Goal: Task Accomplishment & Management: Manage account settings

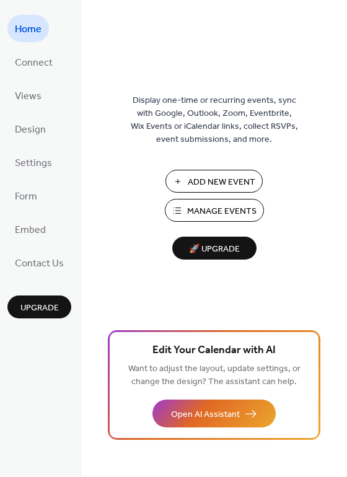
click at [201, 206] on span "Manage Events" at bounding box center [221, 211] width 69 height 13
click at [32, 232] on span "Embed" at bounding box center [30, 231] width 31 height 20
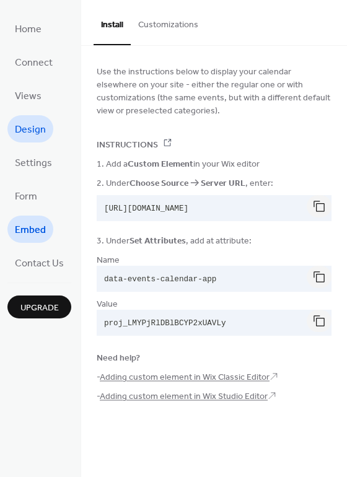
click at [19, 133] on span "Design" at bounding box center [30, 130] width 31 height 20
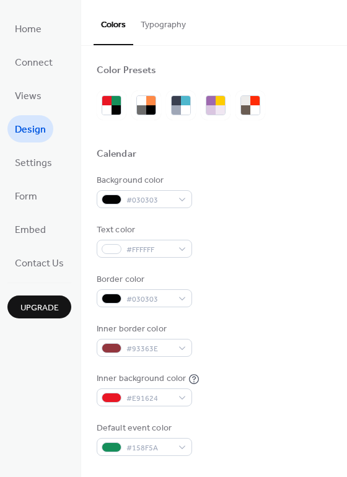
scroll to position [186, 0]
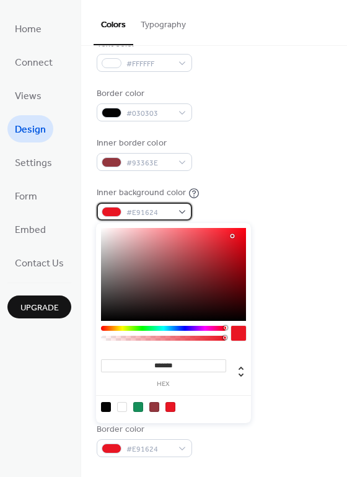
click at [160, 217] on span "#E91624" at bounding box center [149, 212] width 46 height 13
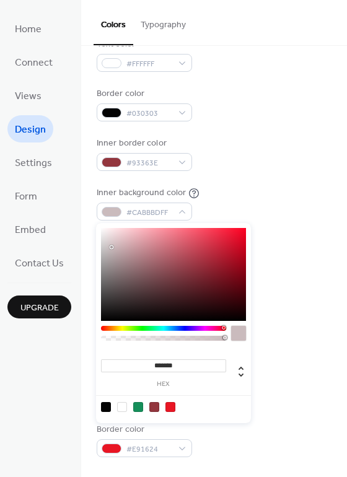
drag, startPoint x: 155, startPoint y: 275, endPoint x: 73, endPoint y: 221, distance: 98.3
click at [73, 221] on body "Home Connect Views Design Settings Form Embed Contact Us Upgrade Design Upgrade…" at bounding box center [173, 238] width 347 height 477
type input "*******"
drag, startPoint x: 108, startPoint y: 240, endPoint x: 84, endPoint y: 325, distance: 88.4
click at [84, 325] on body "Home Connect Views Design Settings Form Embed Contact Us Upgrade Design Upgrade…" at bounding box center [173, 238] width 347 height 477
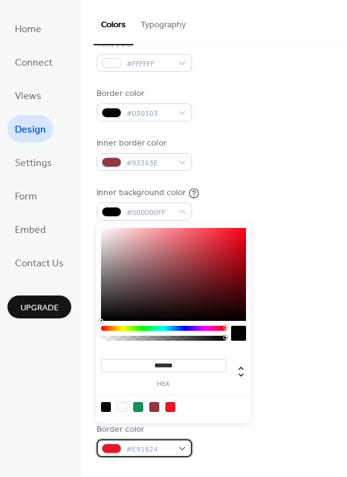
click at [155, 441] on div "#E91624" at bounding box center [144, 448] width 95 height 18
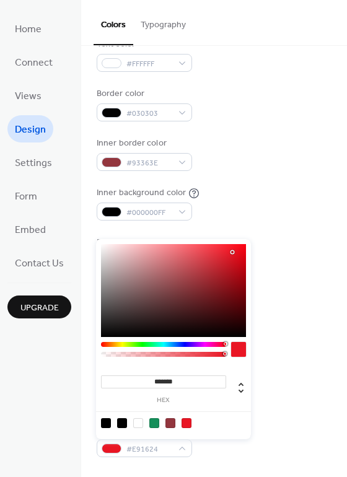
click at [138, 420] on div at bounding box center [138, 423] width 10 height 10
type input "*******"
click at [250, 159] on div "Inner border color #93363E" at bounding box center [214, 154] width 235 height 34
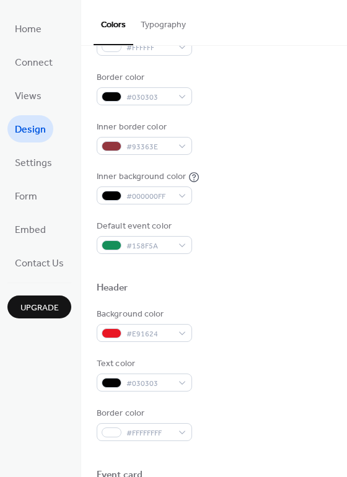
scroll to position [372, 0]
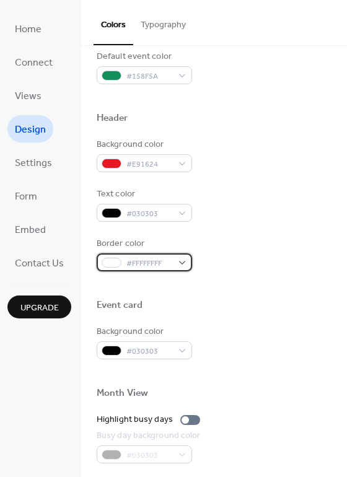
click at [177, 257] on div "#FFFFFFFF" at bounding box center [144, 262] width 95 height 18
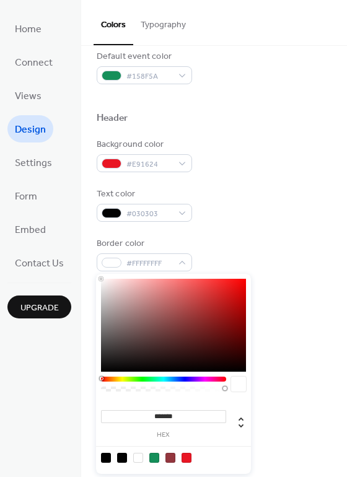
click at [313, 172] on div "Background color #E91624 Text color #030303 Border color #FFFFFFFF" at bounding box center [214, 204] width 235 height 133
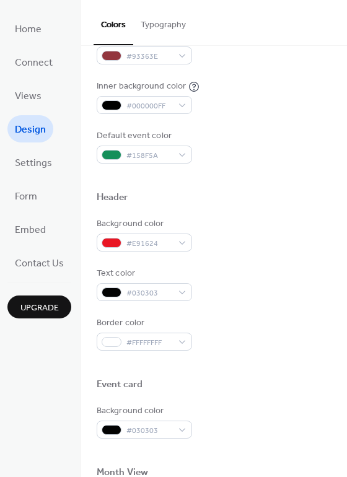
scroll to position [283, 0]
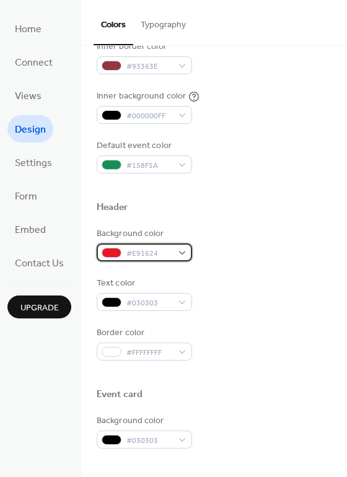
click at [178, 248] on div "#E91624" at bounding box center [144, 253] width 95 height 18
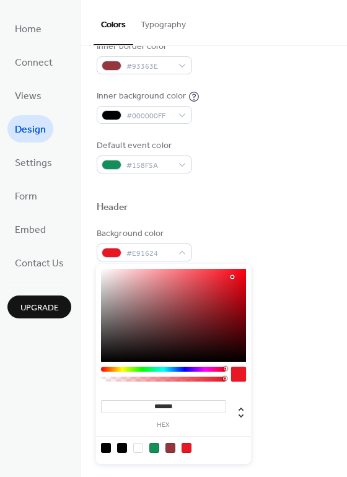
click at [140, 449] on div at bounding box center [138, 448] width 10 height 10
type input "*******"
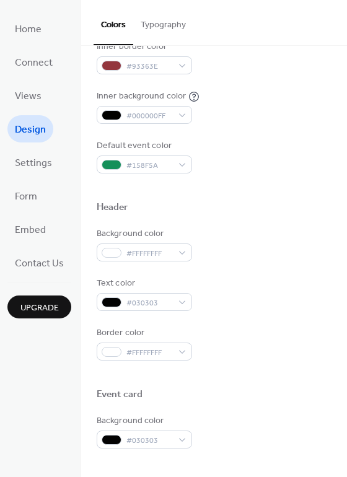
click at [265, 211] on div "Header" at bounding box center [214, 209] width 235 height 16
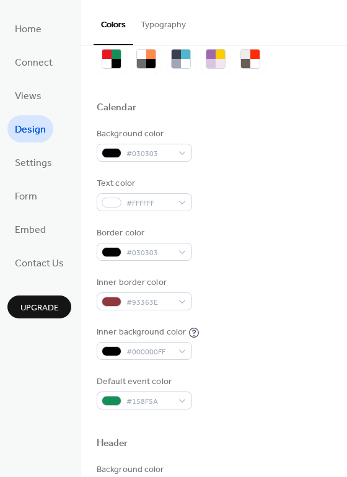
scroll to position [0, 0]
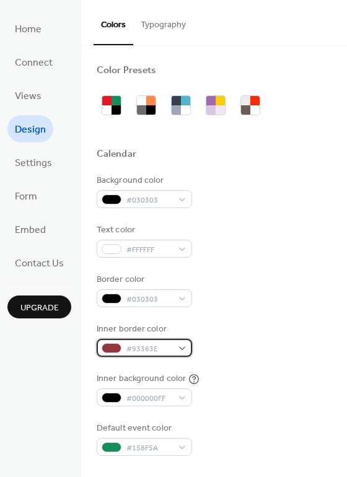
click at [172, 340] on div "#93363E" at bounding box center [144, 348] width 95 height 18
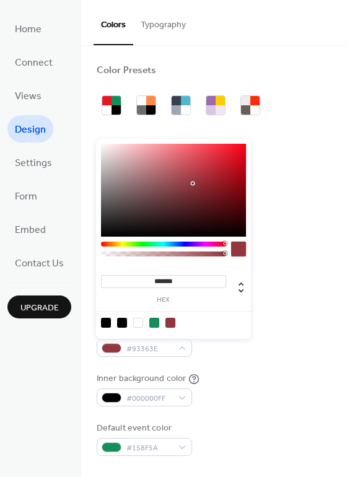
click at [137, 327] on div at bounding box center [138, 323] width 10 height 10
type input "*******"
click at [318, 206] on div "Background color #030303" at bounding box center [214, 191] width 235 height 34
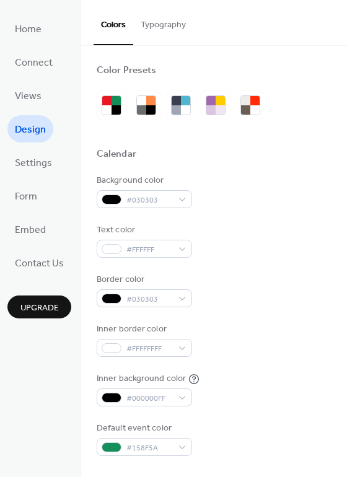
click at [20, 244] on ul "Home Connect Views Design Settings Form Embed Contact Us" at bounding box center [39, 145] width 64 height 261
click at [20, 239] on span "Embed" at bounding box center [30, 231] width 31 height 20
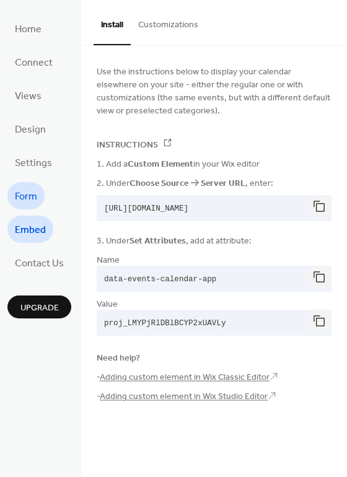
click at [29, 206] on span "Form" at bounding box center [26, 197] width 22 height 20
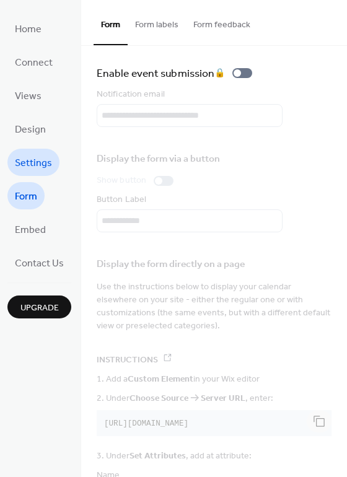
click at [35, 152] on link "Settings" at bounding box center [33, 162] width 52 height 27
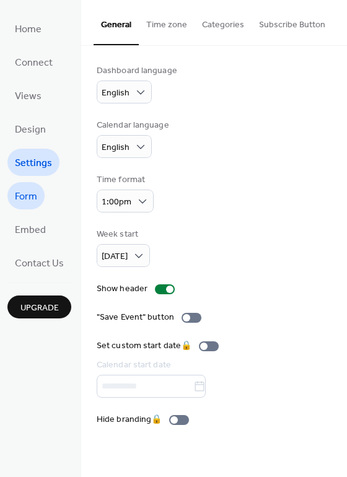
click at [15, 200] on span "Form" at bounding box center [26, 197] width 22 height 20
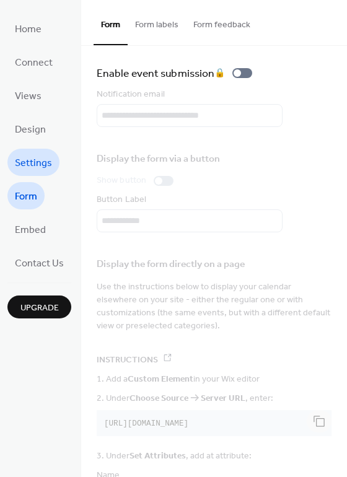
click at [34, 164] on span "Settings" at bounding box center [33, 164] width 37 height 20
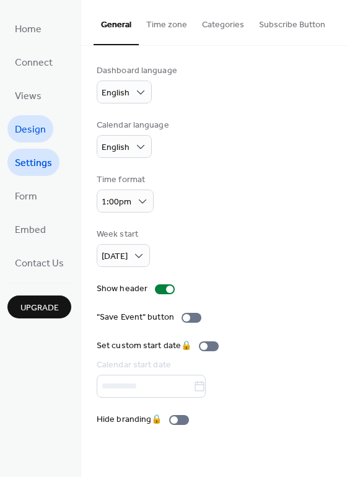
click at [30, 135] on span "Design" at bounding box center [30, 130] width 31 height 20
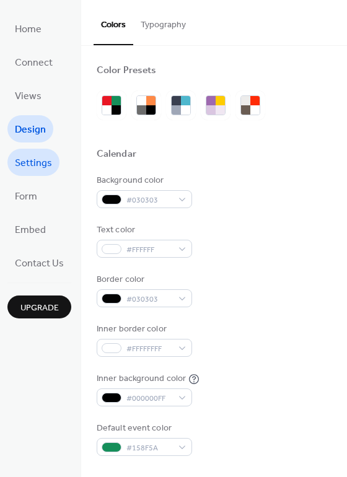
click at [20, 171] on span "Settings" at bounding box center [33, 164] width 37 height 20
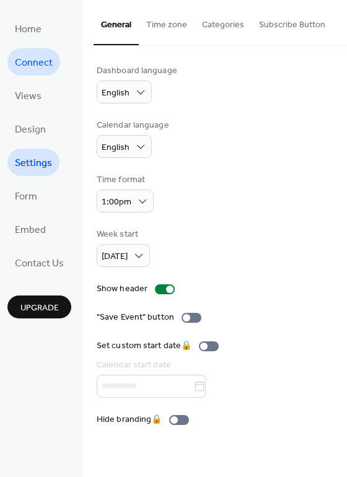
click at [47, 72] on span "Connect" at bounding box center [34, 63] width 38 height 20
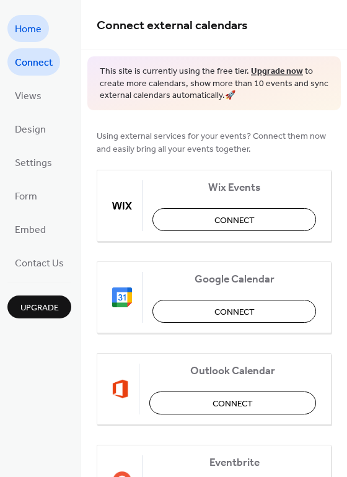
click at [38, 38] on span "Home" at bounding box center [28, 30] width 27 height 20
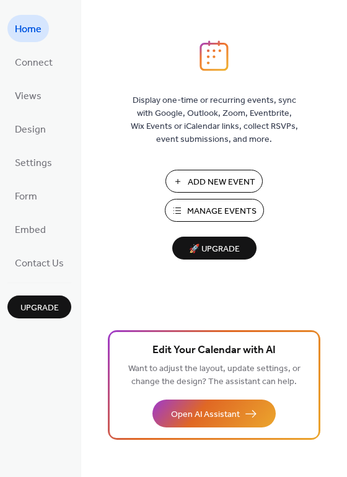
click at [206, 180] on span "Add New Event" at bounding box center [222, 182] width 68 height 13
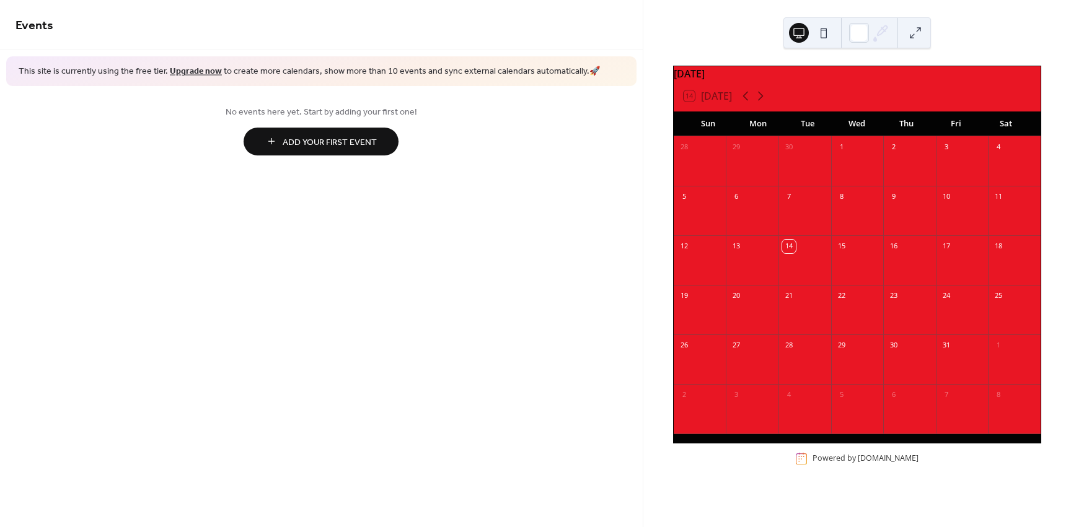
click at [828, 40] on button at bounding box center [824, 33] width 20 height 20
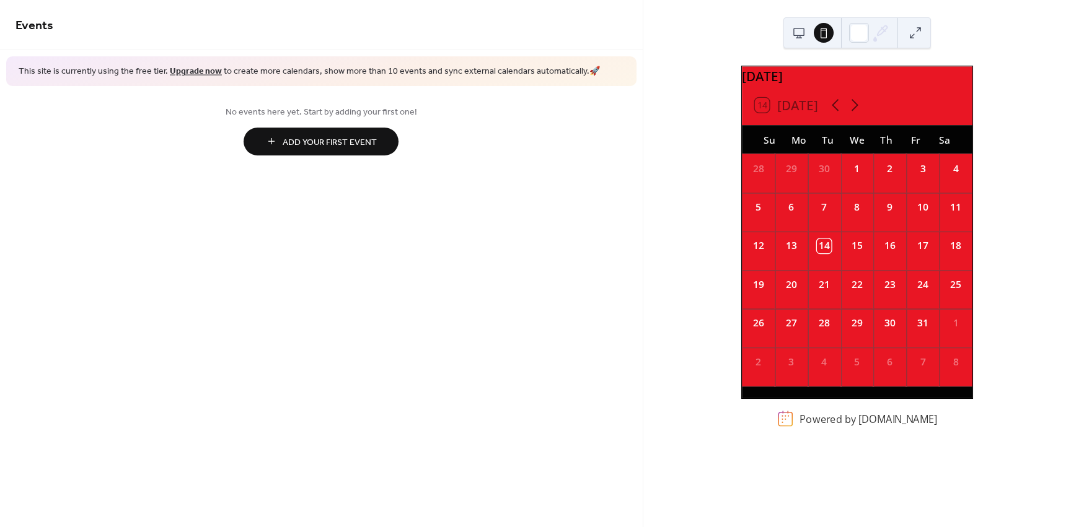
click at [822, 248] on div "14" at bounding box center [824, 246] width 14 height 14
click at [915, 40] on button at bounding box center [915, 33] width 20 height 20
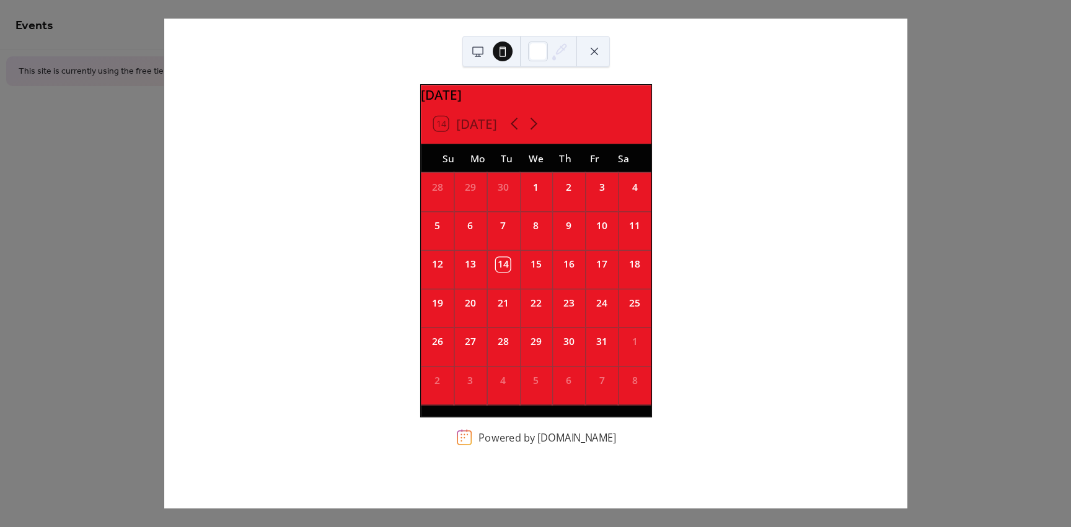
click at [600, 54] on button at bounding box center [594, 52] width 20 height 20
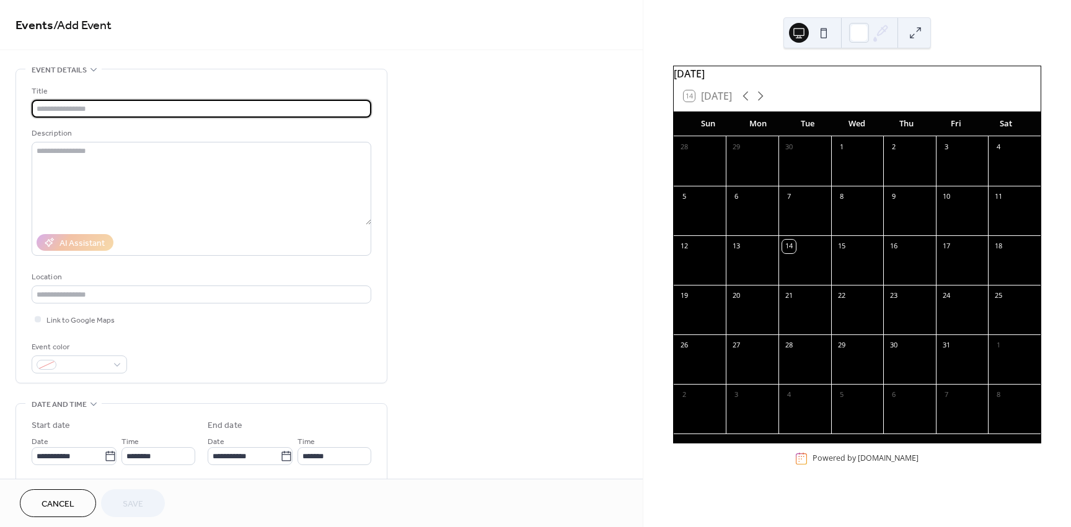
click at [102, 108] on input "text" at bounding box center [202, 109] width 340 height 18
type input "*******"
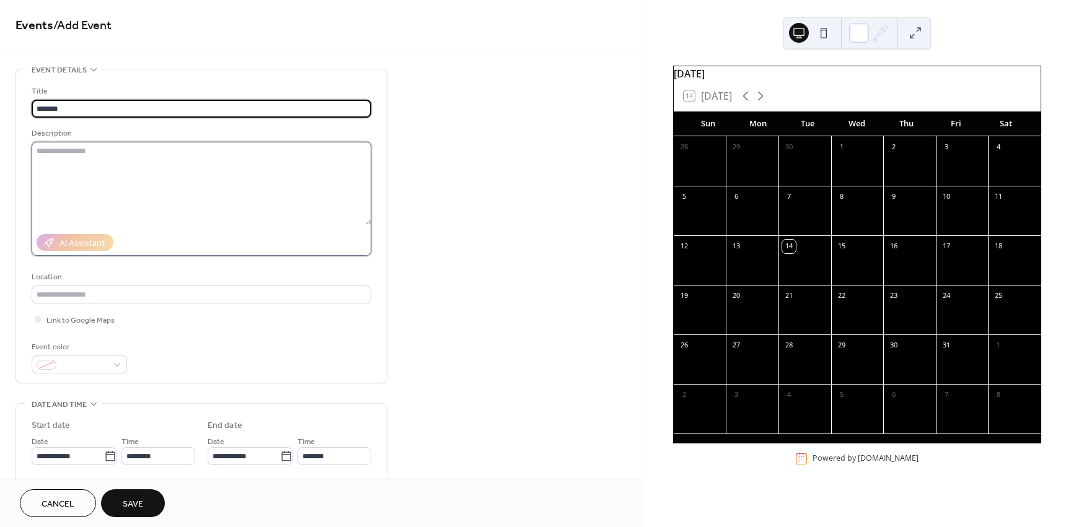
click at [121, 150] on textarea at bounding box center [202, 183] width 340 height 83
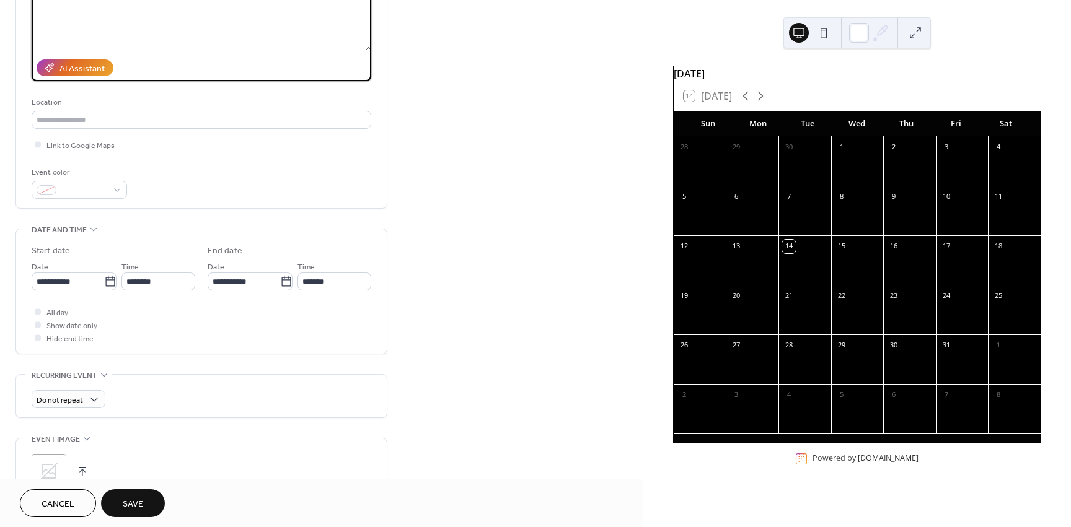
scroll to position [186, 0]
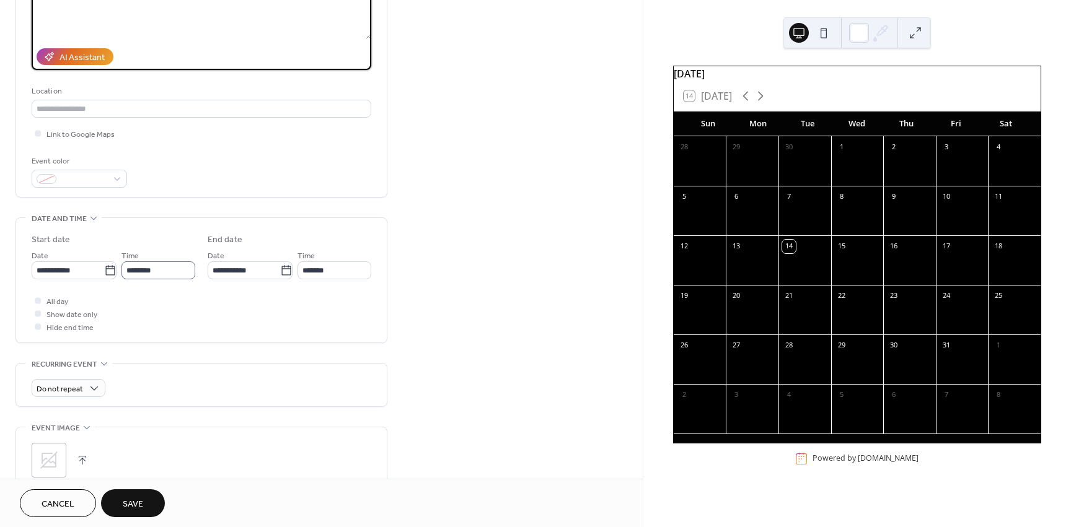
type textarea "**********"
click at [159, 264] on input "********" at bounding box center [158, 270] width 74 height 18
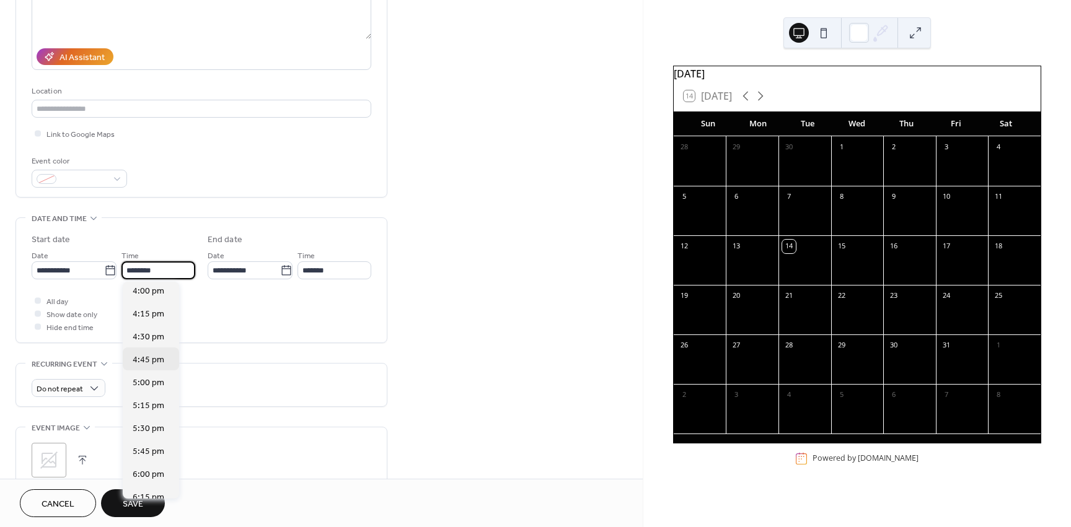
scroll to position [1472, 0]
click at [152, 422] on span "5:30 pm" at bounding box center [149, 427] width 32 height 13
type input "*******"
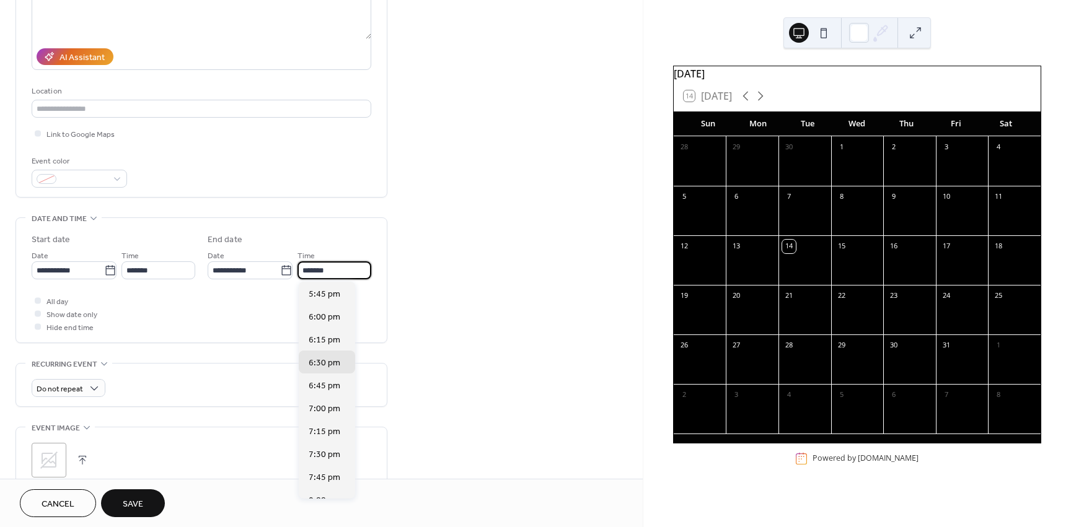
click at [308, 268] on input "*******" at bounding box center [334, 270] width 74 height 18
click at [335, 408] on span "7:00 pm" at bounding box center [325, 409] width 32 height 13
type input "*******"
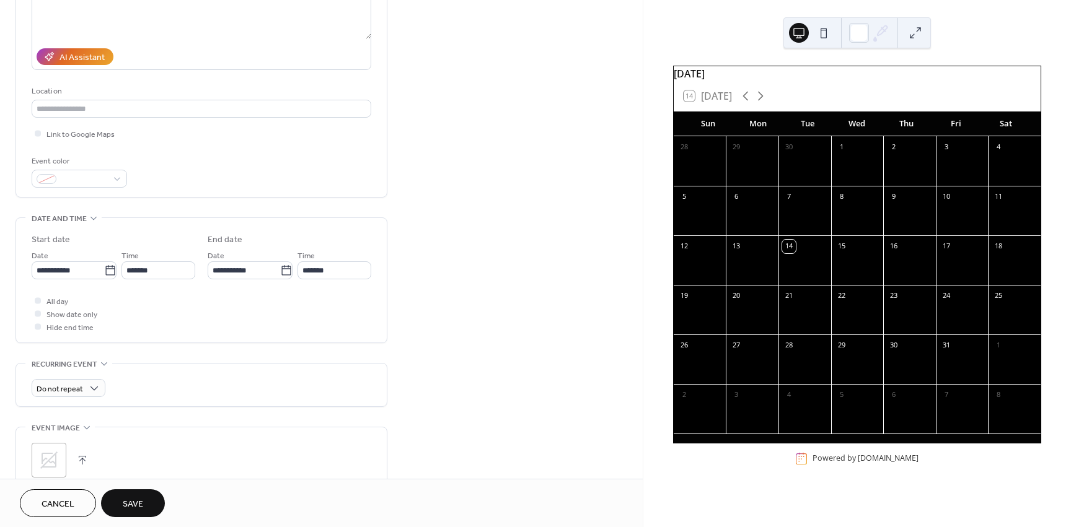
scroll to position [348, 0]
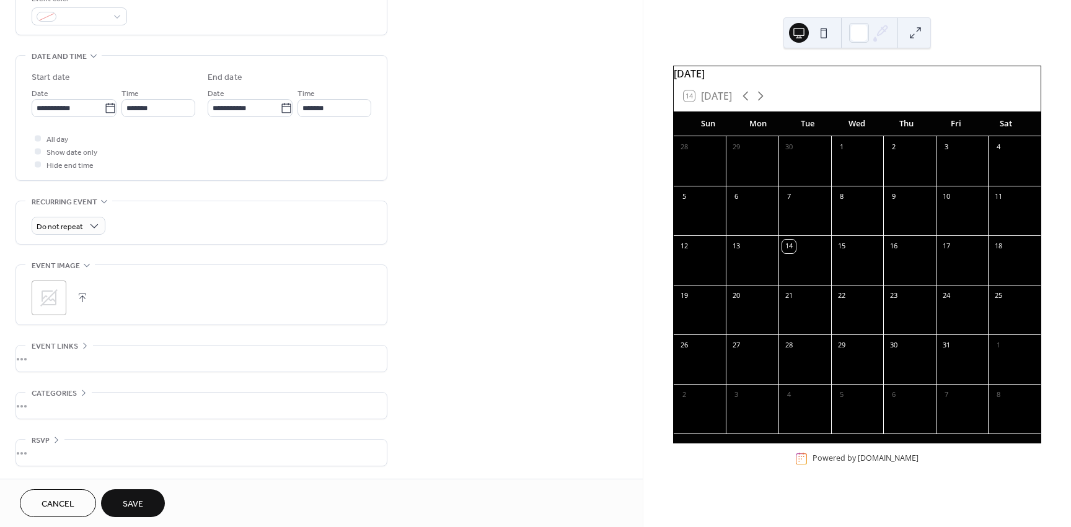
click at [136, 486] on div "Cancel Save" at bounding box center [321, 503] width 643 height 48
click at [136, 501] on span "Save" at bounding box center [133, 504] width 20 height 13
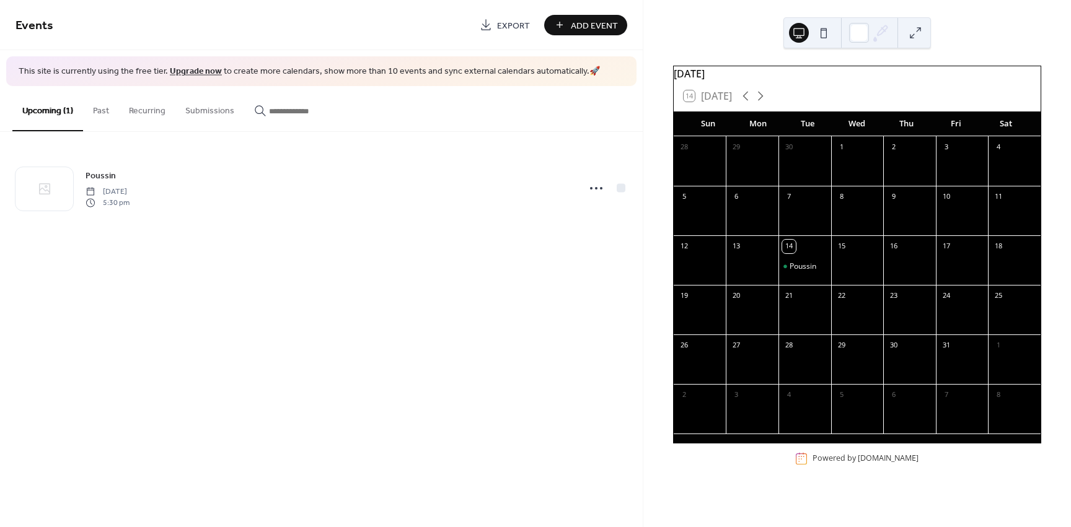
click at [579, 40] on div "Events Export Add Event" at bounding box center [321, 25] width 643 height 50
click at [576, 30] on span "Add Event" at bounding box center [594, 25] width 47 height 13
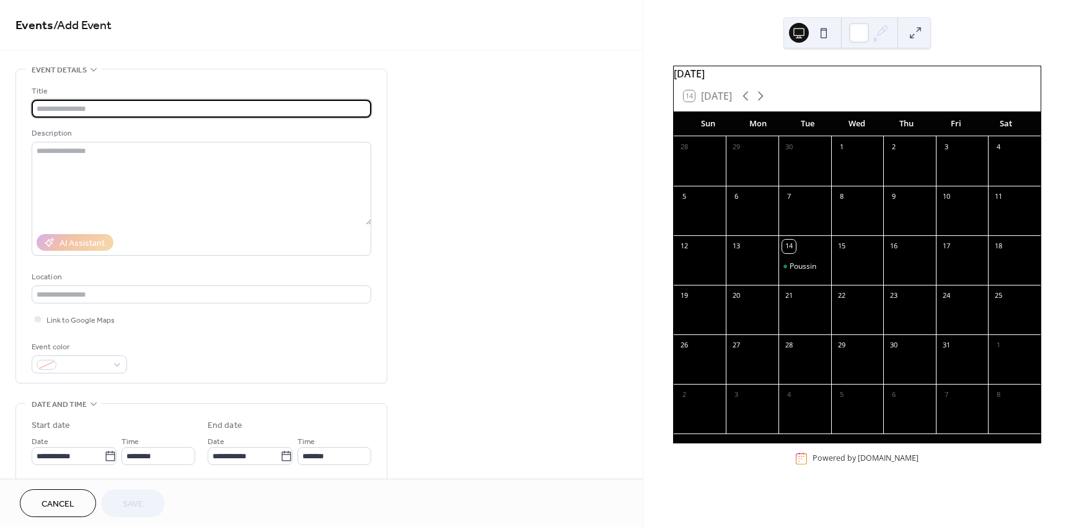
click at [87, 103] on input "text" at bounding box center [202, 109] width 340 height 18
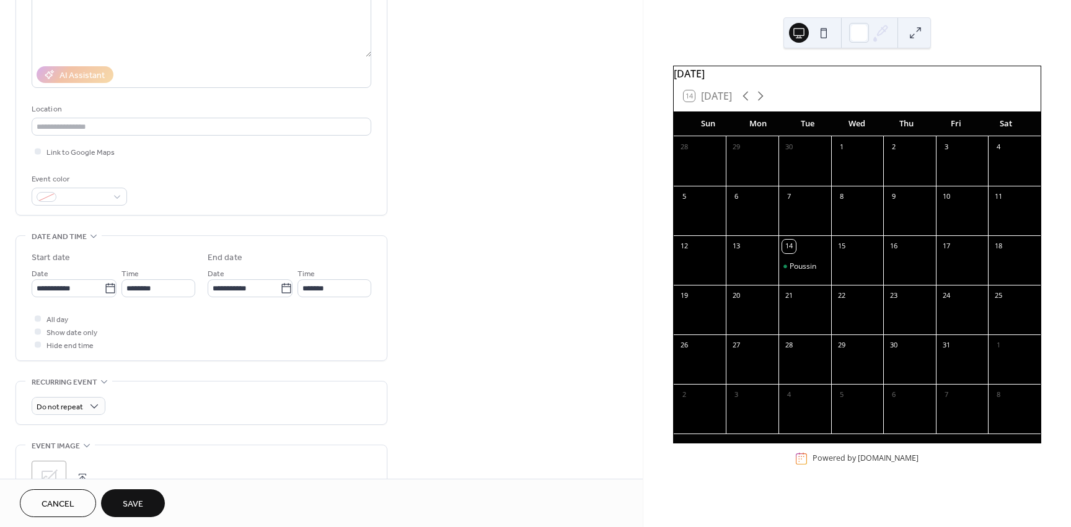
scroll to position [186, 0]
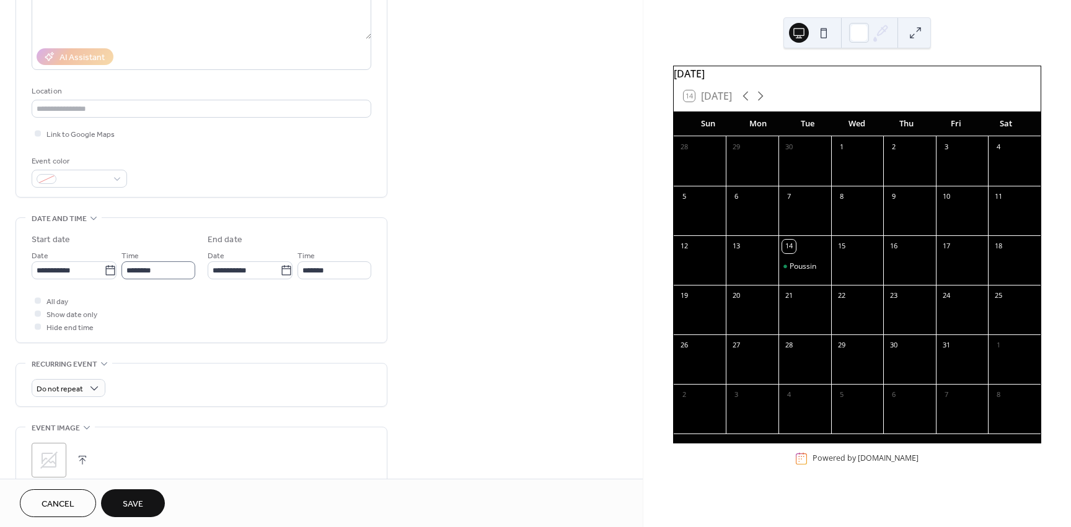
type input "**********"
click at [149, 261] on input "********" at bounding box center [158, 270] width 74 height 18
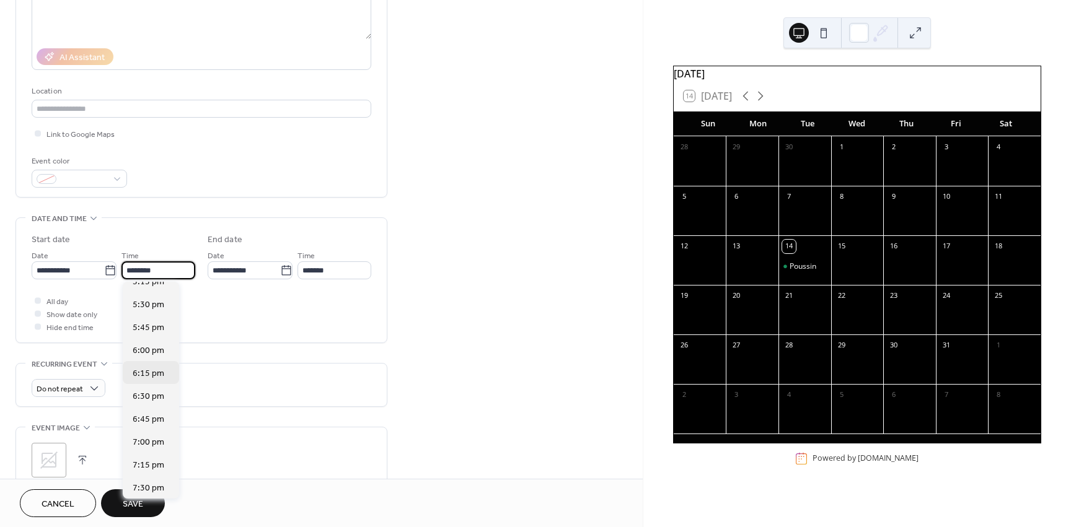
scroll to position [1596, 0]
click at [156, 442] on span "7:00 pm" at bounding box center [149, 440] width 32 height 13
type input "*******"
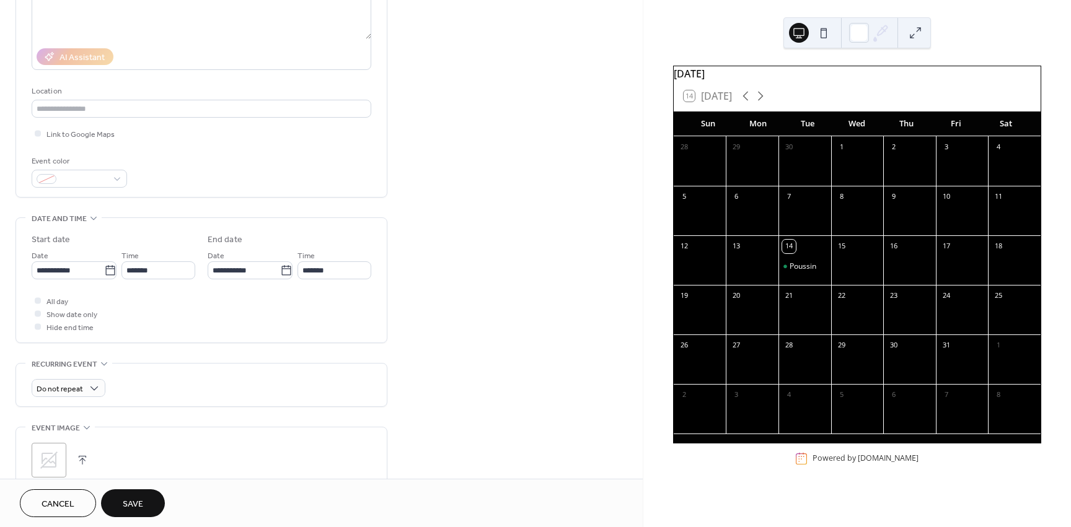
click at [111, 507] on button "Save" at bounding box center [133, 503] width 64 height 28
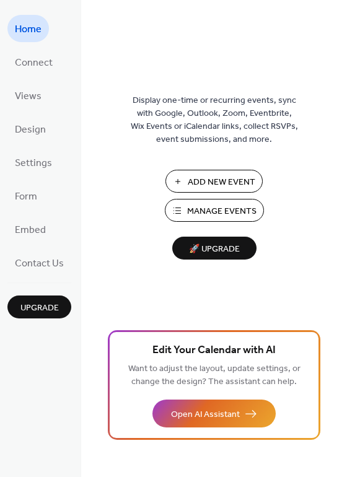
click at [209, 207] on span "Manage Events" at bounding box center [221, 211] width 69 height 13
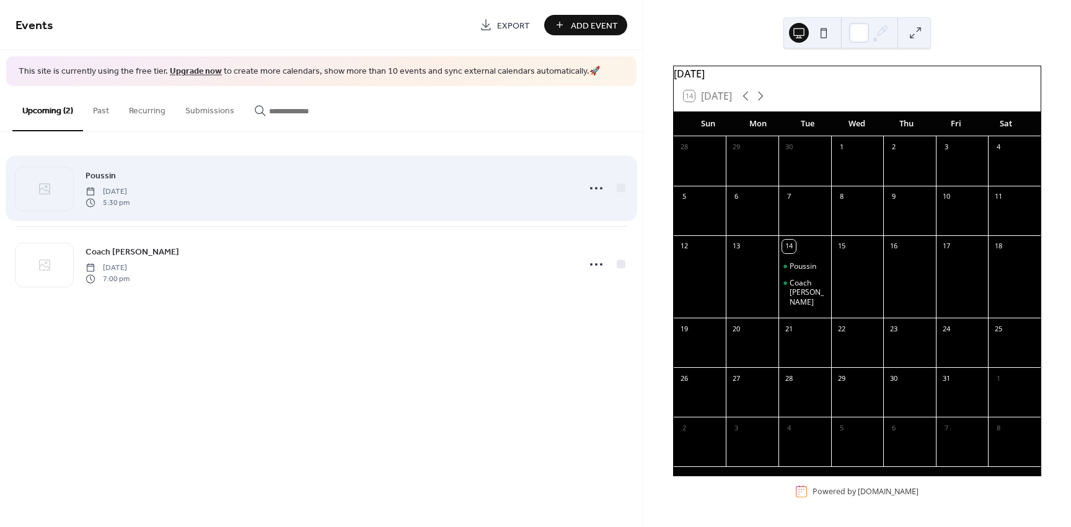
click at [130, 204] on span "5:30 pm" at bounding box center [108, 203] width 44 height 11
click at [594, 191] on icon at bounding box center [596, 188] width 20 height 20
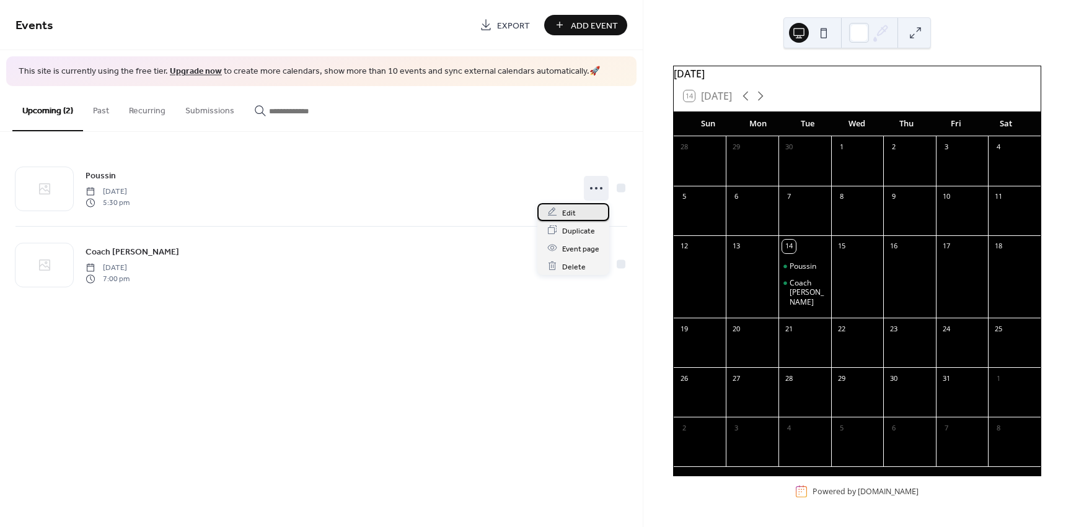
click at [587, 209] on div "Edit" at bounding box center [573, 212] width 72 height 18
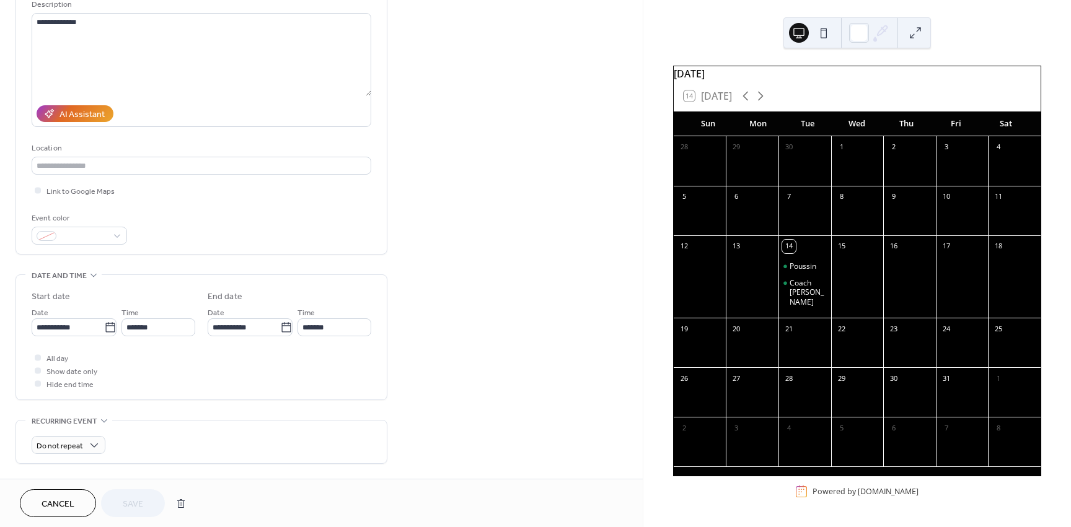
scroll to position [186, 0]
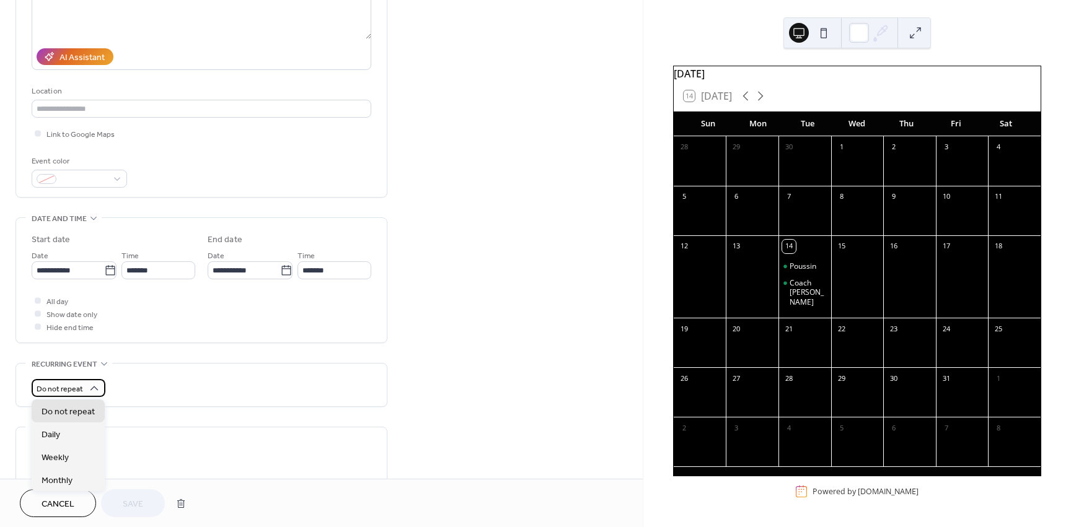
click at [81, 387] on span "Do not repeat" at bounding box center [60, 389] width 46 height 14
click at [66, 463] on span "Weekly" at bounding box center [55, 458] width 27 height 13
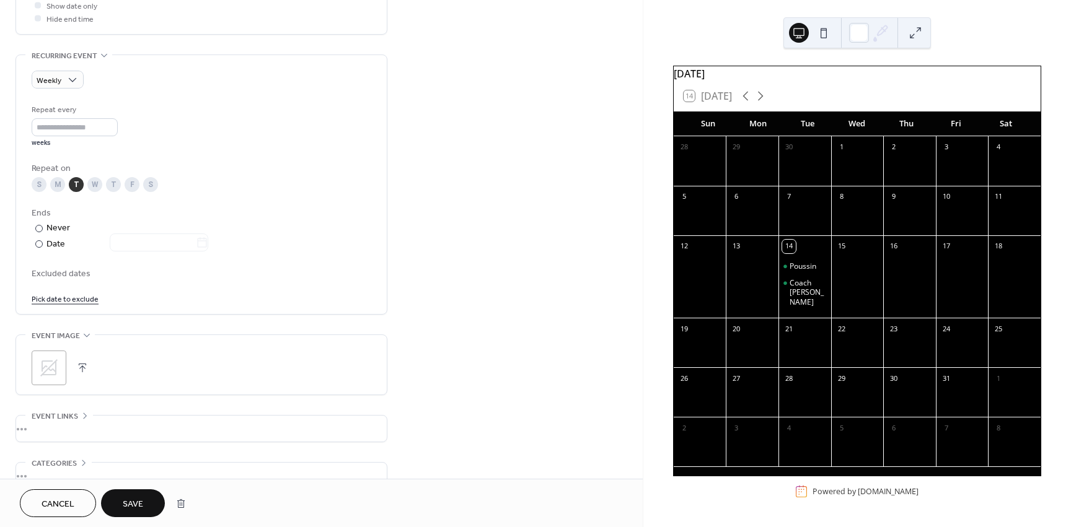
scroll to position [496, 0]
click at [66, 131] on input "*" at bounding box center [75, 126] width 86 height 18
click at [134, 498] on span "Save" at bounding box center [133, 504] width 20 height 13
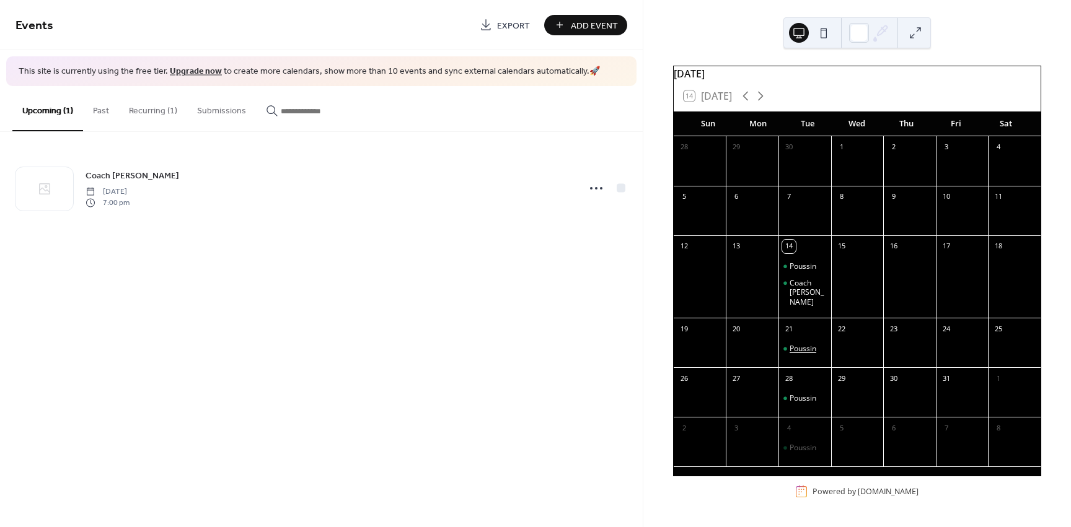
click at [804, 347] on div "Poussin" at bounding box center [802, 349] width 27 height 10
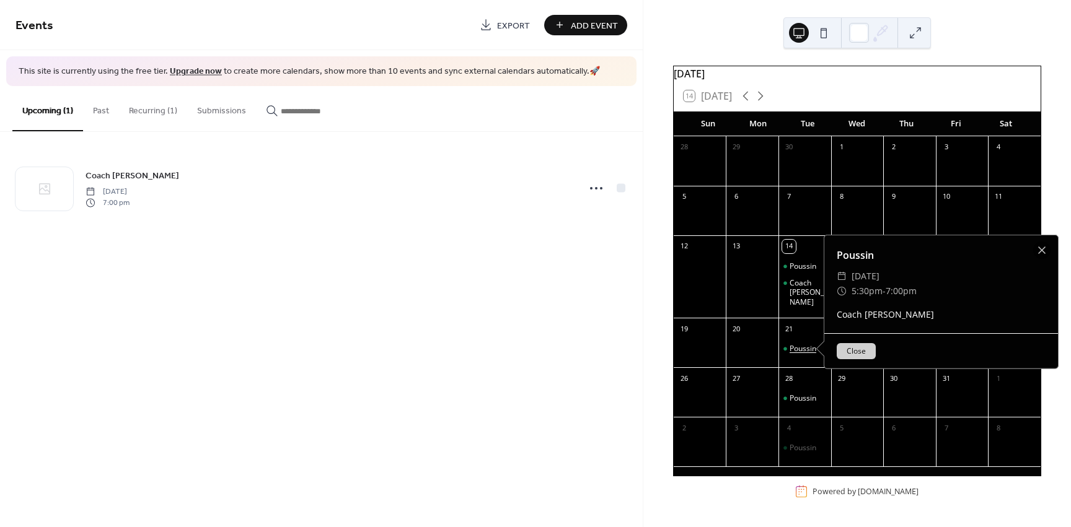
click at [804, 347] on div "Poussin" at bounding box center [802, 349] width 27 height 10
click at [1029, 37] on div "October 2025 14 Today Sun Mon Tue Wed Thu Fri Sat 28 29 30 1 2 3 4 5 6 7 8 9 10…" at bounding box center [857, 263] width 428 height 527
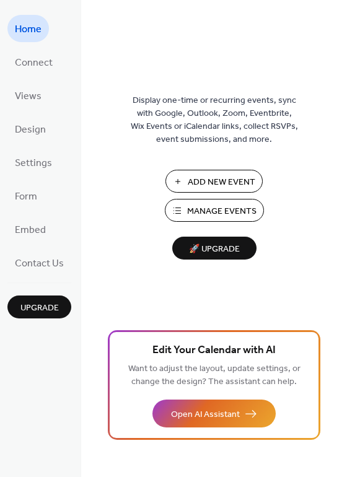
click at [190, 172] on button "Add New Event" at bounding box center [213, 181] width 97 height 23
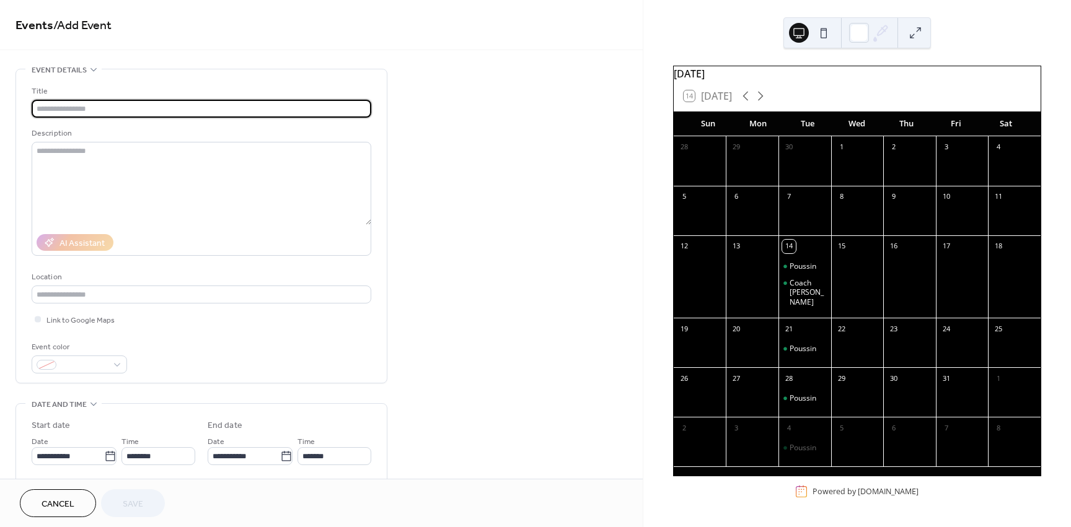
click at [747, 206] on div "6" at bounding box center [752, 196] width 53 height 20
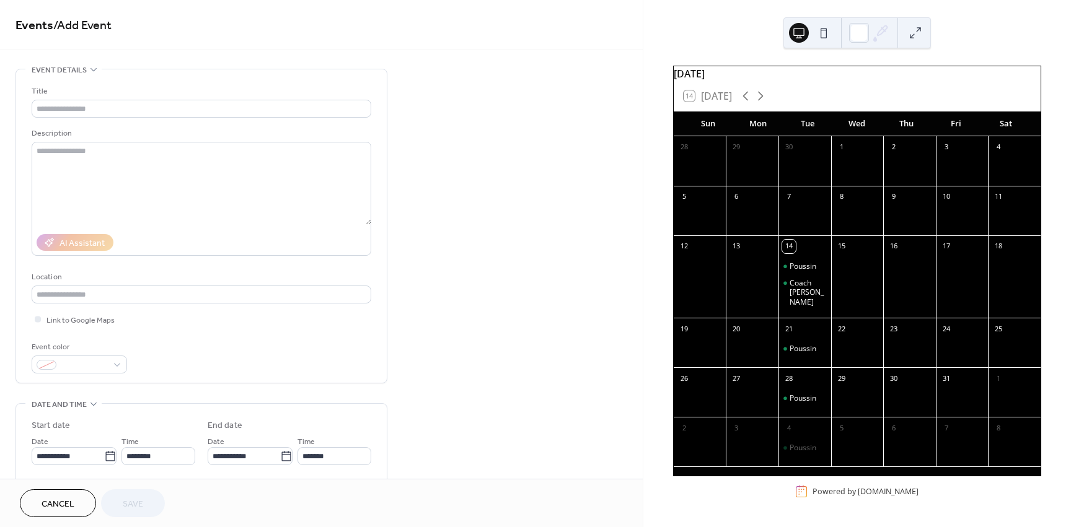
click at [742, 203] on div "6" at bounding box center [736, 197] width 14 height 14
click at [752, 217] on div at bounding box center [752, 218] width 53 height 25
click at [690, 102] on div "14 Today" at bounding box center [707, 95] width 48 height 11
click at [745, 101] on icon at bounding box center [745, 96] width 6 height 9
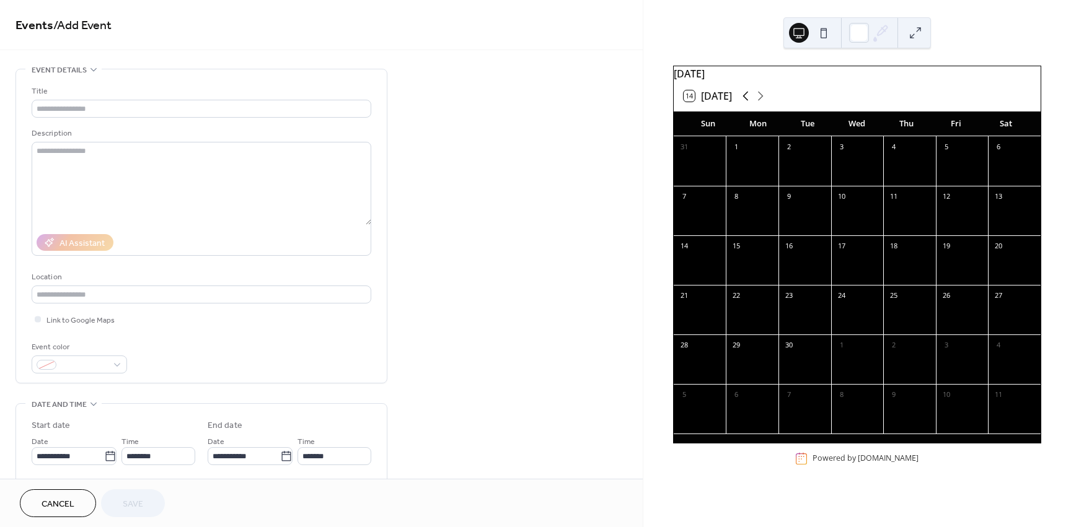
click at [745, 101] on icon at bounding box center [745, 96] width 6 height 9
click at [763, 103] on icon at bounding box center [760, 96] width 15 height 15
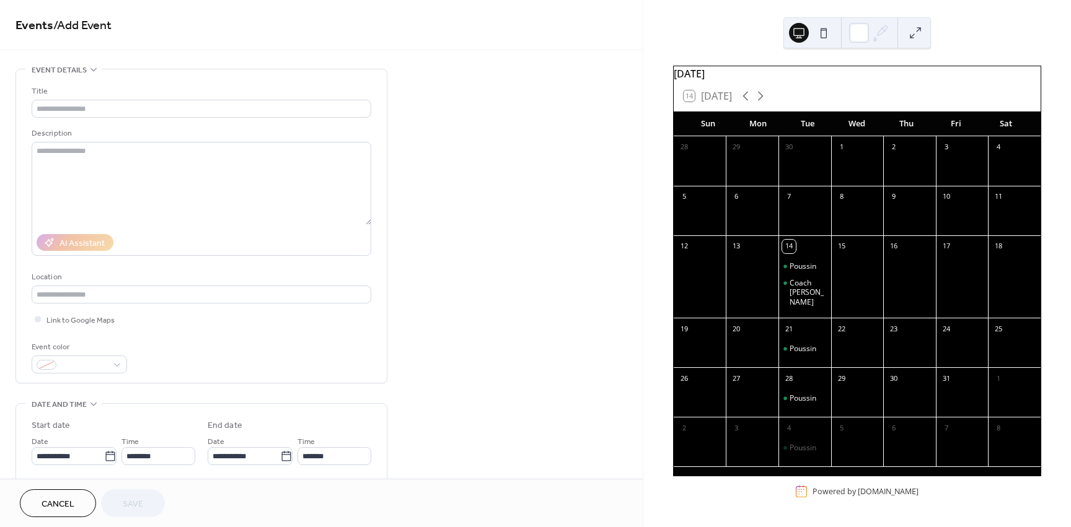
click at [684, 98] on div "14 Today" at bounding box center [707, 95] width 48 height 11
click at [688, 102] on div "14 Today" at bounding box center [707, 95] width 48 height 11
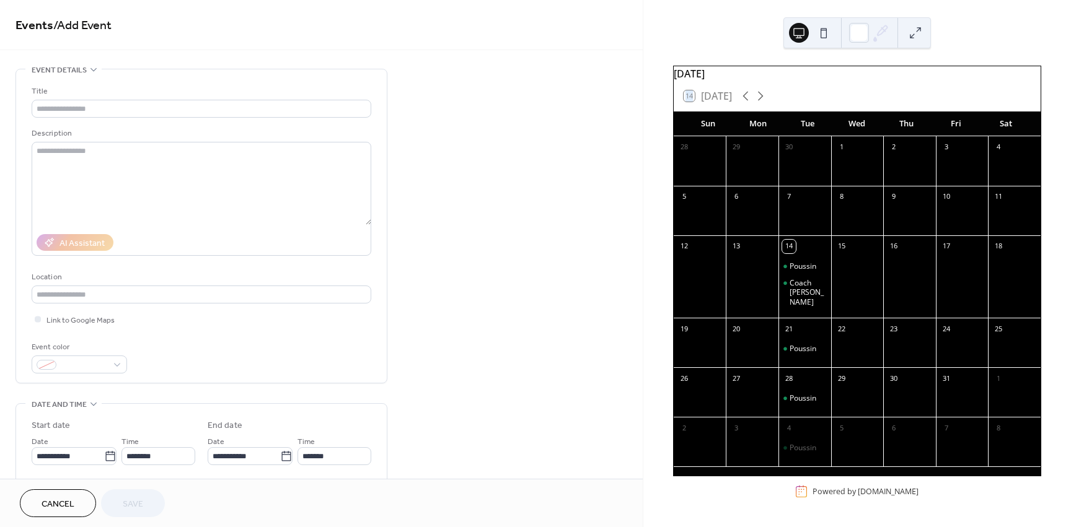
click at [688, 102] on div "14 Today" at bounding box center [707, 95] width 48 height 11
click at [803, 76] on div "October 2025" at bounding box center [857, 73] width 367 height 15
click at [743, 102] on icon at bounding box center [745, 96] width 15 height 15
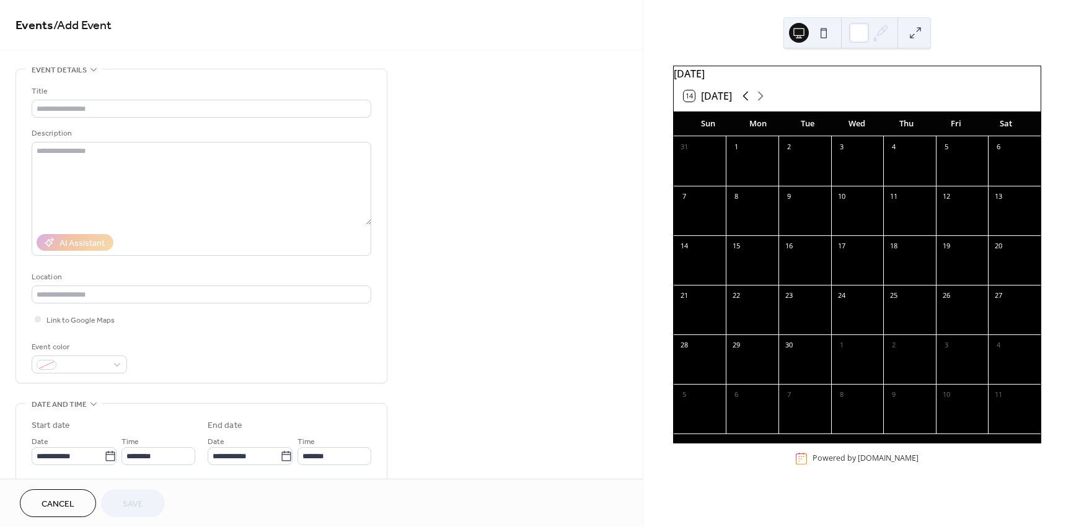
click at [743, 102] on icon at bounding box center [745, 96] width 15 height 15
click at [761, 102] on icon at bounding box center [760, 96] width 15 height 15
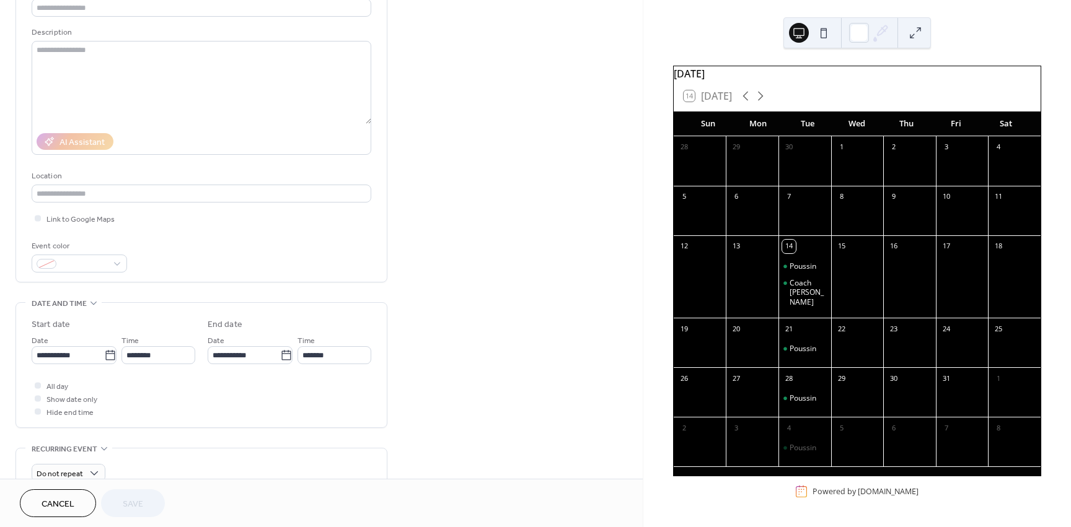
scroll to position [124, 0]
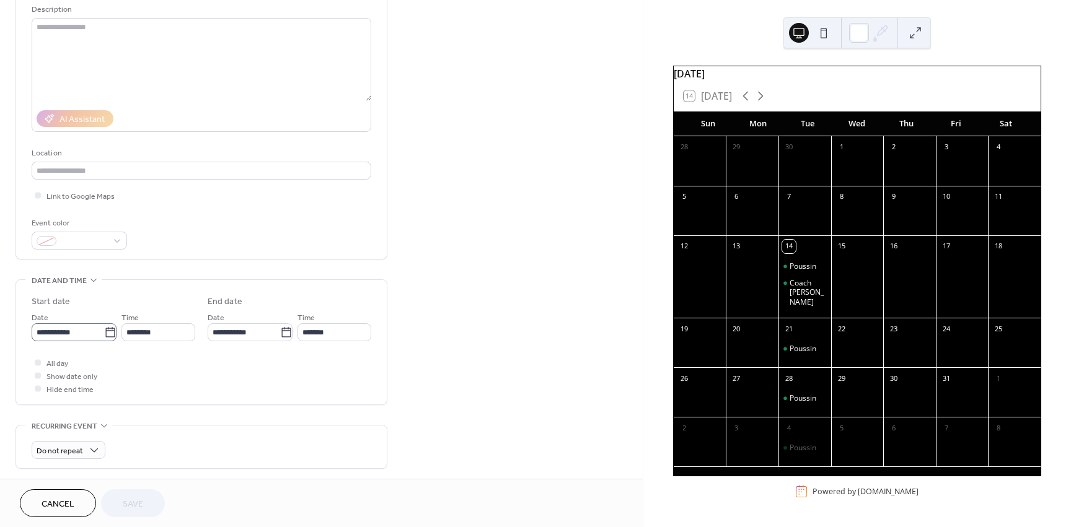
click at [109, 338] on icon at bounding box center [110, 333] width 12 height 12
click at [104, 338] on input "**********" at bounding box center [68, 332] width 72 height 18
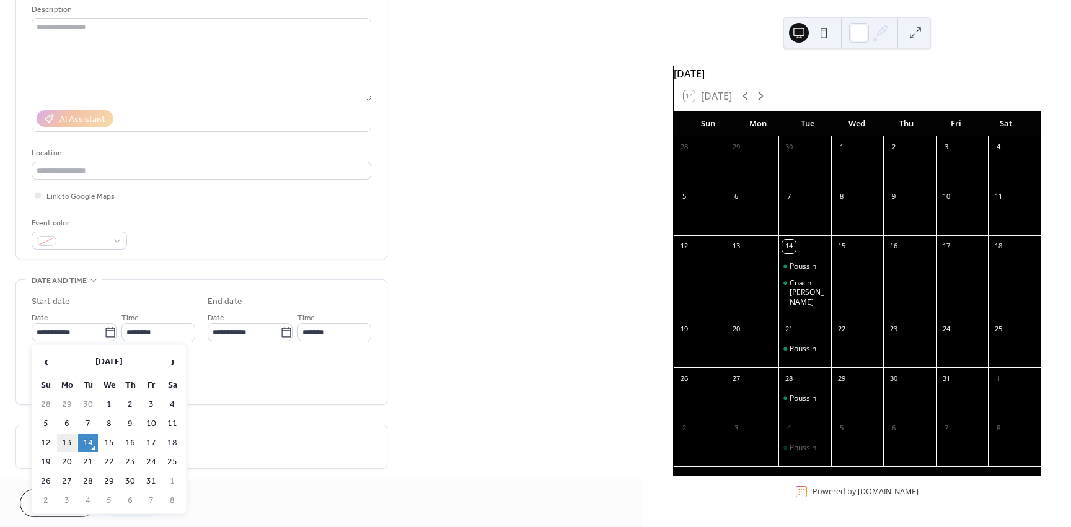
click at [64, 437] on td "13" at bounding box center [67, 443] width 20 height 18
type input "**********"
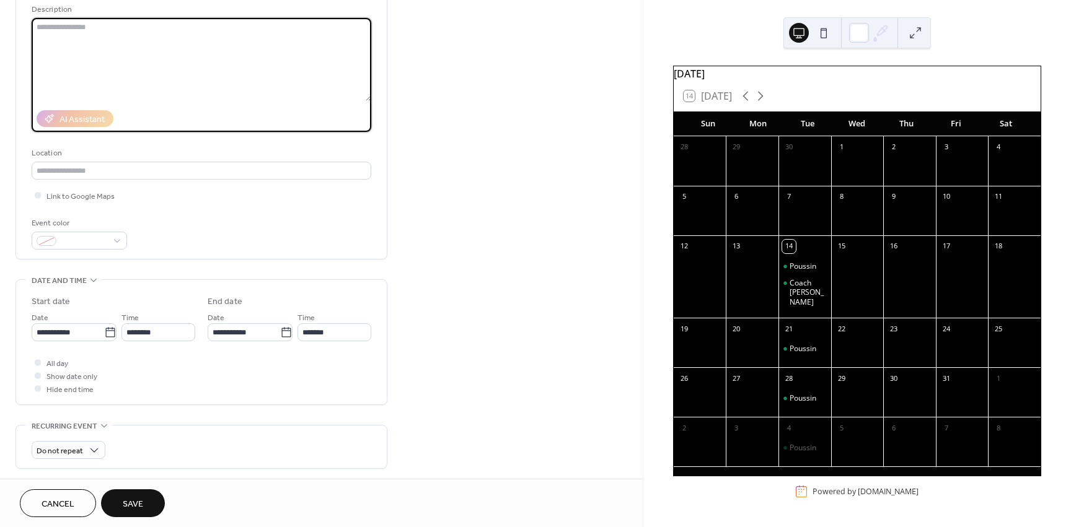
click at [102, 73] on textarea at bounding box center [202, 59] width 340 height 83
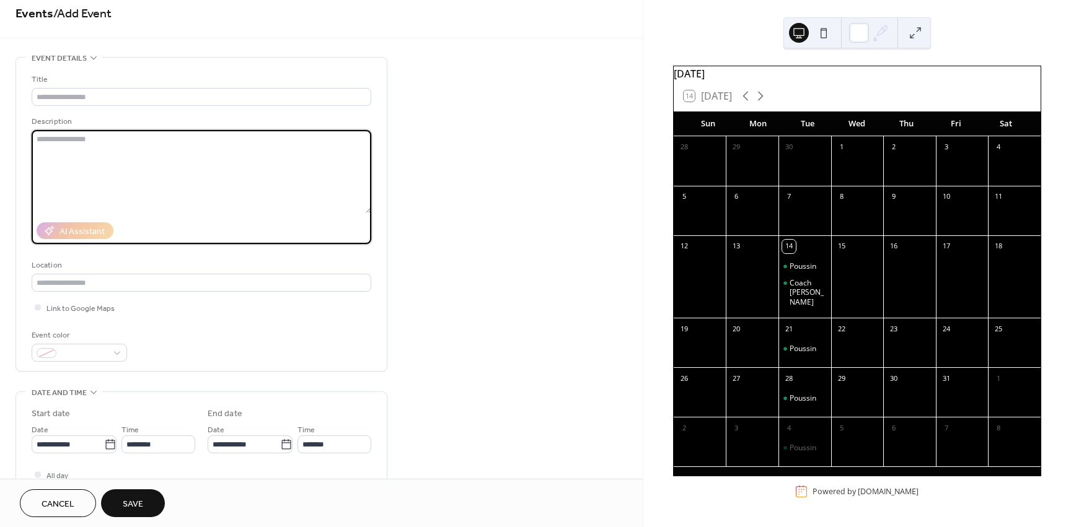
scroll to position [0, 0]
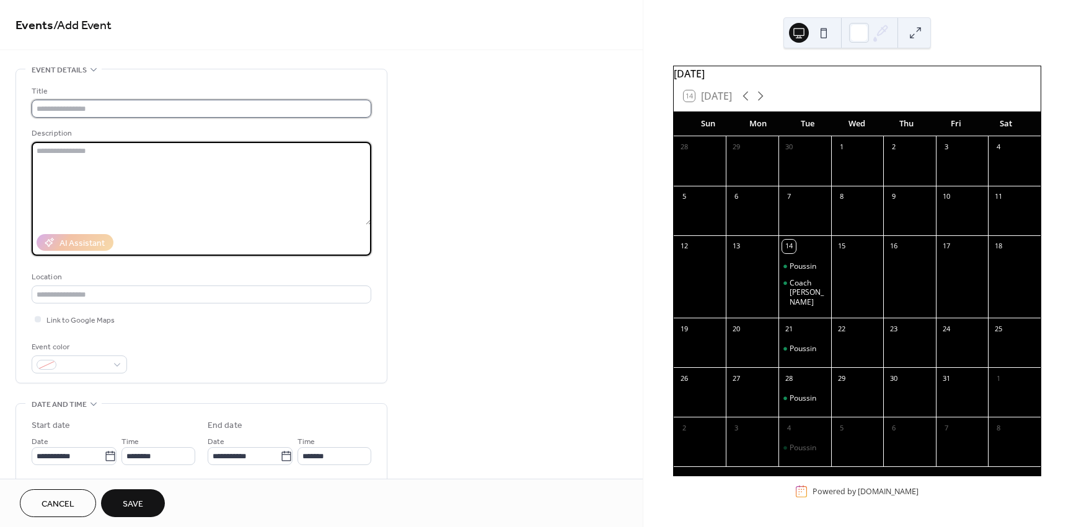
click at [175, 107] on input "text" at bounding box center [202, 109] width 340 height 18
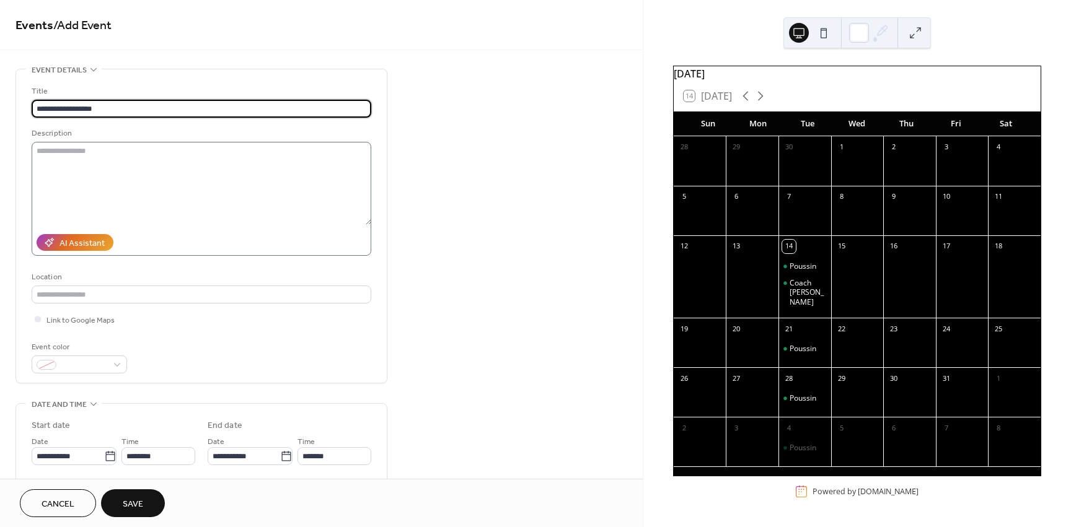
type input "**********"
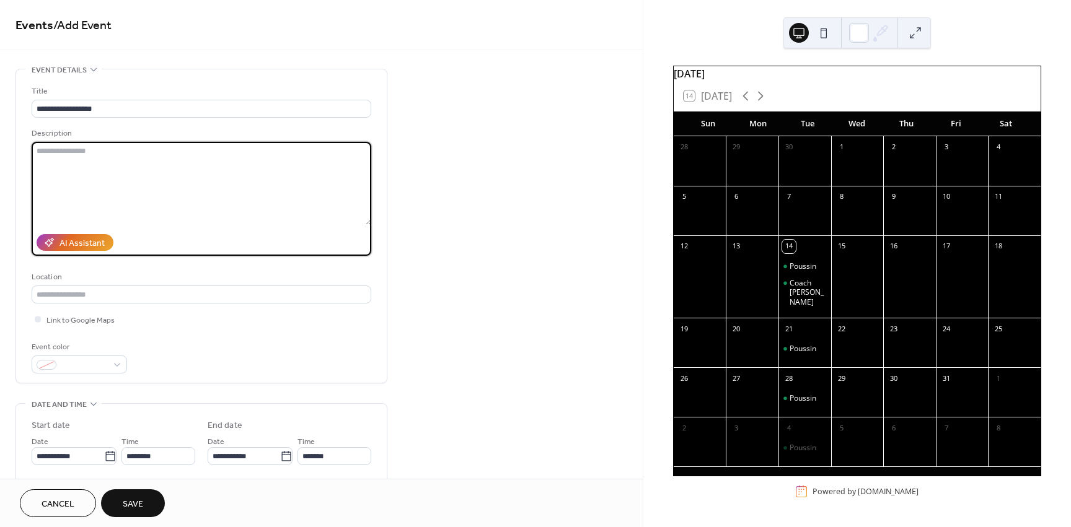
click at [162, 143] on textarea at bounding box center [202, 183] width 340 height 83
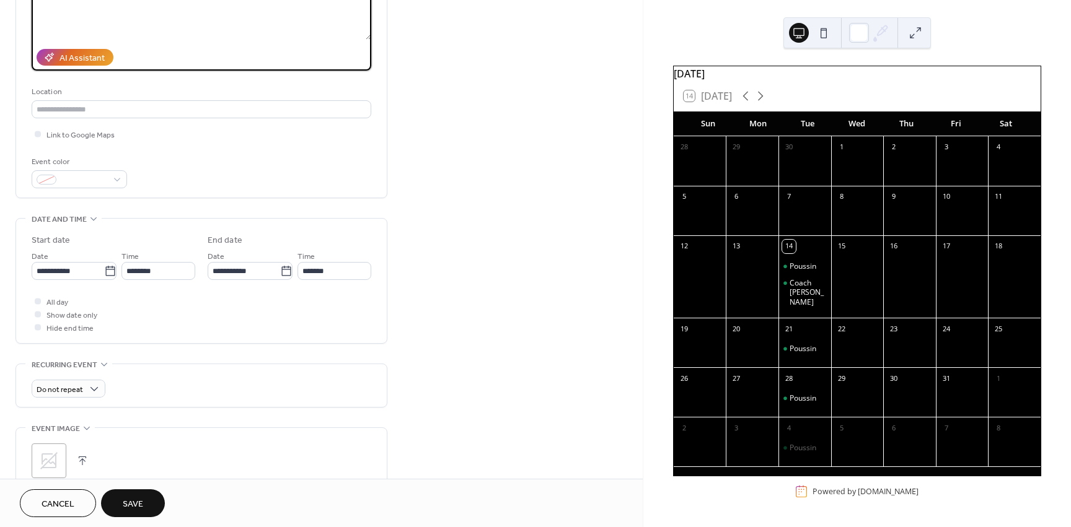
scroll to position [186, 0]
type textarea "**********"
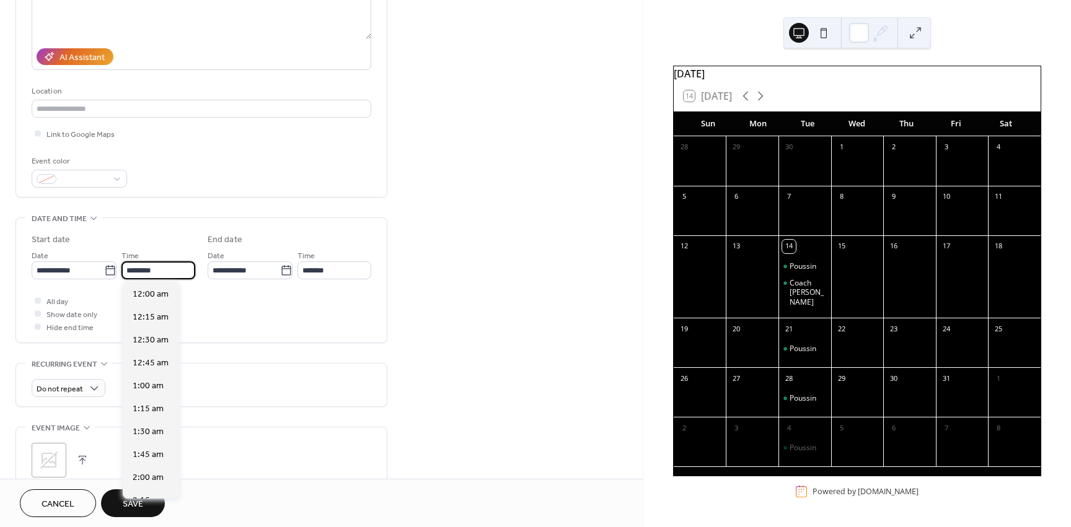
click at [151, 266] on input "********" at bounding box center [158, 270] width 74 height 18
click at [151, 428] on span "5:30 pm" at bounding box center [149, 427] width 32 height 13
type input "*******"
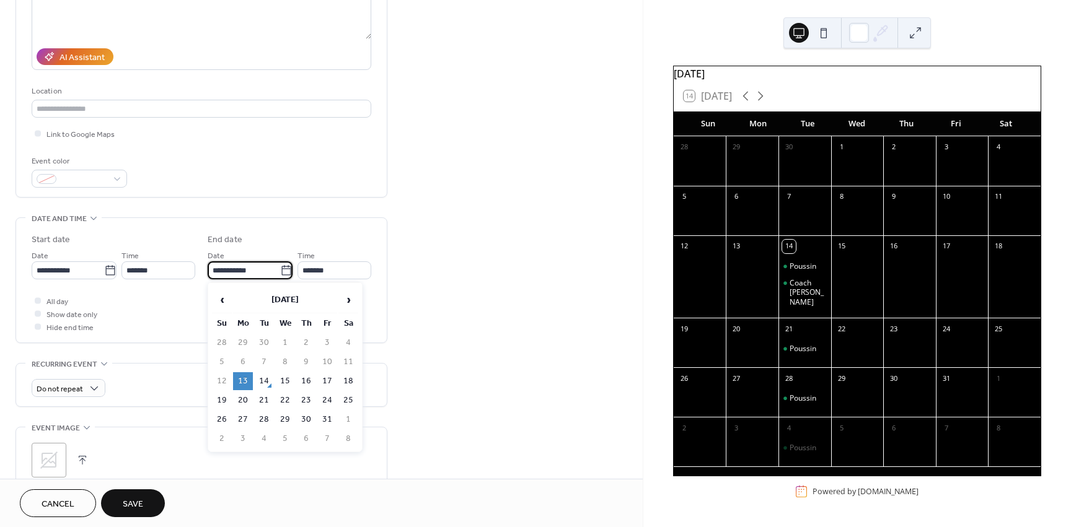
click at [235, 279] on body "**********" at bounding box center [535, 263] width 1071 height 527
click at [310, 266] on input "*******" at bounding box center [334, 270] width 74 height 18
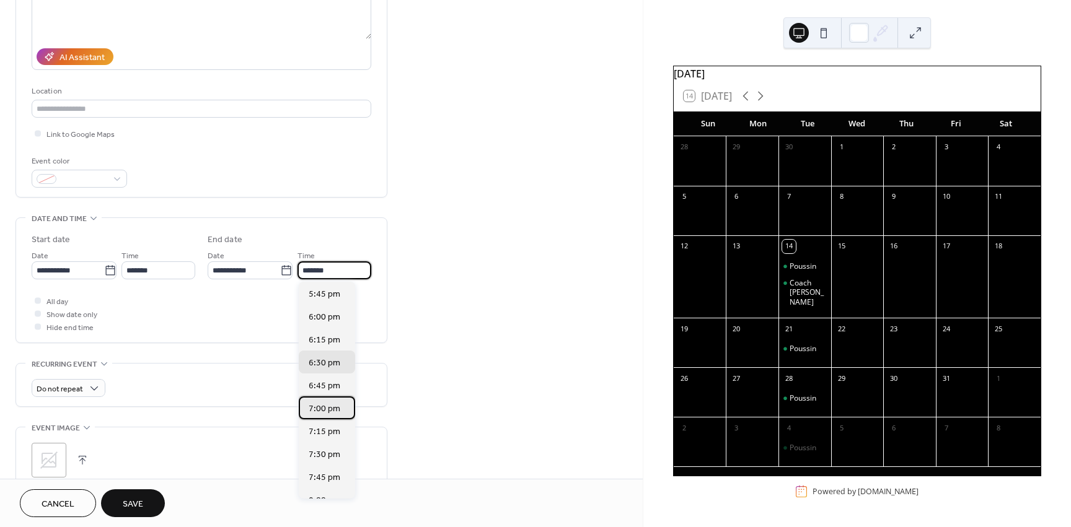
click at [336, 405] on span "7:00 pm" at bounding box center [325, 409] width 32 height 13
type input "*******"
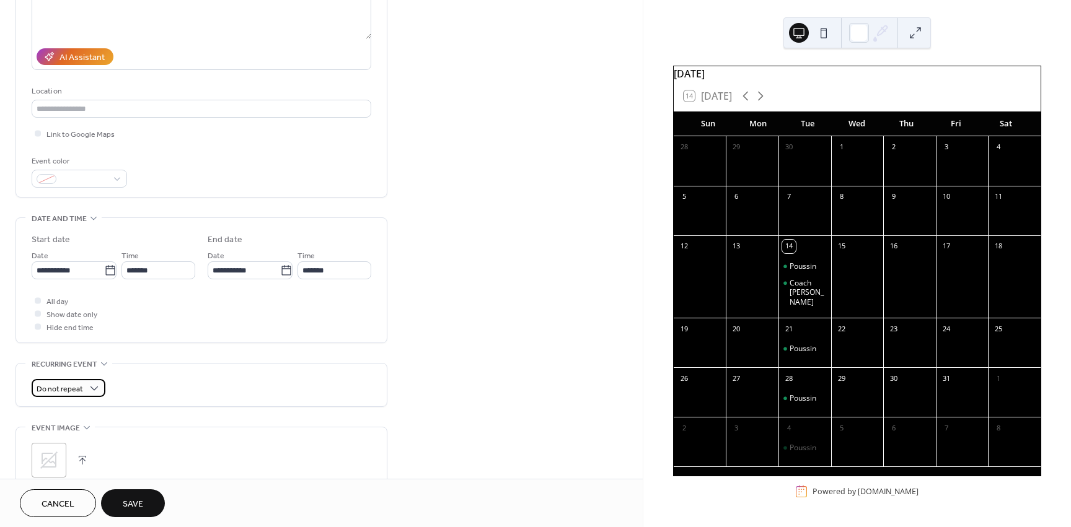
click at [67, 393] on span "Do not repeat" at bounding box center [60, 389] width 46 height 14
click at [71, 458] on div "Weekly" at bounding box center [68, 457] width 73 height 23
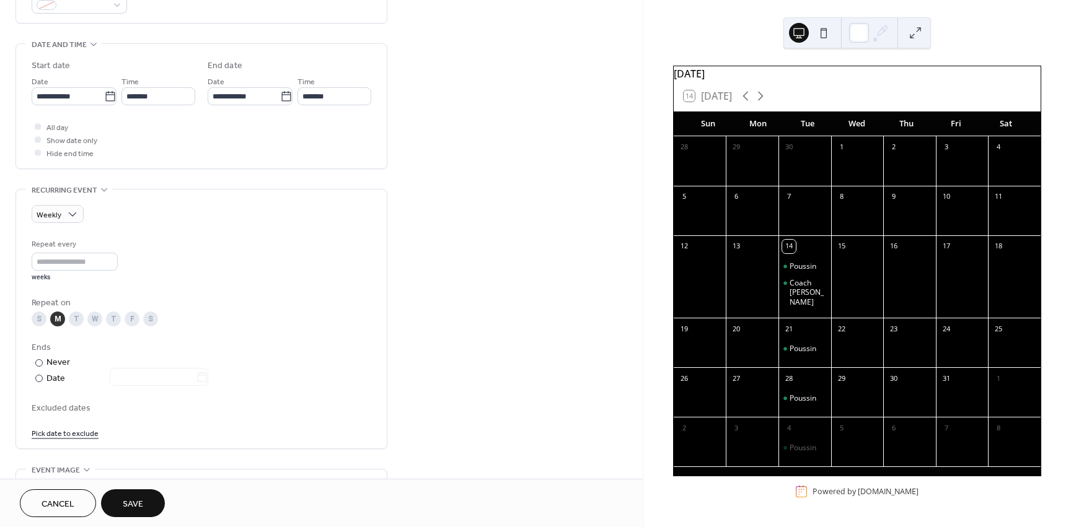
scroll to position [372, 0]
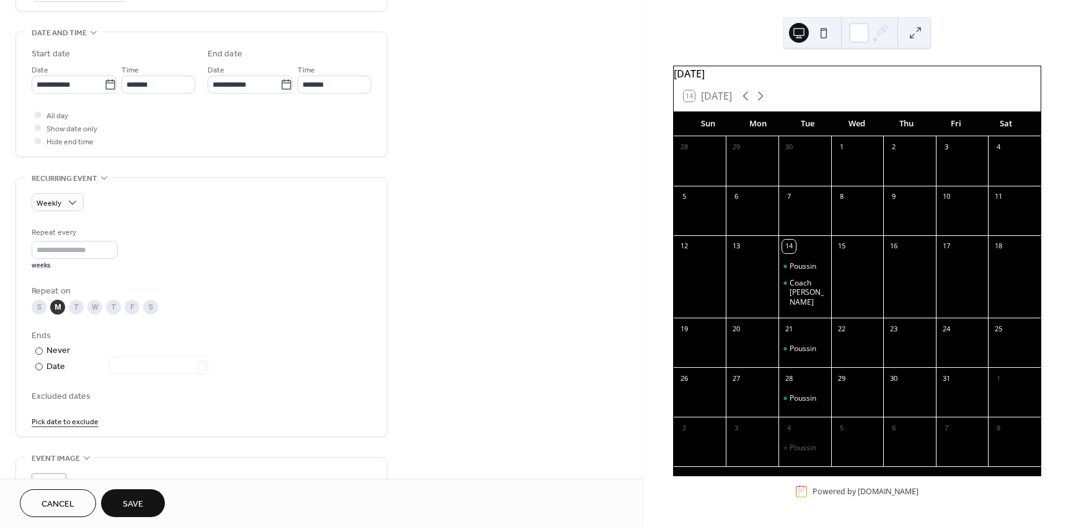
click at [128, 509] on span "Save" at bounding box center [133, 504] width 20 height 13
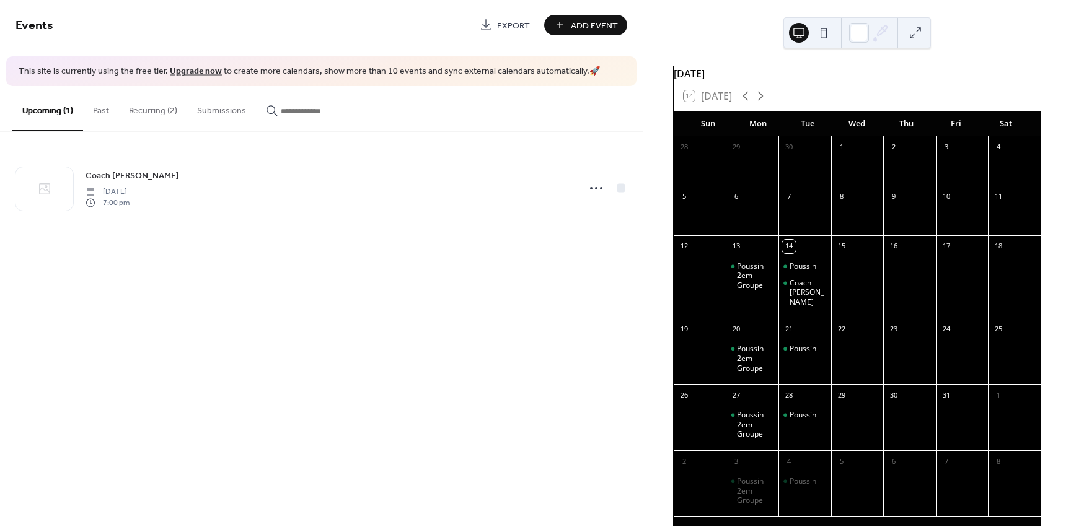
click at [581, 34] on button "Add Event" at bounding box center [585, 25] width 83 height 20
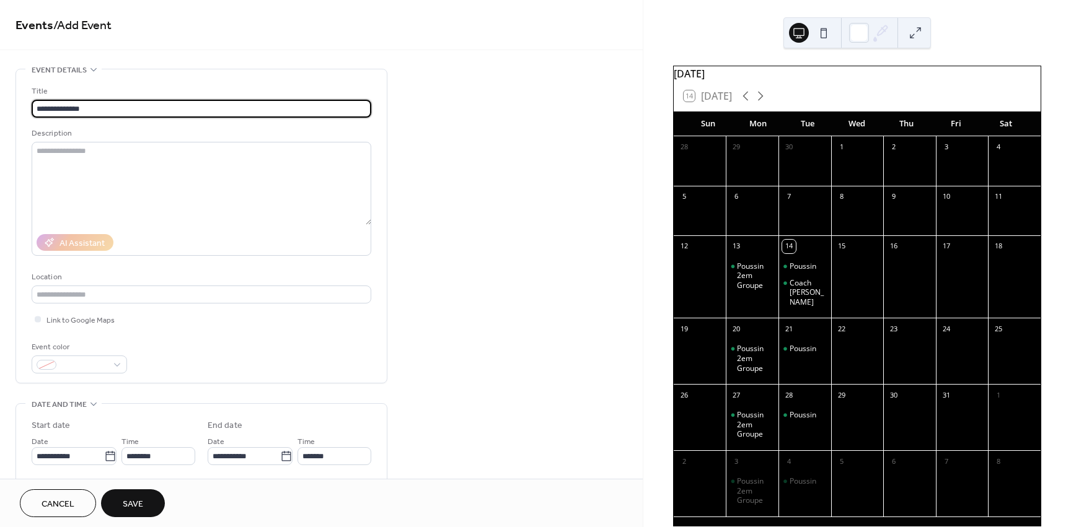
type input "**********"
click at [148, 139] on div "Description" at bounding box center [200, 133] width 337 height 13
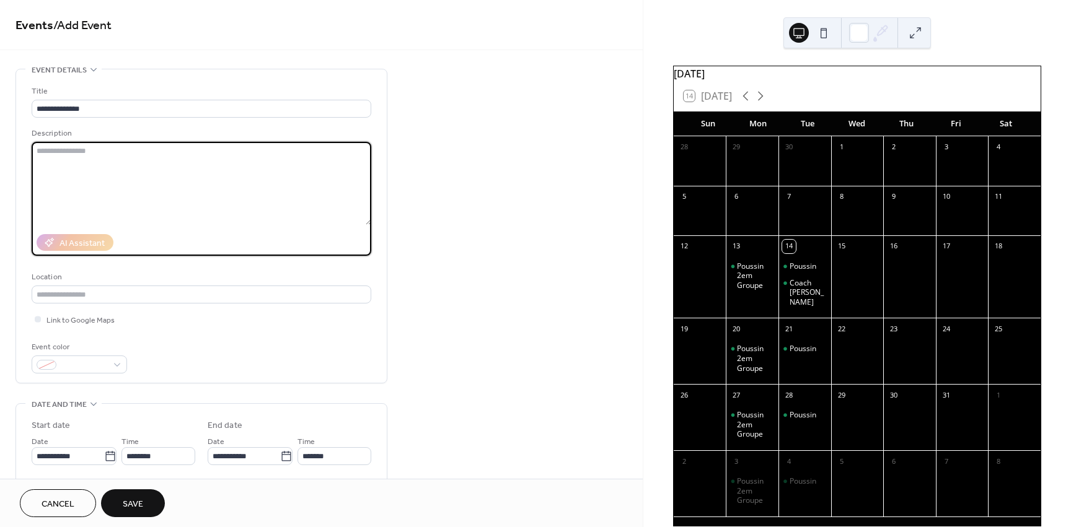
click at [160, 160] on textarea at bounding box center [202, 183] width 340 height 83
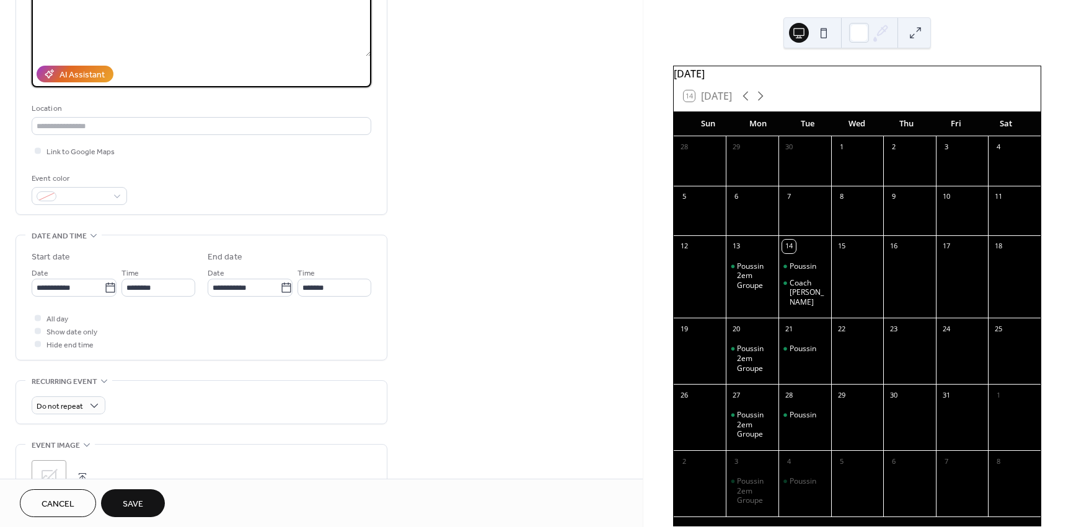
scroll to position [186, 0]
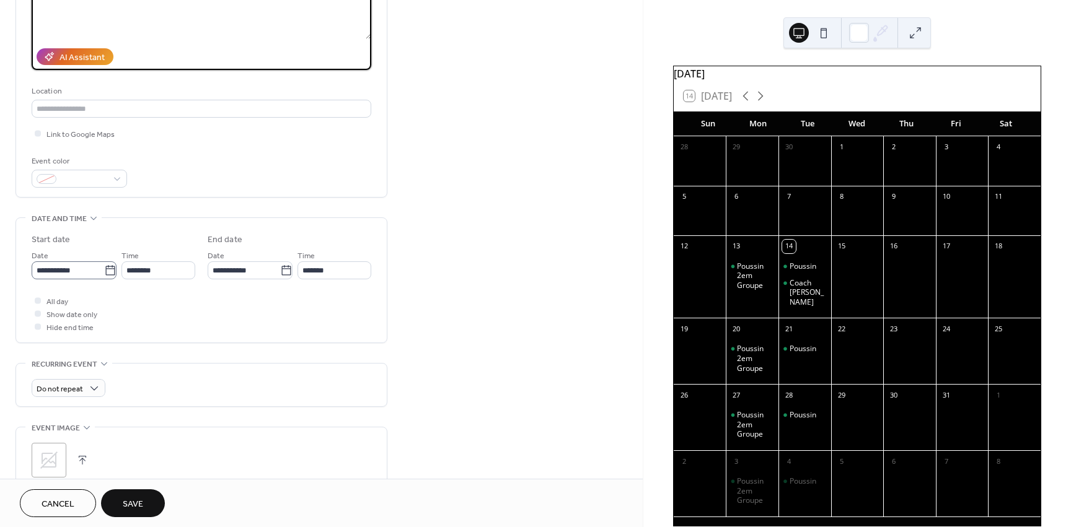
type textarea "**********"
click at [104, 267] on icon at bounding box center [110, 271] width 12 height 12
click at [104, 267] on input "**********" at bounding box center [68, 270] width 72 height 18
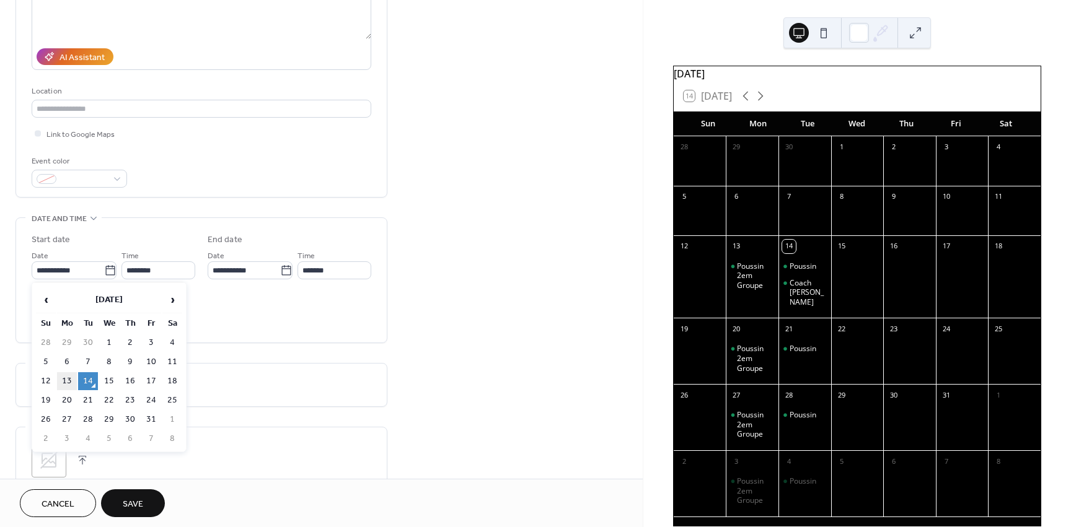
click at [69, 377] on td "13" at bounding box center [67, 381] width 20 height 18
type input "**********"
click at [136, 272] on input "********" at bounding box center [158, 270] width 74 height 18
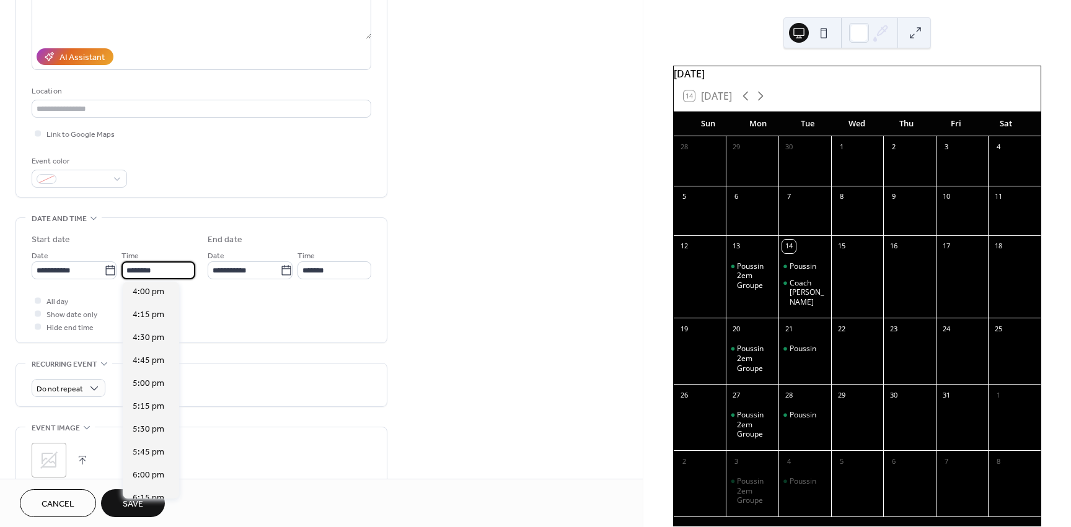
scroll to position [1472, 0]
click at [145, 426] on span "5:30 pm" at bounding box center [149, 427] width 32 height 13
type input "*******"
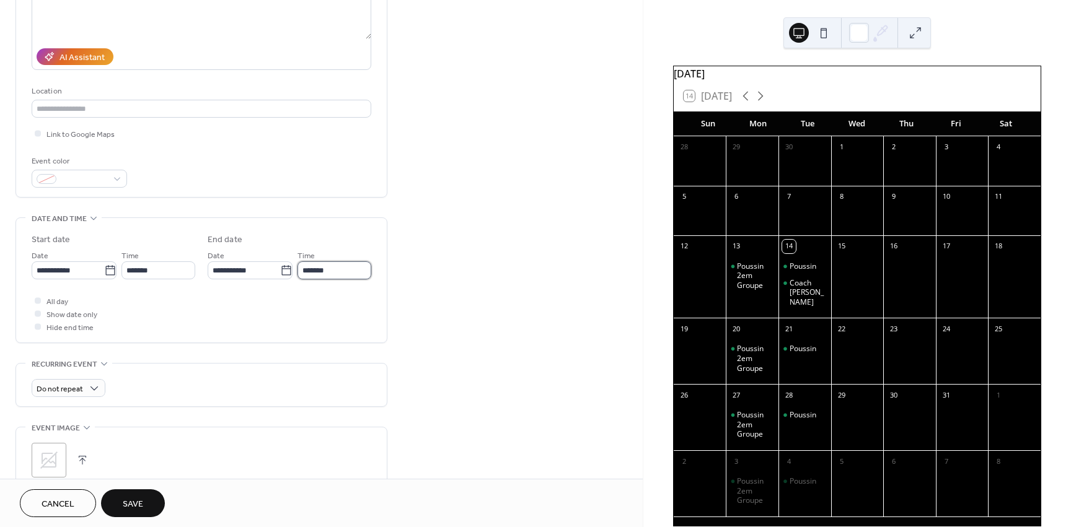
click at [306, 271] on input "*******" at bounding box center [334, 270] width 74 height 18
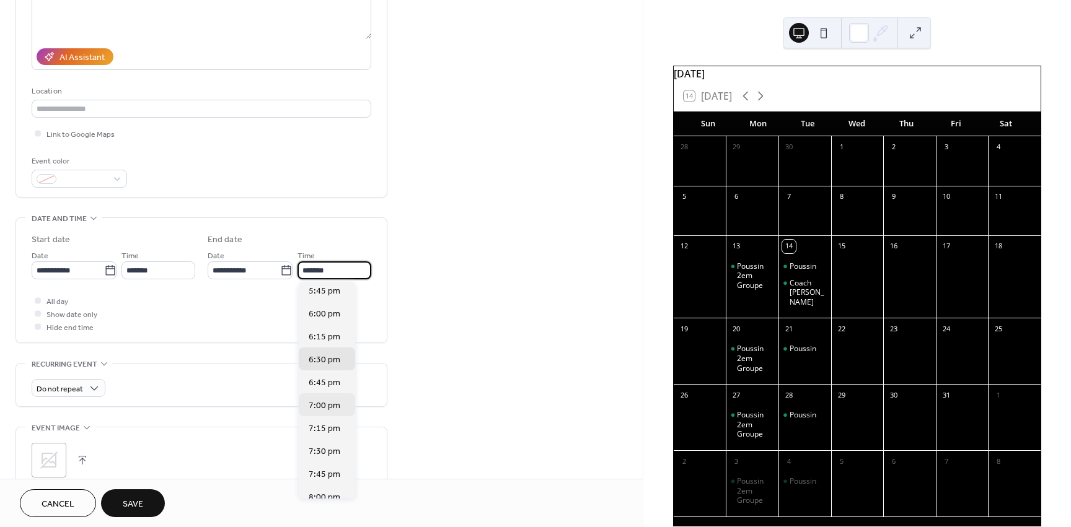
scroll to position [0, 0]
click at [327, 400] on div "7:00 pm" at bounding box center [327, 408] width 56 height 23
type input "*******"
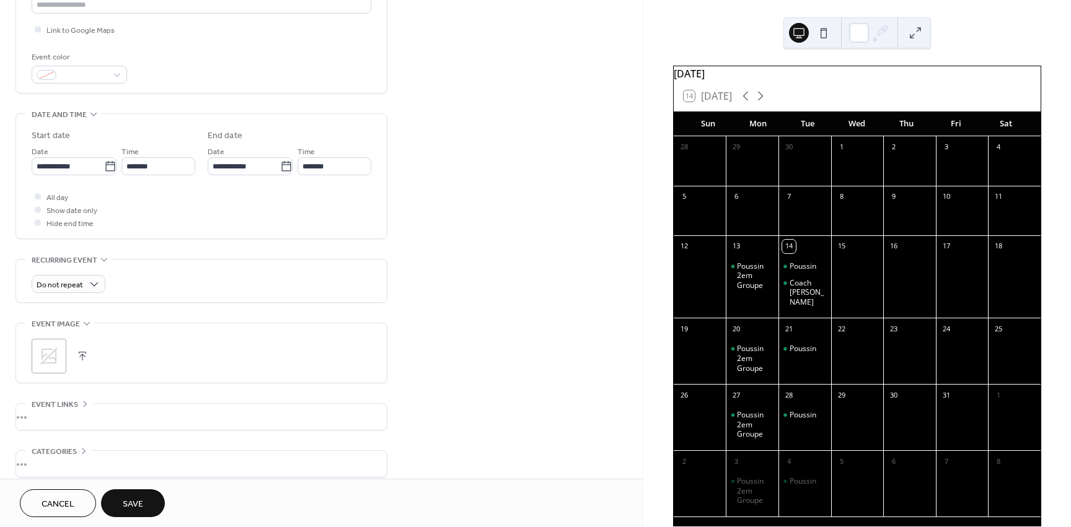
scroll to position [310, 0]
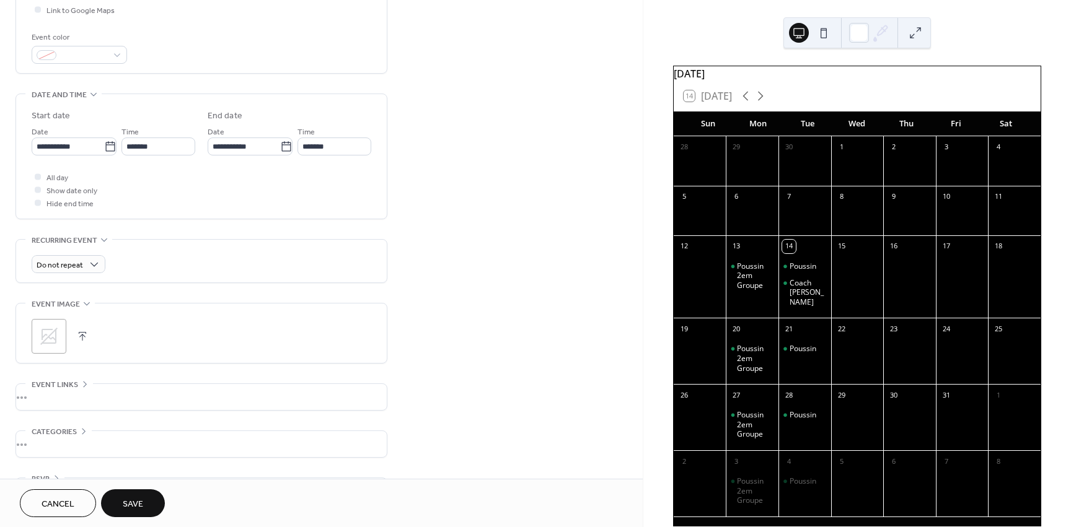
click at [66, 277] on div "Do not repeat" at bounding box center [202, 261] width 340 height 43
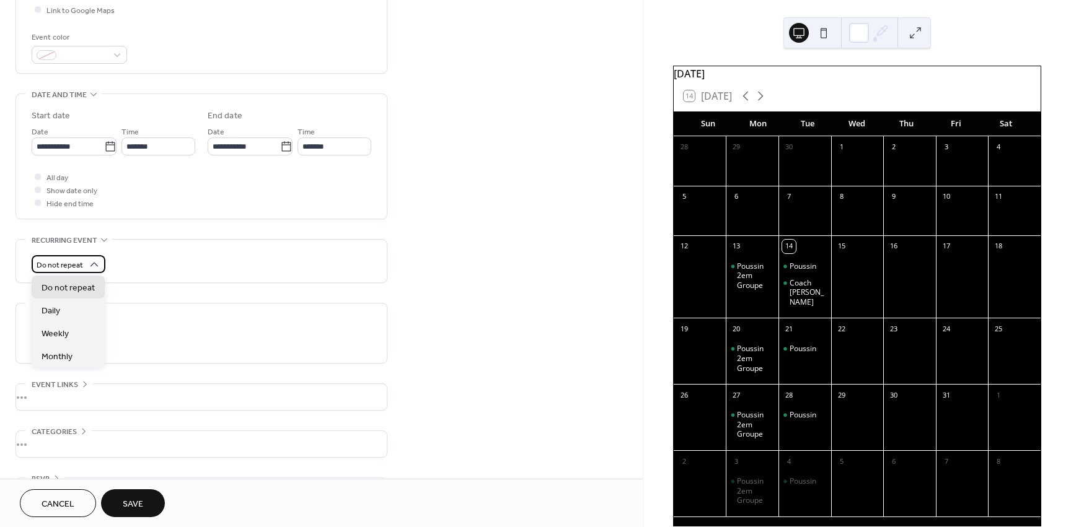
click at [66, 273] on body "**********" at bounding box center [535, 263] width 1071 height 527
click at [69, 337] on div "Weekly" at bounding box center [68, 333] width 73 height 23
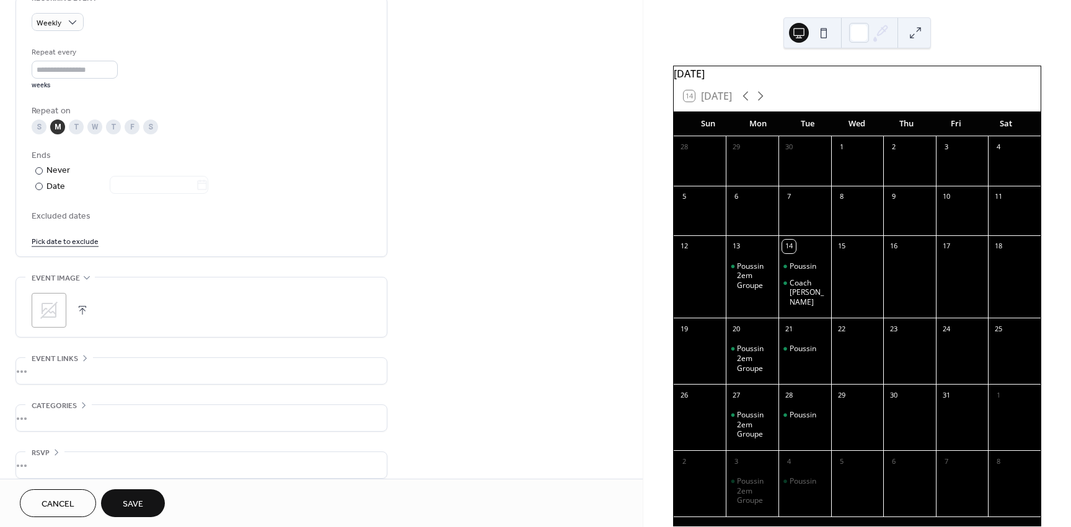
scroll to position [564, 0]
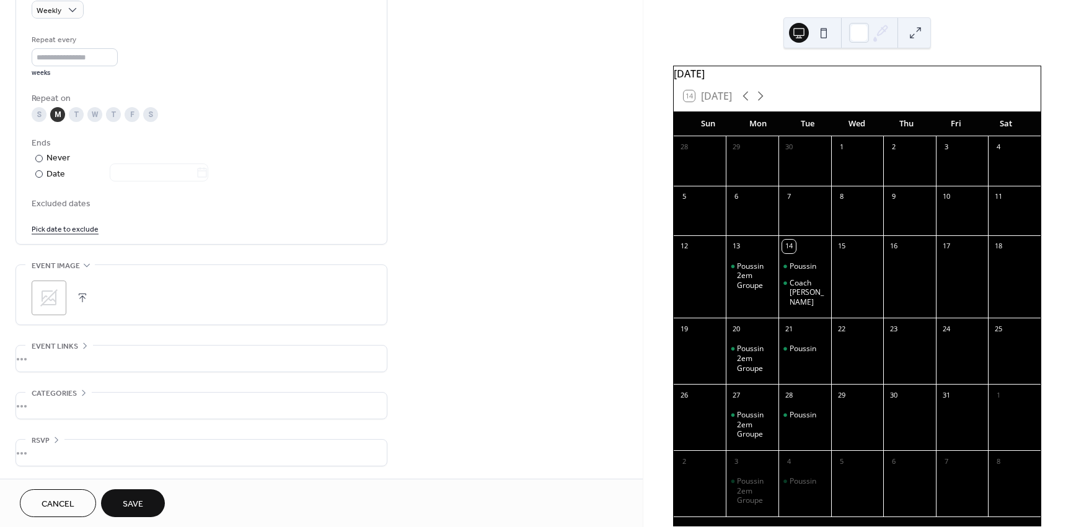
click at [131, 494] on button "Save" at bounding box center [133, 503] width 64 height 28
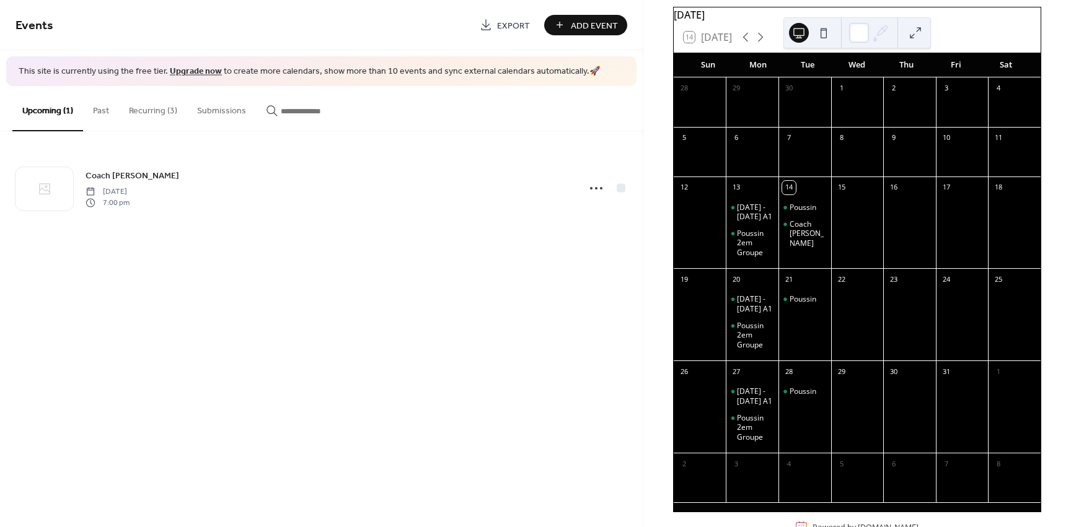
scroll to position [62, 0]
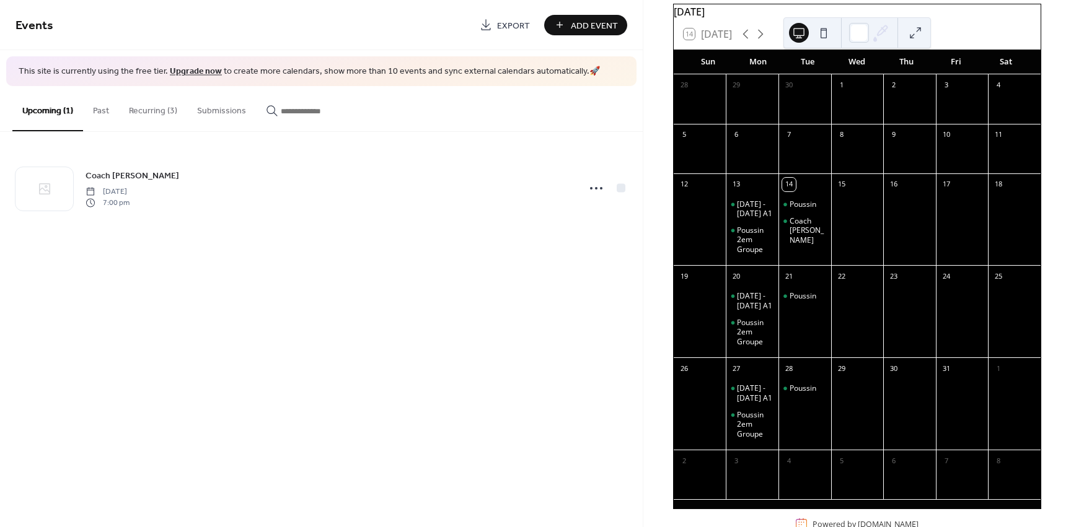
click at [576, 20] on span "Add Event" at bounding box center [594, 25] width 47 height 13
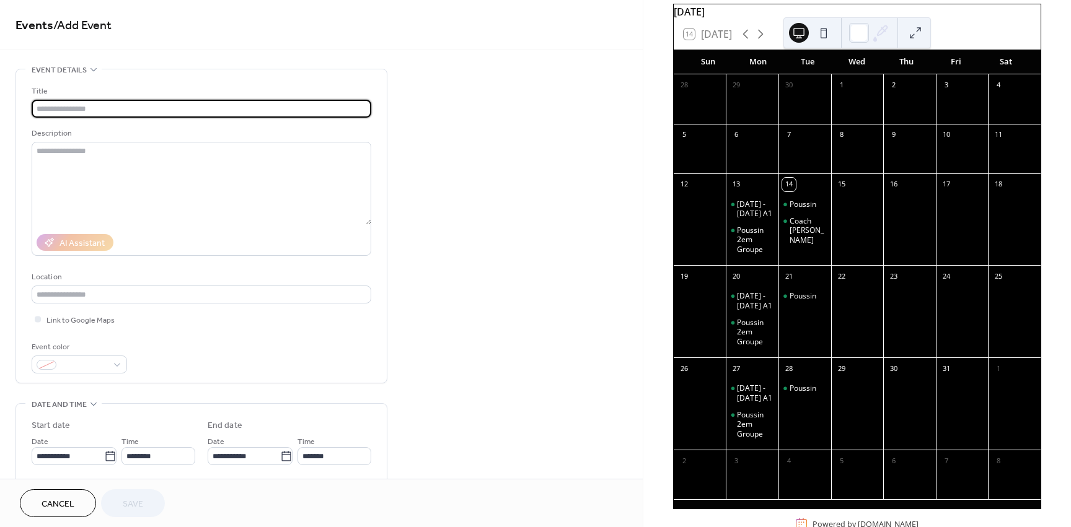
click at [170, 108] on input "text" at bounding box center [202, 109] width 340 height 18
type input "**********"
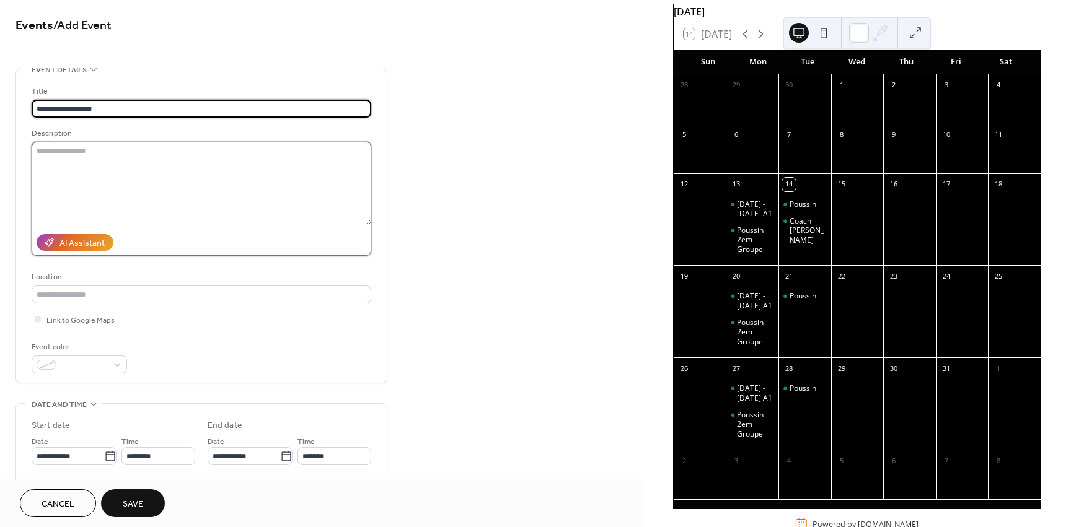
click at [242, 203] on textarea at bounding box center [202, 183] width 340 height 83
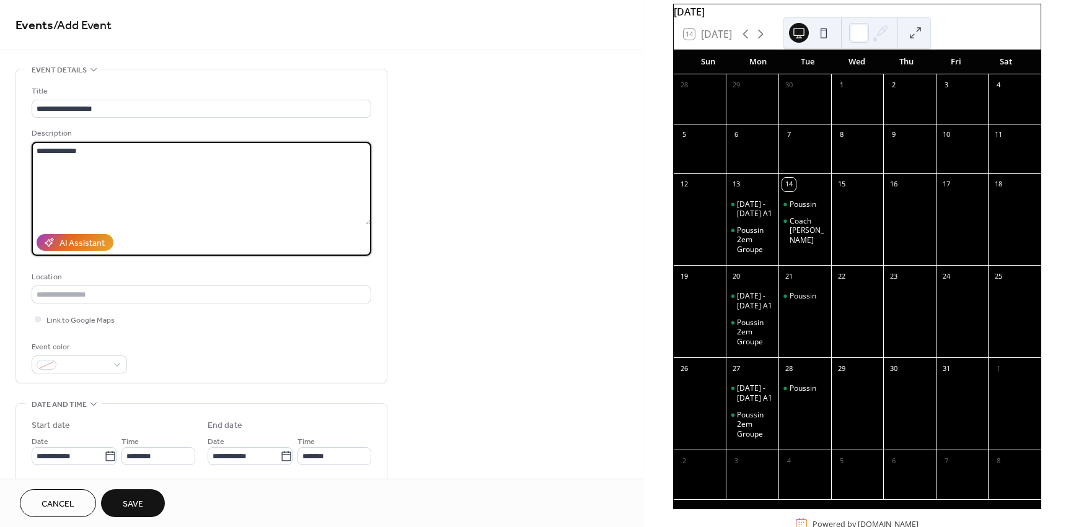
click at [69, 151] on textarea "**********" at bounding box center [202, 183] width 340 height 83
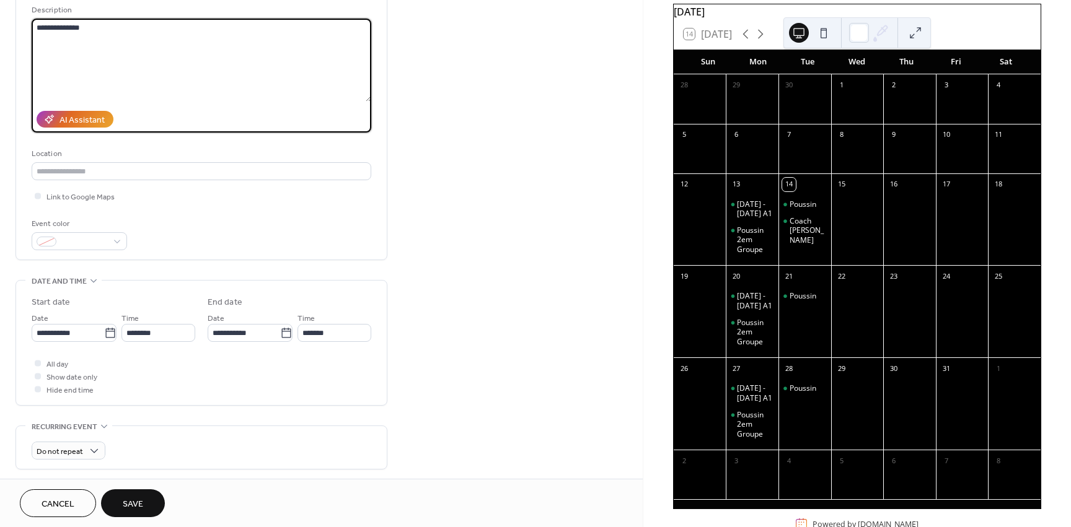
scroll to position [124, 0]
type textarea "**********"
click at [104, 338] on icon at bounding box center [110, 333] width 12 height 12
click at [104, 338] on input "**********" at bounding box center [68, 332] width 72 height 18
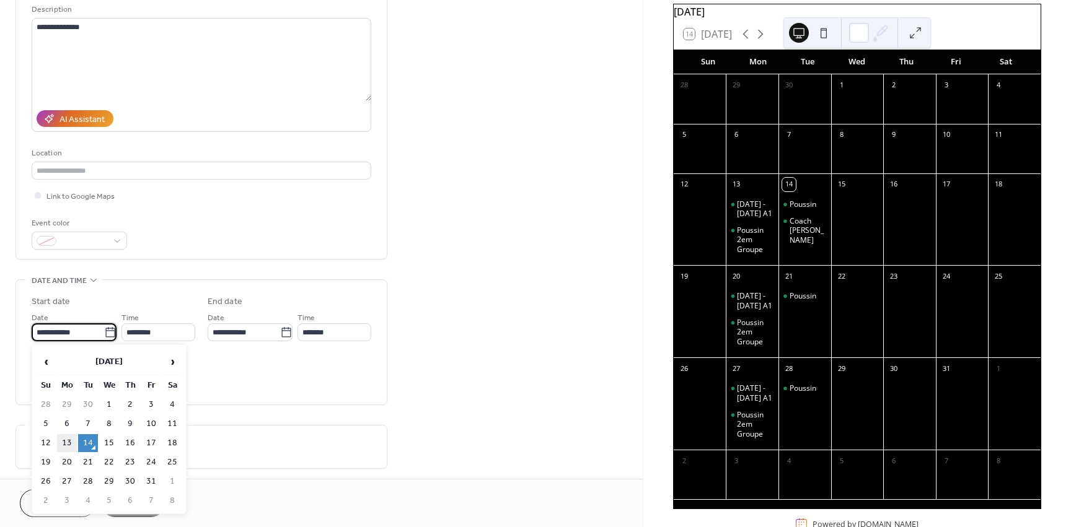
click at [73, 437] on td "13" at bounding box center [67, 443] width 20 height 18
type input "**********"
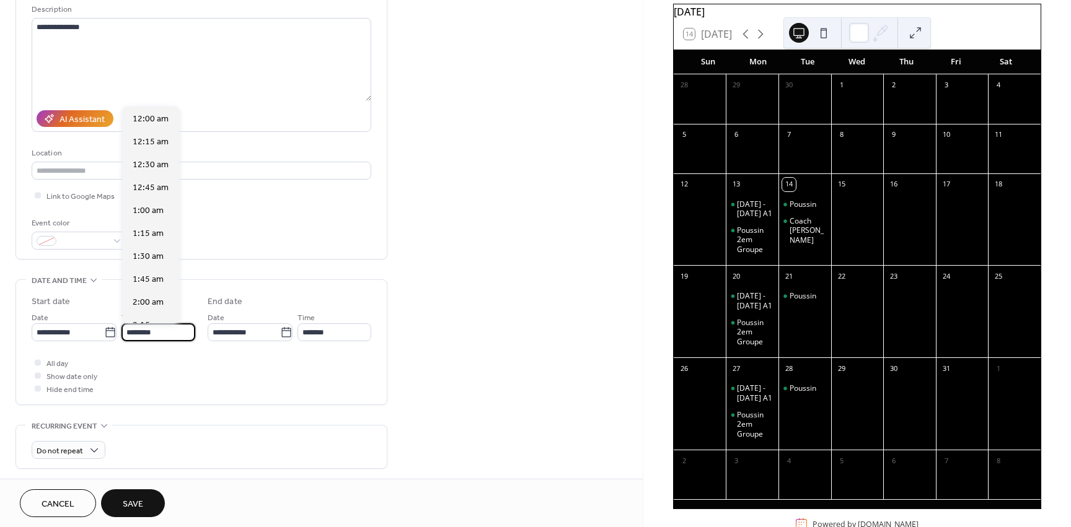
click at [137, 332] on input "********" at bounding box center [158, 332] width 74 height 18
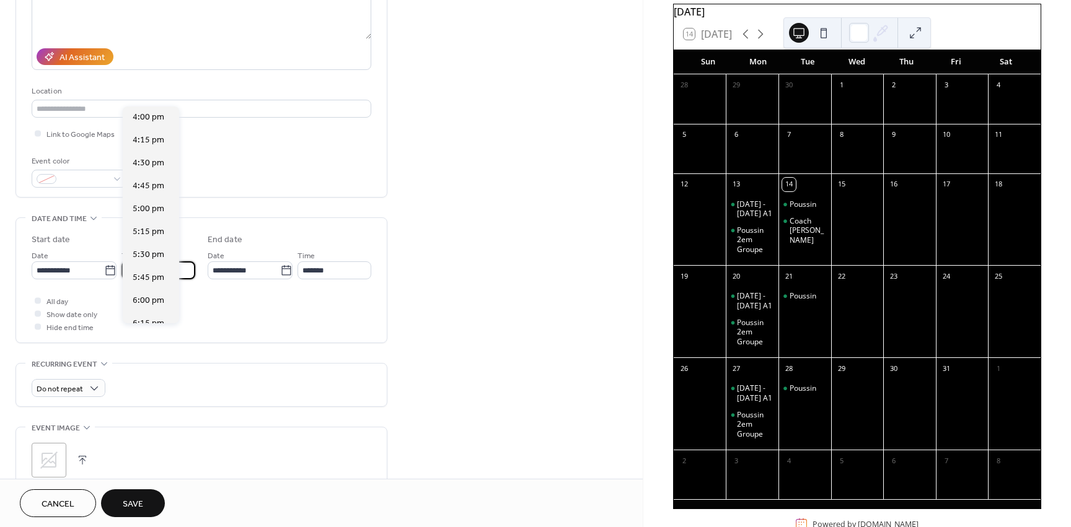
scroll to position [1472, 0]
click at [151, 252] on span "5:30 pm" at bounding box center [149, 251] width 32 height 13
type input "*******"
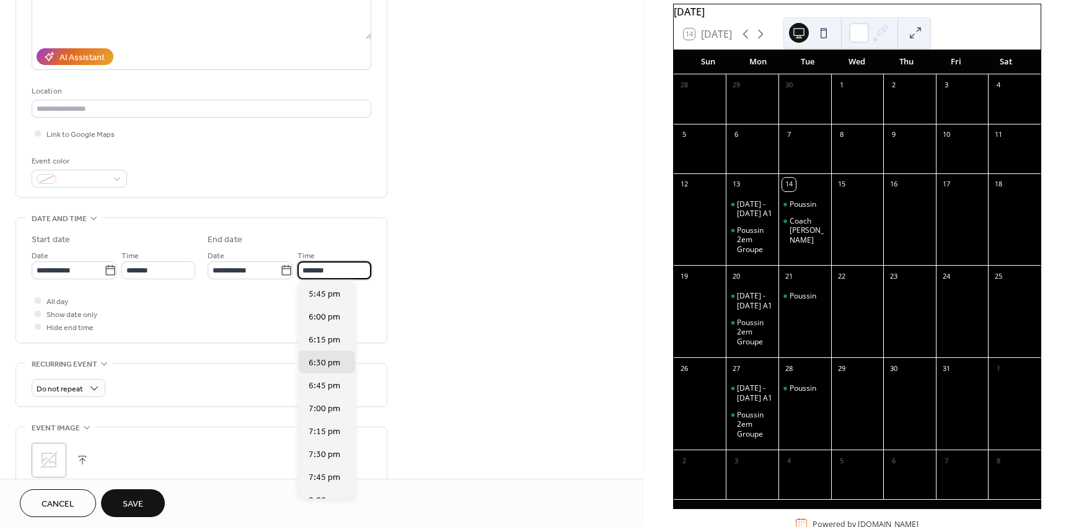
click at [310, 276] on input "*******" at bounding box center [334, 270] width 74 height 18
click at [333, 413] on span "7:00 pm" at bounding box center [325, 409] width 32 height 13
type input "*******"
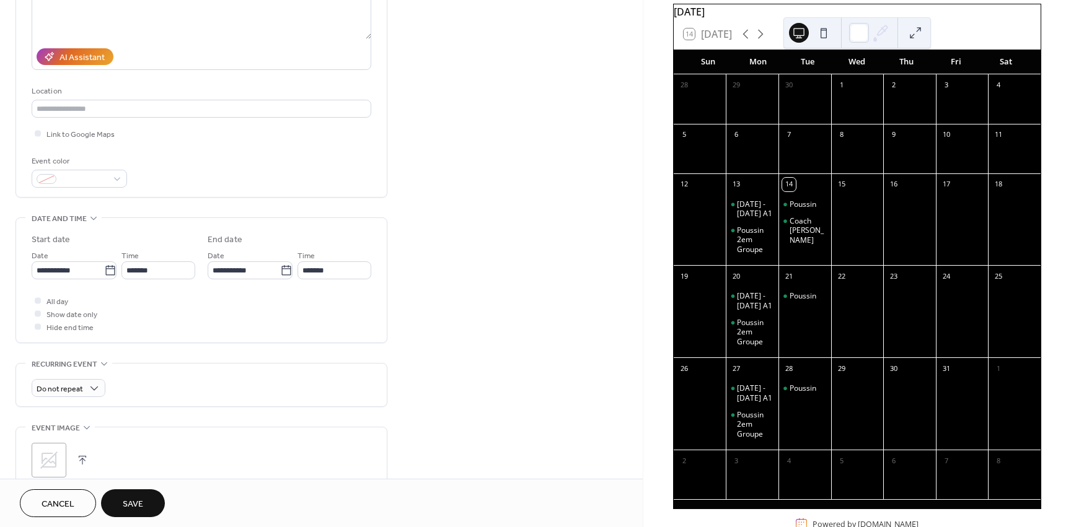
click at [67, 374] on div "Do not repeat" at bounding box center [202, 385] width 340 height 43
click at [69, 389] on span "Do not repeat" at bounding box center [60, 389] width 46 height 14
click at [61, 456] on span "Weekly" at bounding box center [55, 458] width 27 height 13
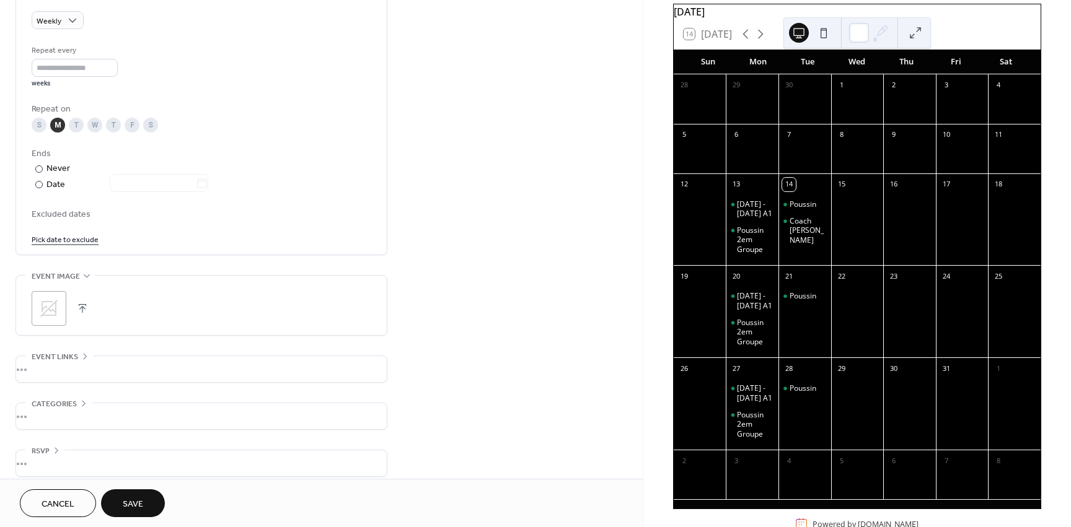
scroll to position [564, 0]
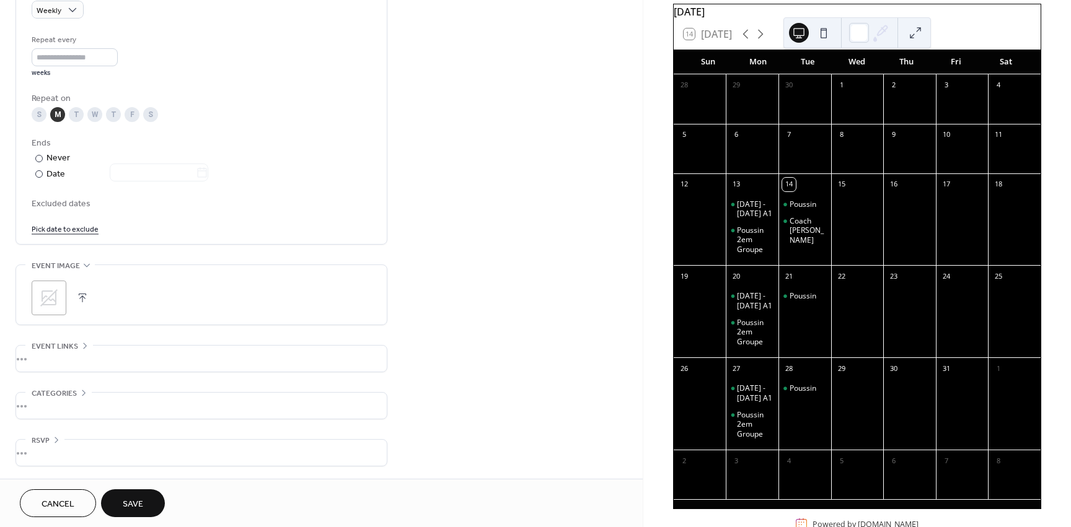
click at [138, 493] on button "Save" at bounding box center [133, 503] width 64 height 28
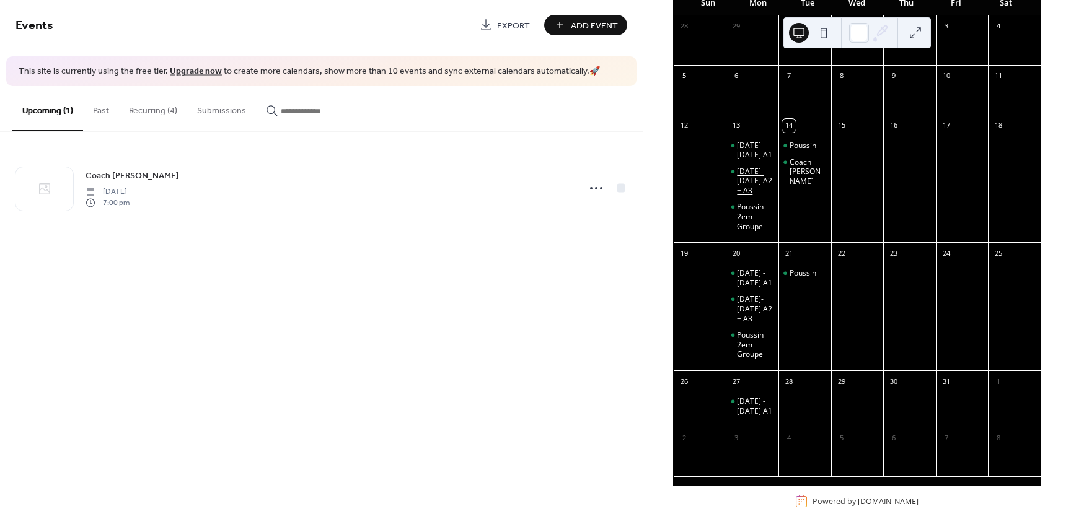
scroll to position [124, 0]
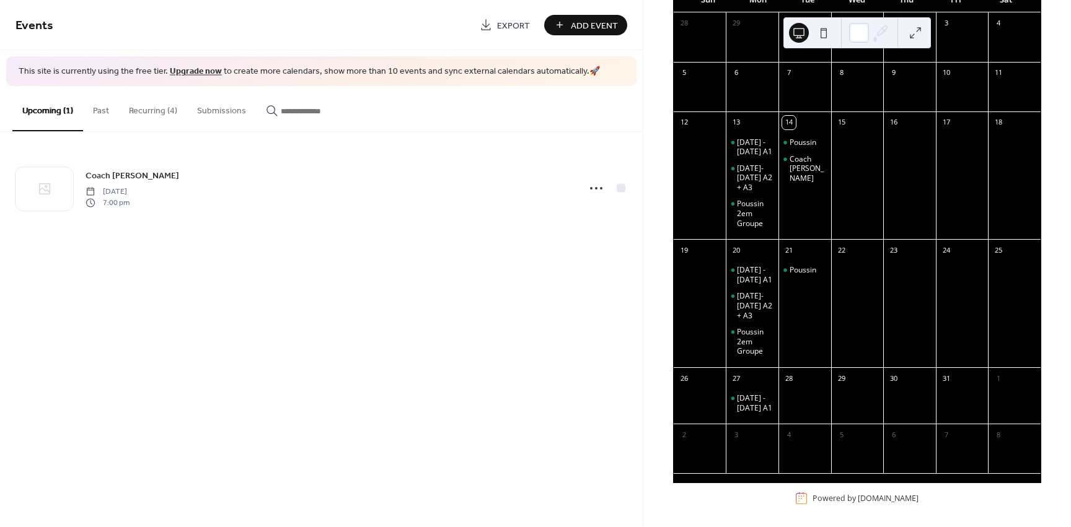
click at [600, 21] on span "Add Event" at bounding box center [594, 25] width 47 height 13
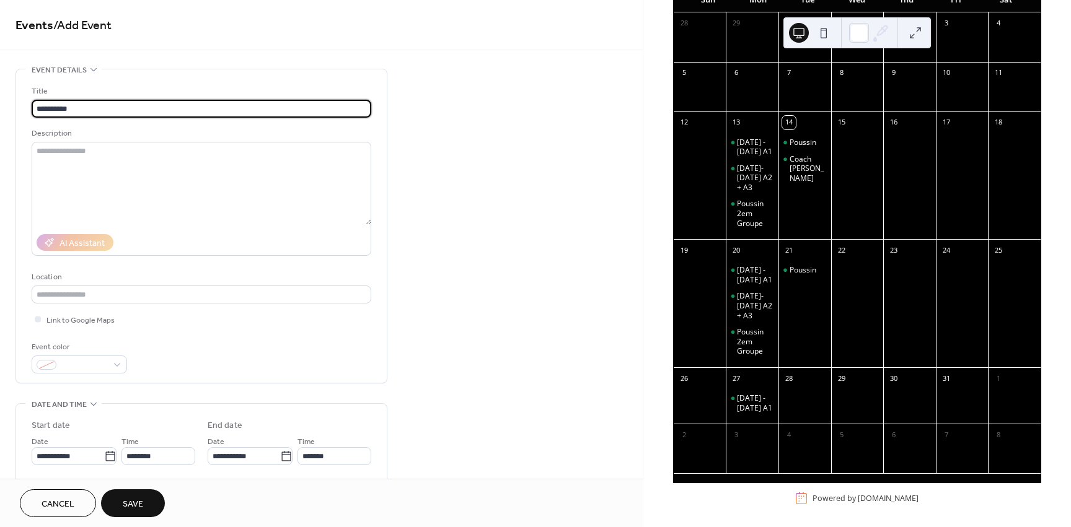
type input "*********"
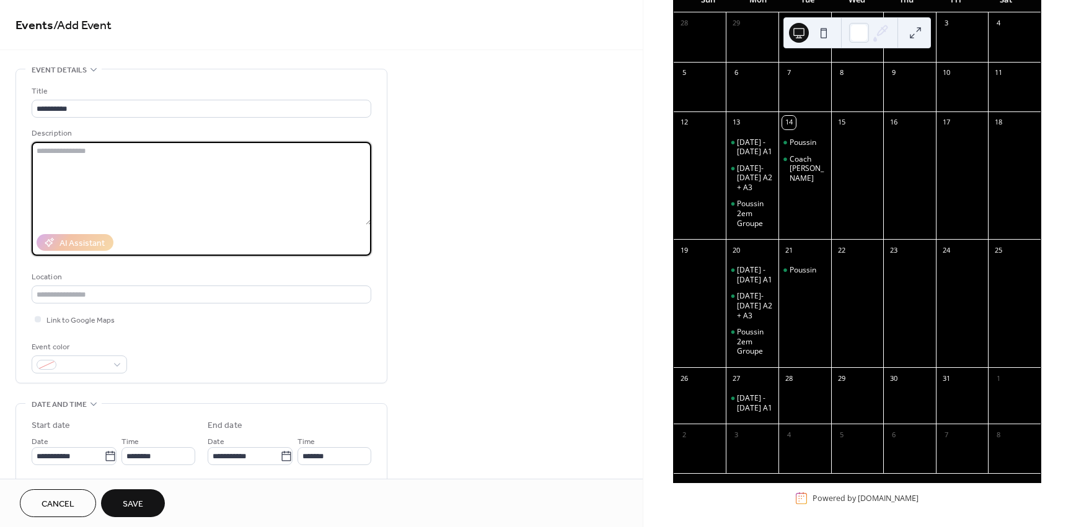
click at [135, 188] on textarea at bounding box center [202, 183] width 340 height 83
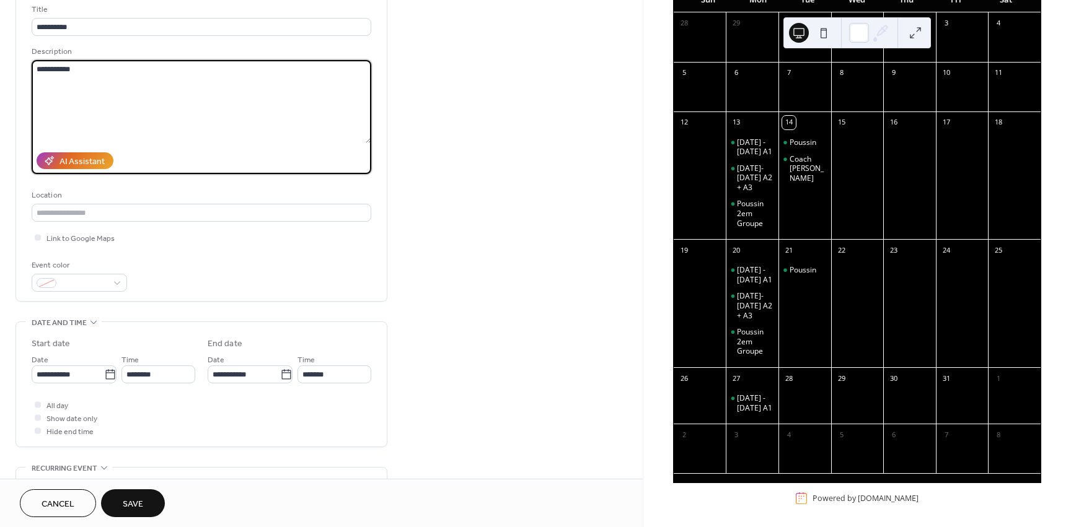
scroll to position [124, 0]
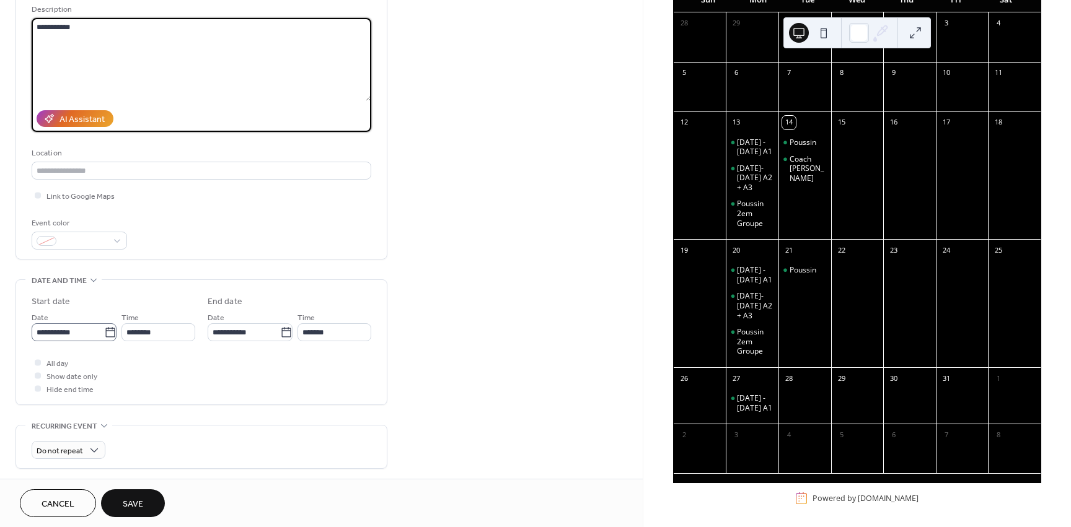
type textarea "**********"
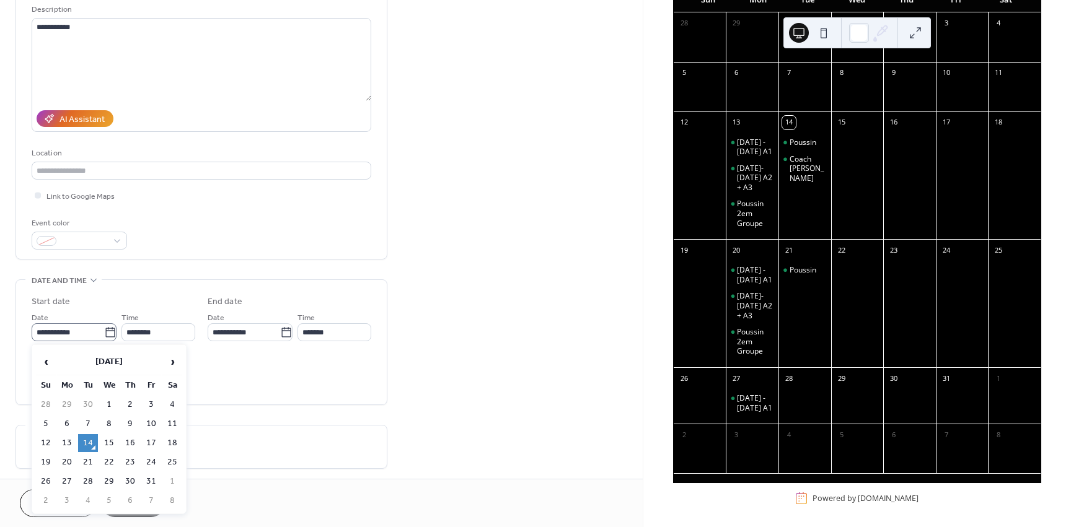
click at [108, 333] on icon at bounding box center [110, 333] width 12 height 12
click at [104, 333] on input "**********" at bounding box center [68, 332] width 72 height 18
click at [71, 441] on td "13" at bounding box center [67, 443] width 20 height 18
type input "**********"
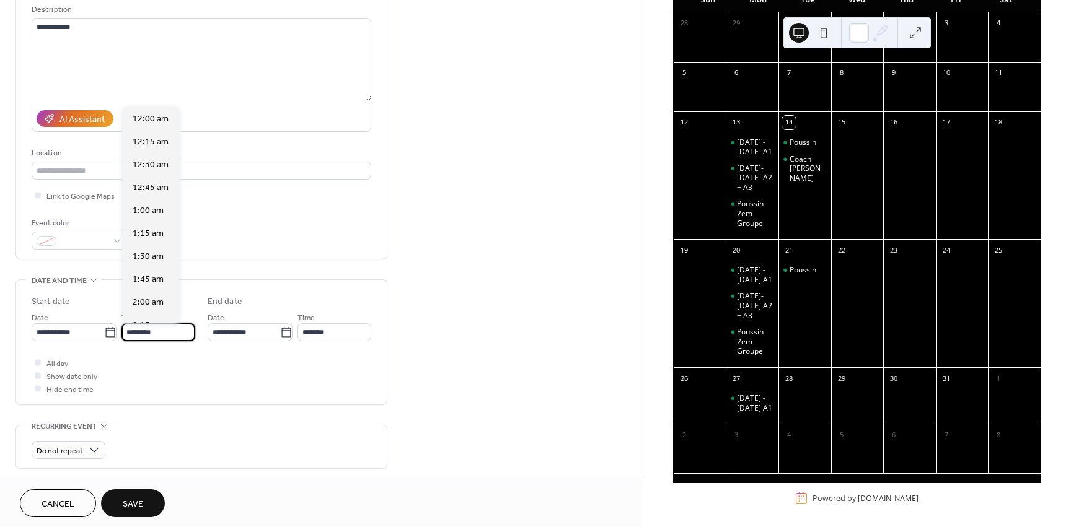
click at [130, 333] on input "********" at bounding box center [158, 332] width 74 height 18
click at [154, 310] on span "5:30 pm" at bounding box center [149, 313] width 32 height 13
type input "*******"
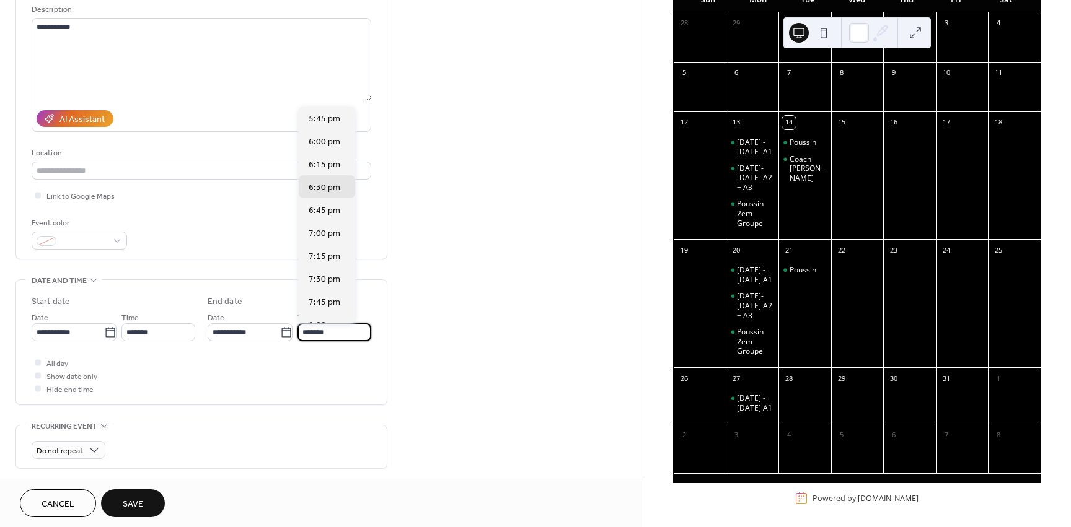
click at [305, 331] on input "*******" at bounding box center [334, 332] width 74 height 18
click at [327, 175] on span "7:00 pm" at bounding box center [325, 171] width 32 height 13
type input "*******"
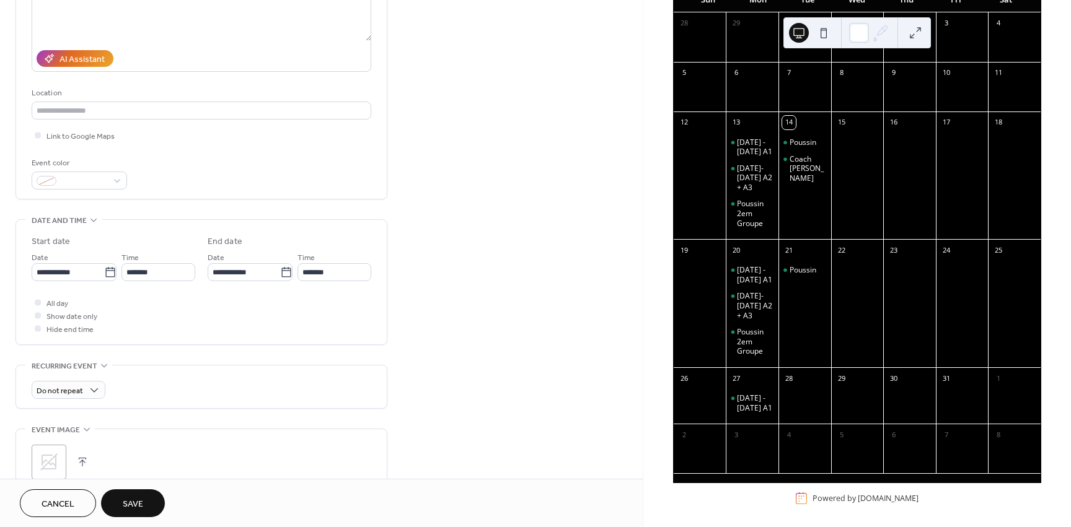
scroll to position [186, 0]
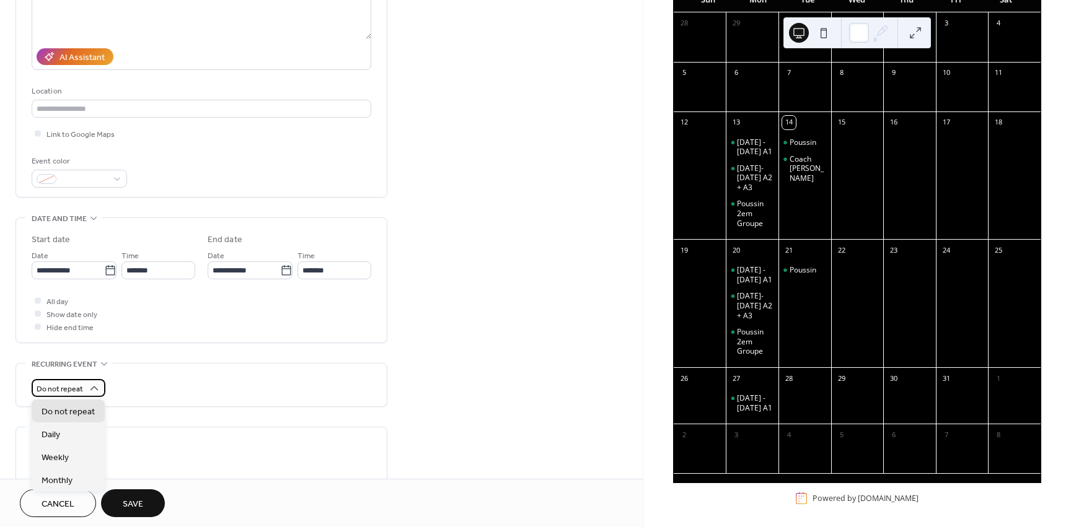
click at [60, 386] on span "Do not repeat" at bounding box center [60, 389] width 46 height 14
click at [68, 454] on span "Weekly" at bounding box center [55, 458] width 27 height 13
click at [19, 379] on div "Weekly Repeat every * weeks Repeat on S M T W T F S Ends ​ Never ​ Date Exclude…" at bounding box center [201, 493] width 371 height 259
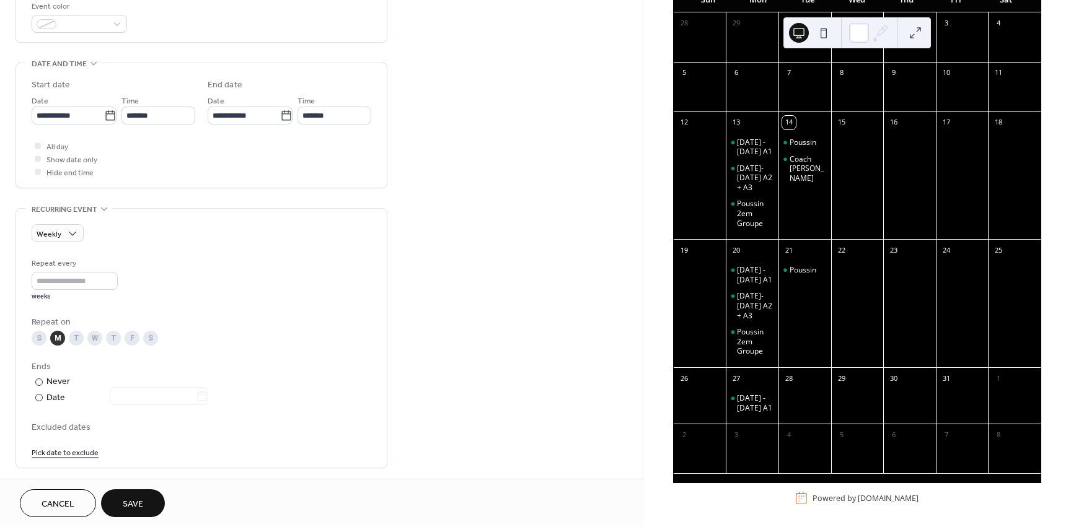
scroll to position [372, 0]
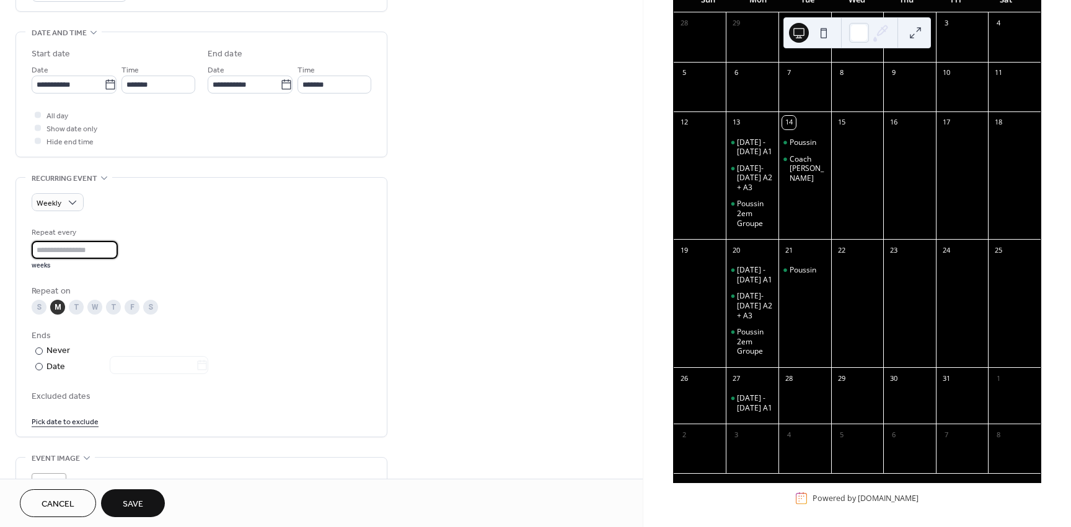
click at [40, 252] on input "*" at bounding box center [75, 250] width 86 height 18
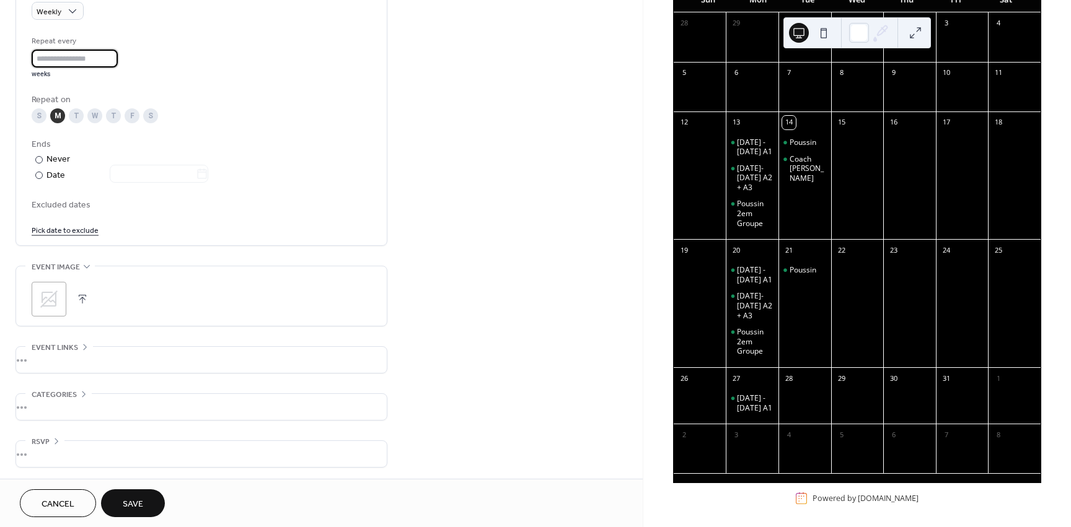
scroll to position [564, 0]
click at [123, 502] on span "Save" at bounding box center [133, 504] width 20 height 13
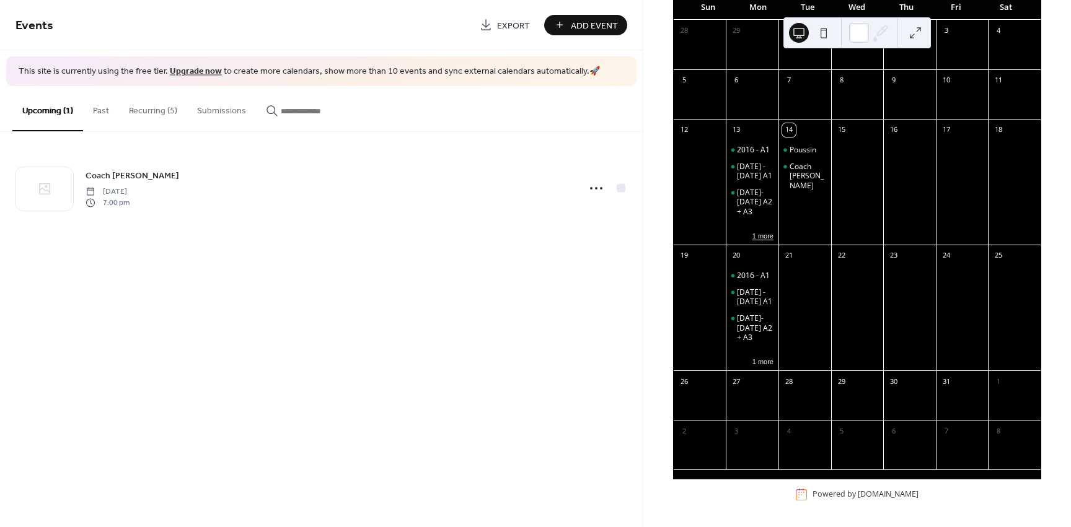
click at [762, 239] on button "1 more" at bounding box center [762, 235] width 31 height 11
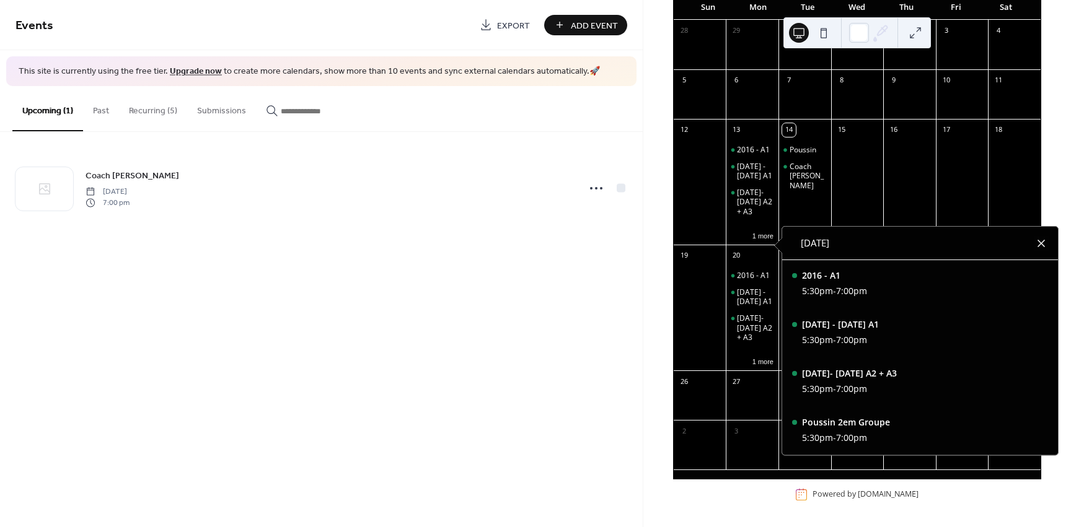
click at [1044, 236] on div at bounding box center [1041, 243] width 15 height 15
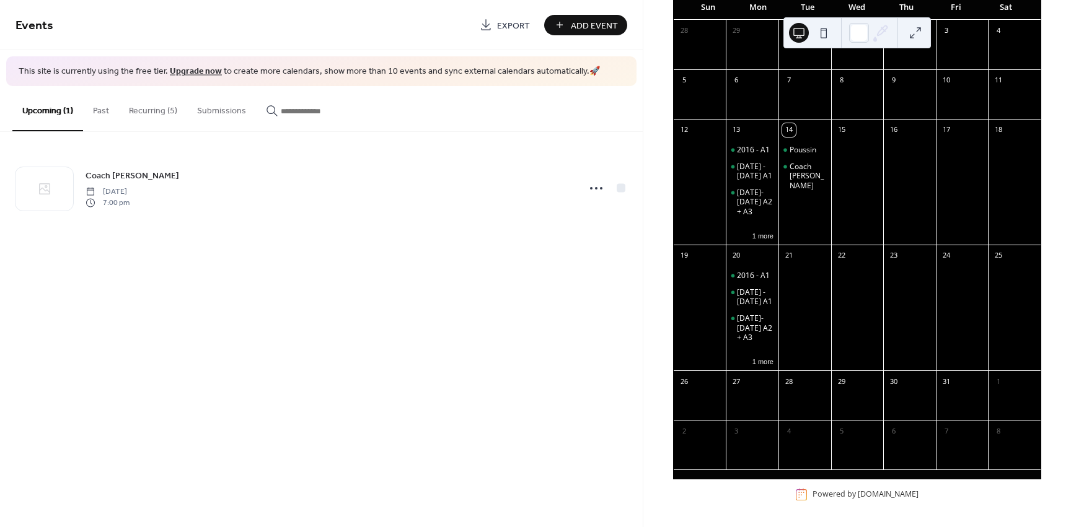
click at [584, 25] on span "Add Event" at bounding box center [594, 25] width 47 height 13
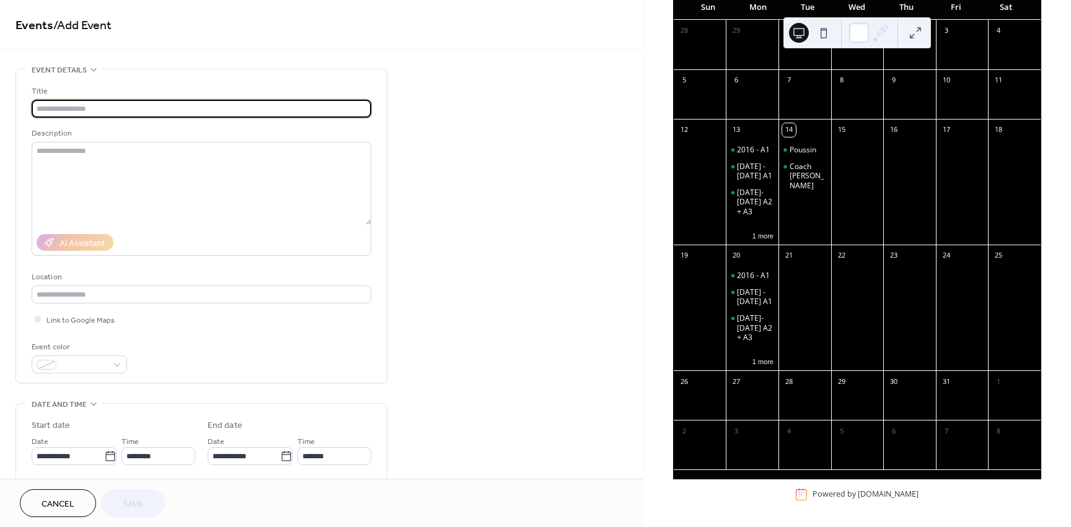
click at [121, 105] on input "text" at bounding box center [202, 109] width 340 height 18
type input "*********"
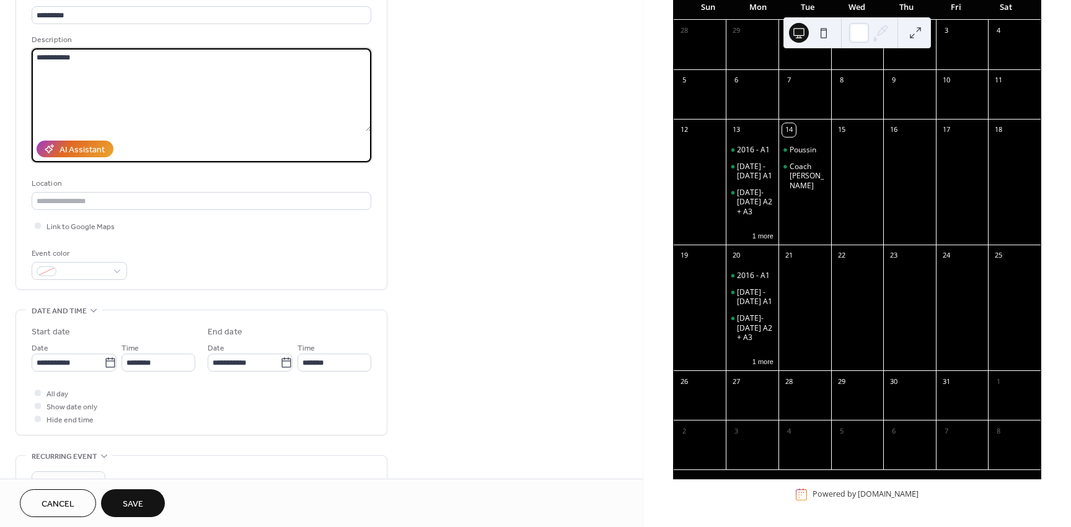
scroll to position [124, 0]
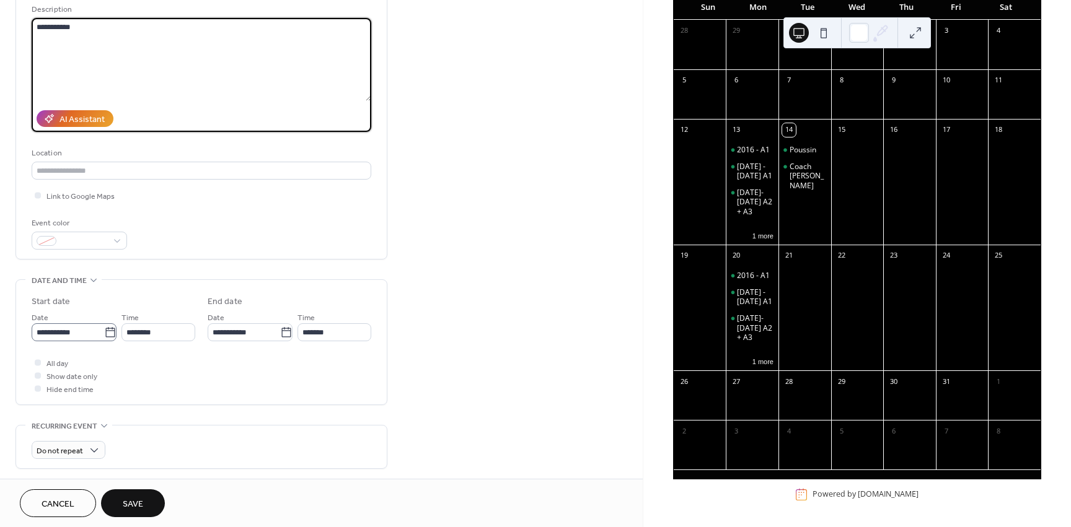
type textarea "**********"
click at [110, 328] on icon at bounding box center [109, 332] width 9 height 10
click at [104, 328] on input "**********" at bounding box center [68, 332] width 72 height 18
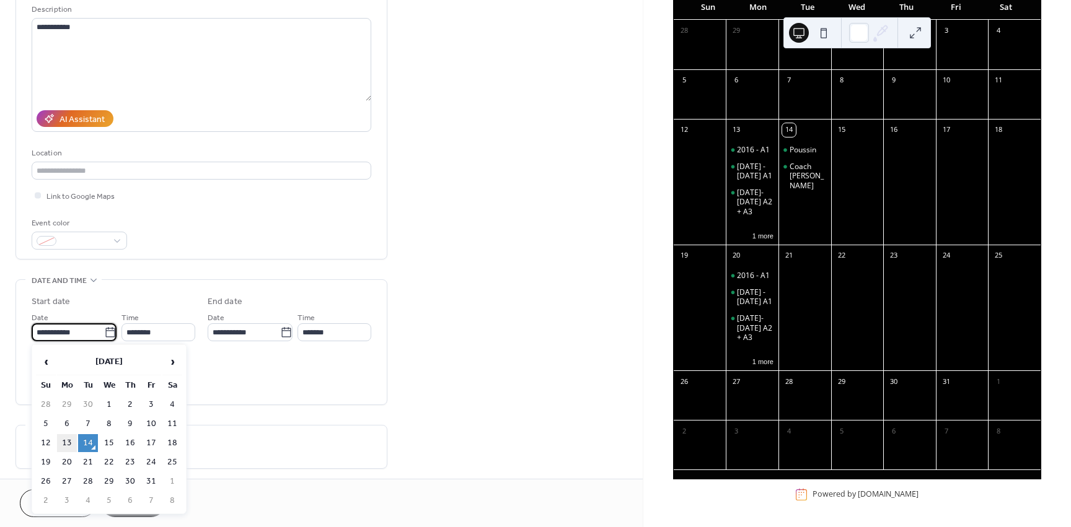
click at [64, 441] on td "13" at bounding box center [67, 443] width 20 height 18
type input "**********"
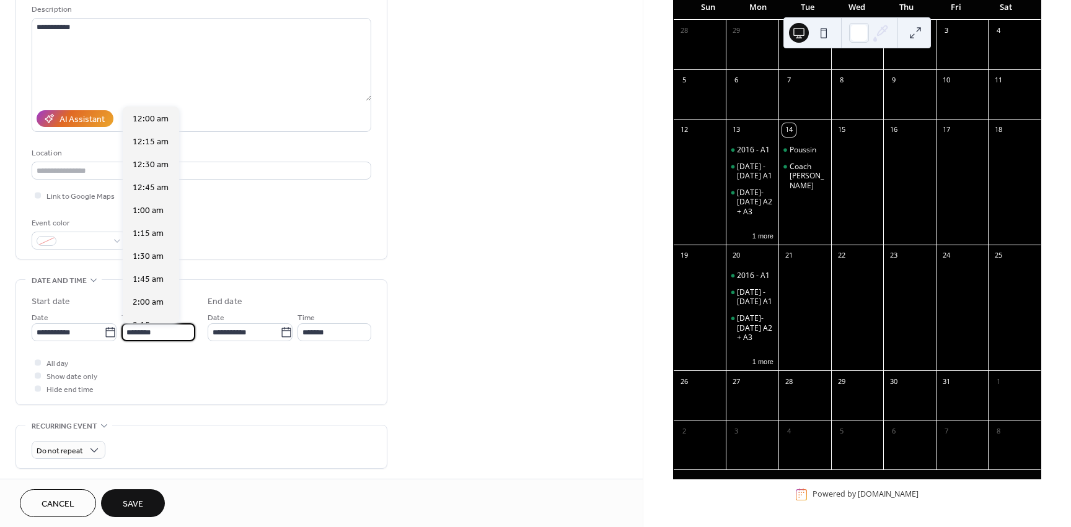
click at [139, 328] on input "********" at bounding box center [158, 332] width 74 height 18
click at [155, 195] on div "7:00 pm" at bounding box center [151, 202] width 56 height 23
type input "*******"
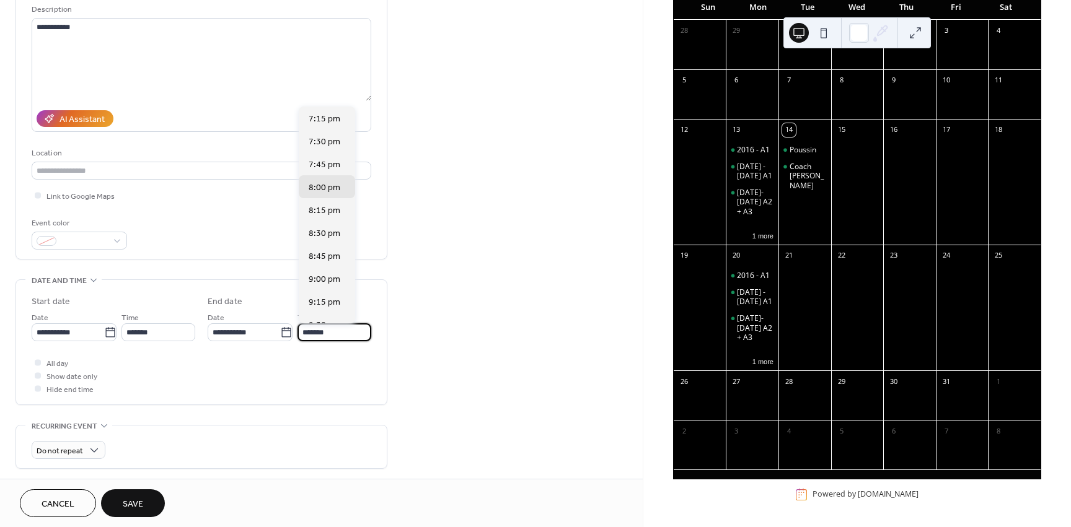
click at [305, 335] on input "*******" at bounding box center [334, 332] width 74 height 18
click at [331, 235] on span "8:30 pm" at bounding box center [325, 233] width 32 height 13
type input "*******"
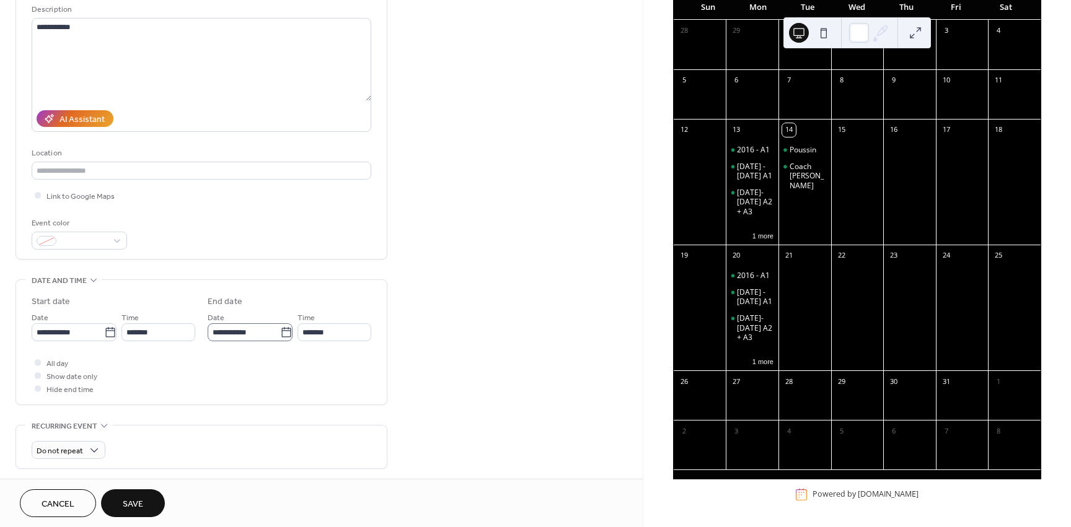
scroll to position [1, 0]
click at [62, 456] on span "Do not repeat" at bounding box center [60, 451] width 46 height 14
click at [46, 402] on span "Weekly" at bounding box center [55, 408] width 27 height 13
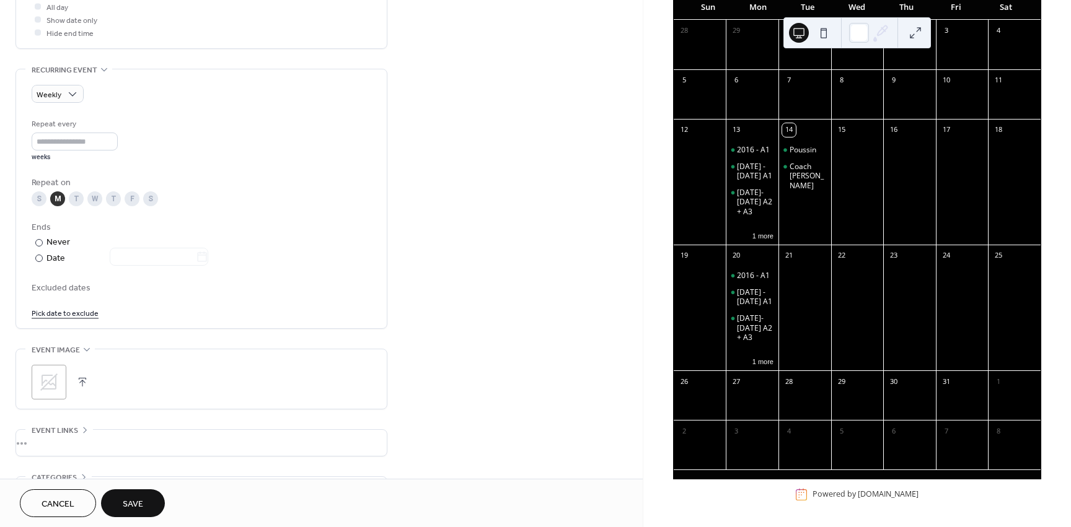
scroll to position [496, 0]
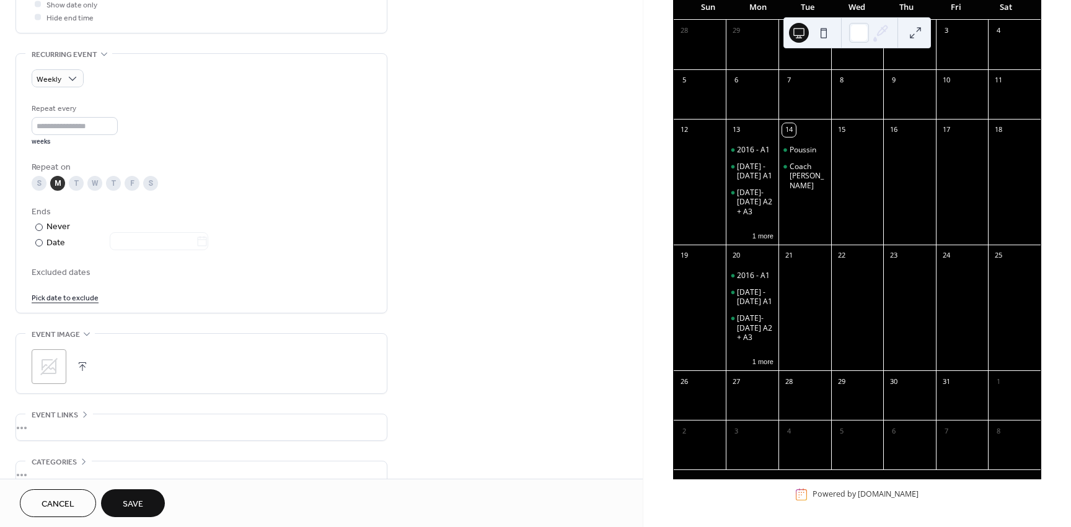
click at [137, 498] on span "Save" at bounding box center [133, 504] width 20 height 13
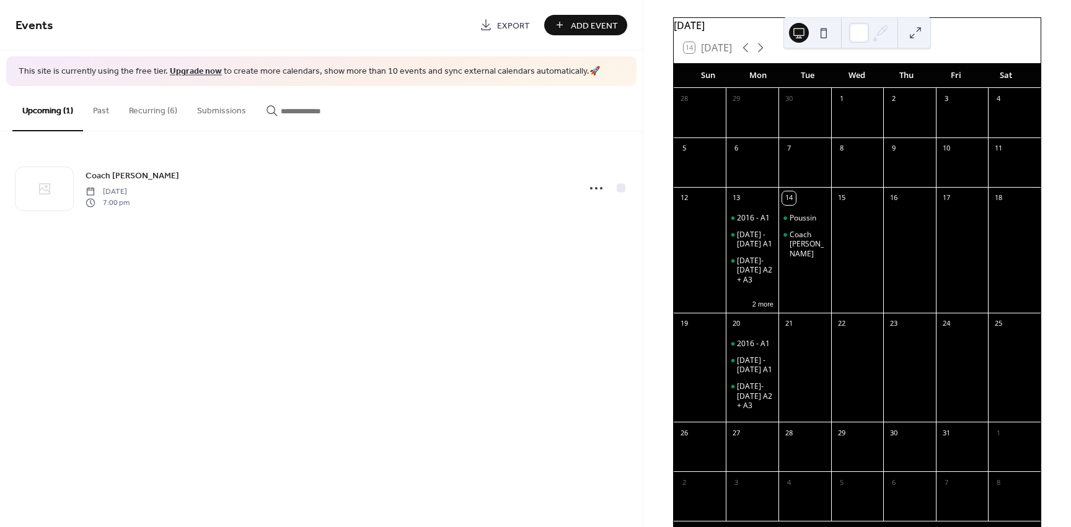
scroll to position [45, 0]
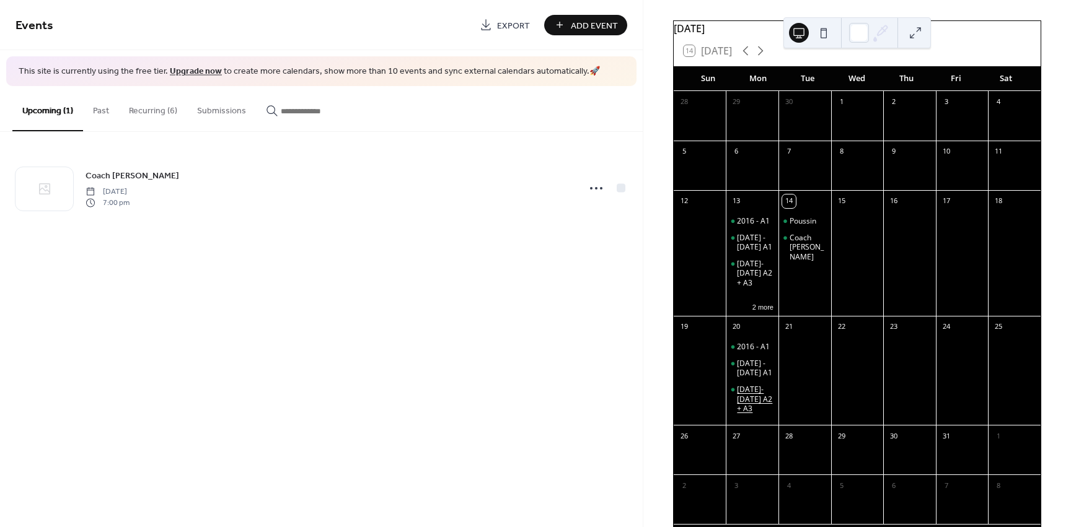
click at [765, 413] on div "[DATE]- [DATE] A2 + A3" at bounding box center [755, 399] width 37 height 29
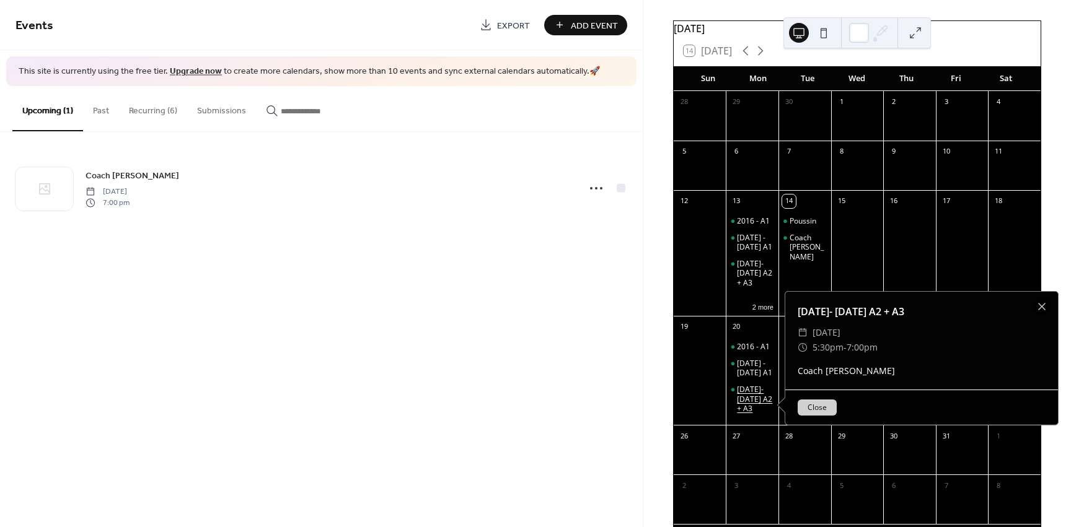
click at [765, 413] on div "[DATE]- [DATE] A2 + A3" at bounding box center [755, 399] width 37 height 29
click at [758, 312] on button "2 more" at bounding box center [762, 306] width 31 height 11
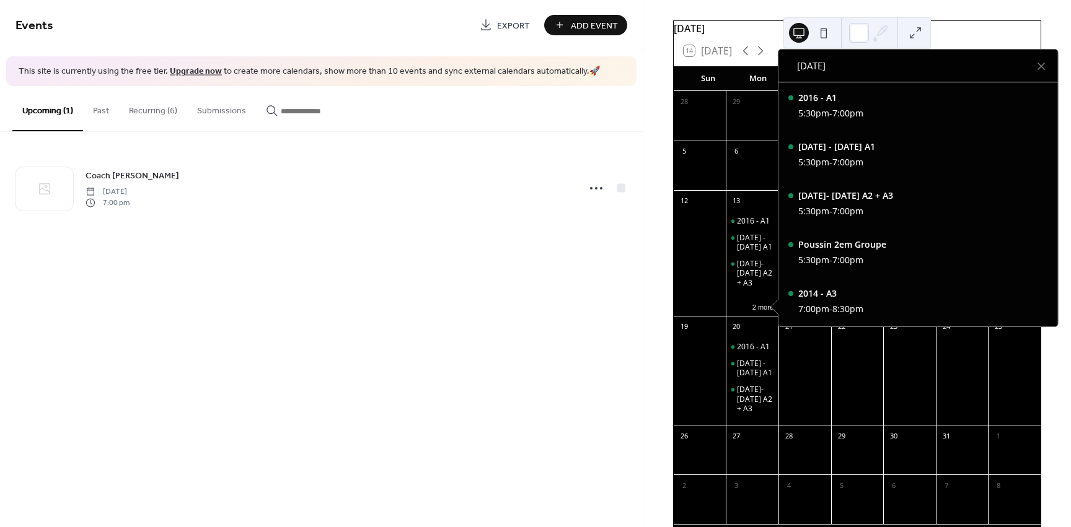
click at [542, 252] on div "Events Export Add Event This site is currently using the free tier. Upgrade now…" at bounding box center [321, 263] width 643 height 527
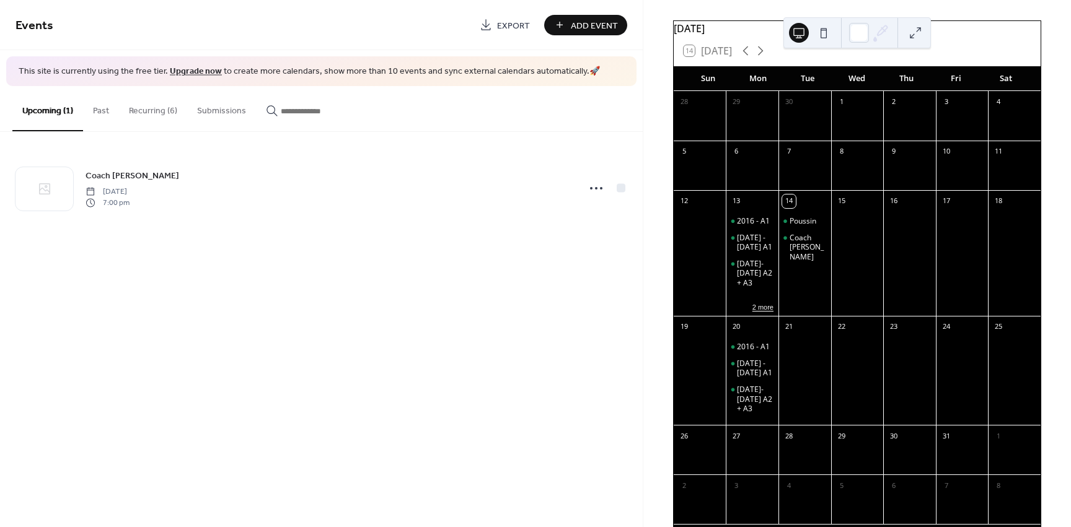
click at [762, 312] on button "2 more" at bounding box center [762, 306] width 31 height 11
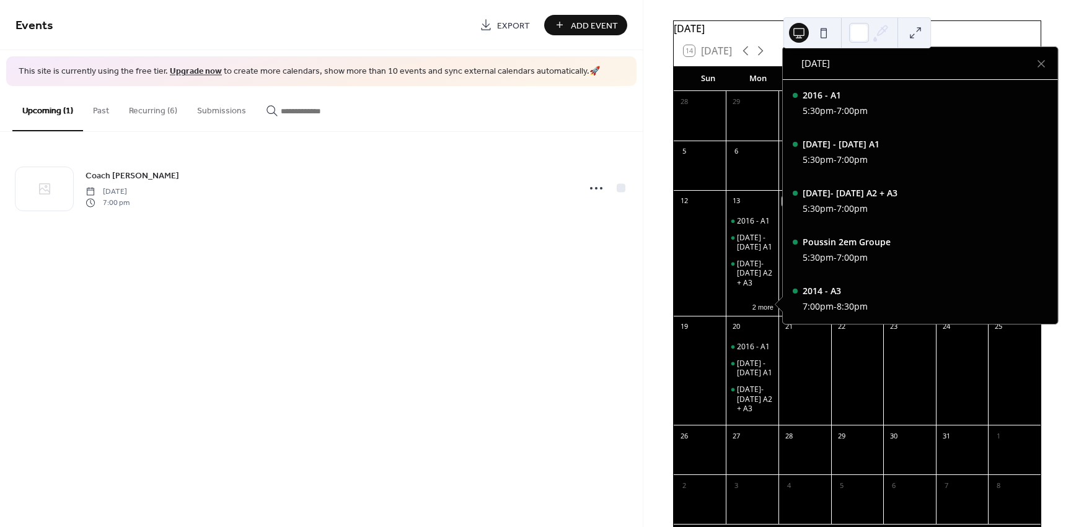
click at [140, 108] on button "Recurring (6)" at bounding box center [153, 108] width 68 height 44
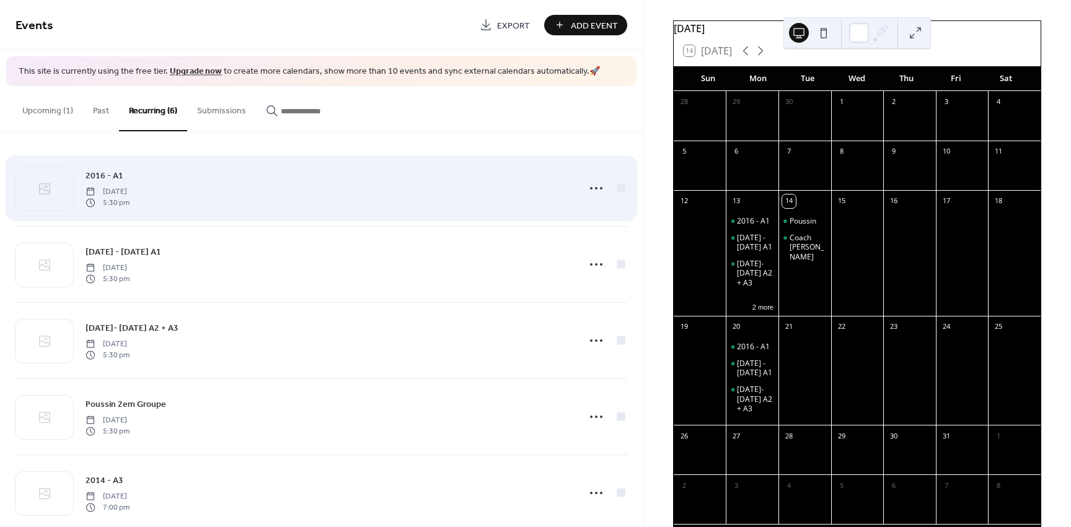
click at [121, 190] on span "[DATE]" at bounding box center [108, 191] width 44 height 11
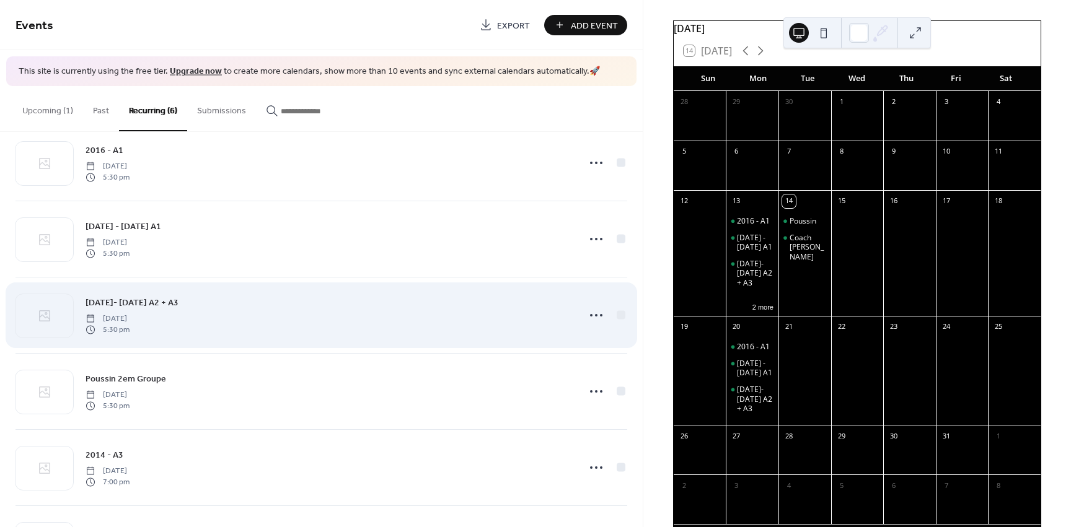
scroll to position [99, 0]
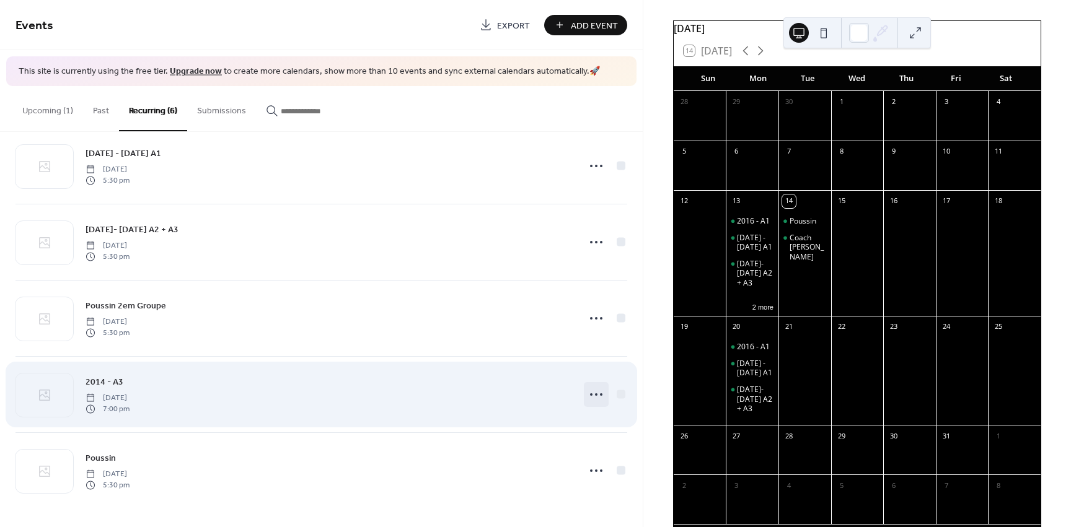
click at [586, 401] on icon at bounding box center [596, 395] width 20 height 20
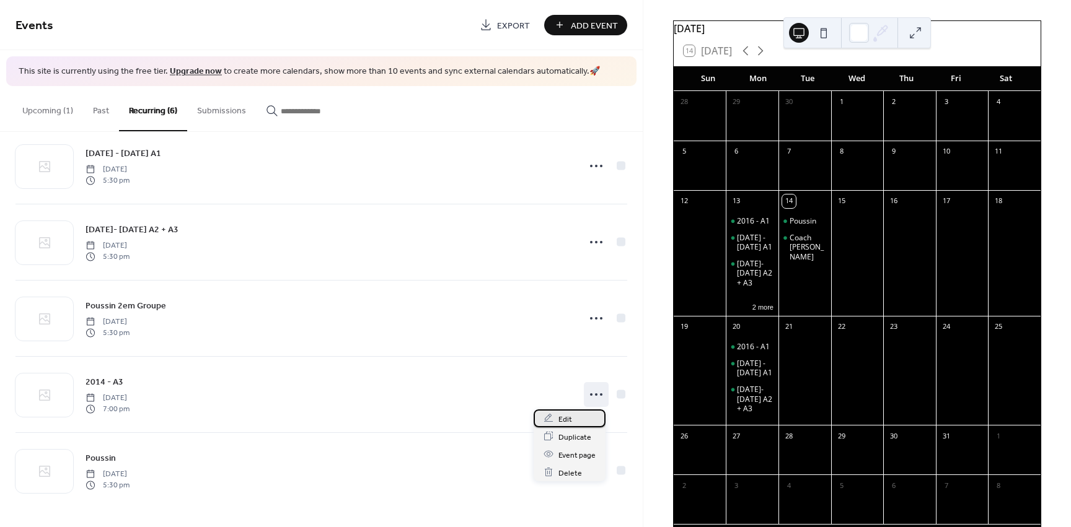
click at [566, 418] on span "Edit" at bounding box center [565, 419] width 14 height 13
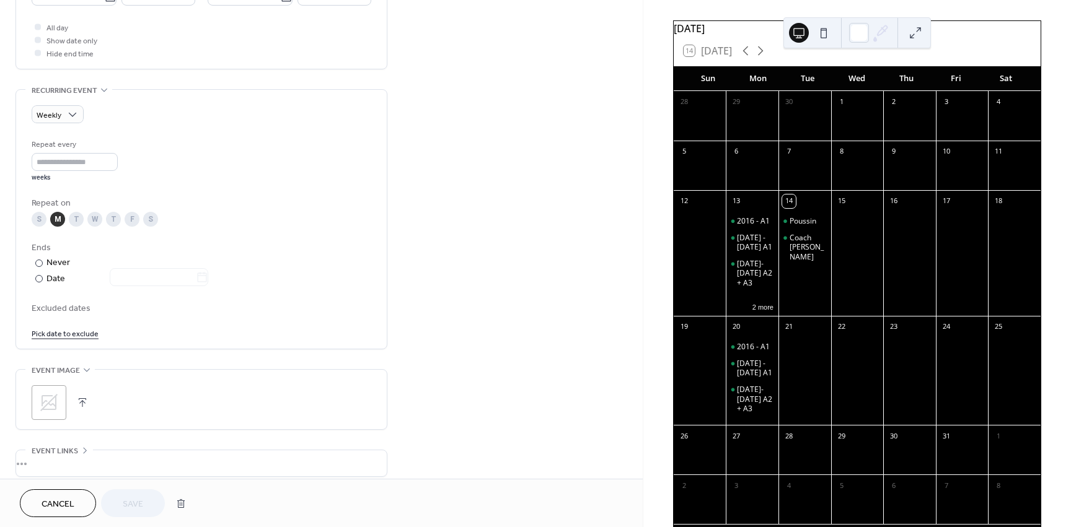
scroll to position [564, 0]
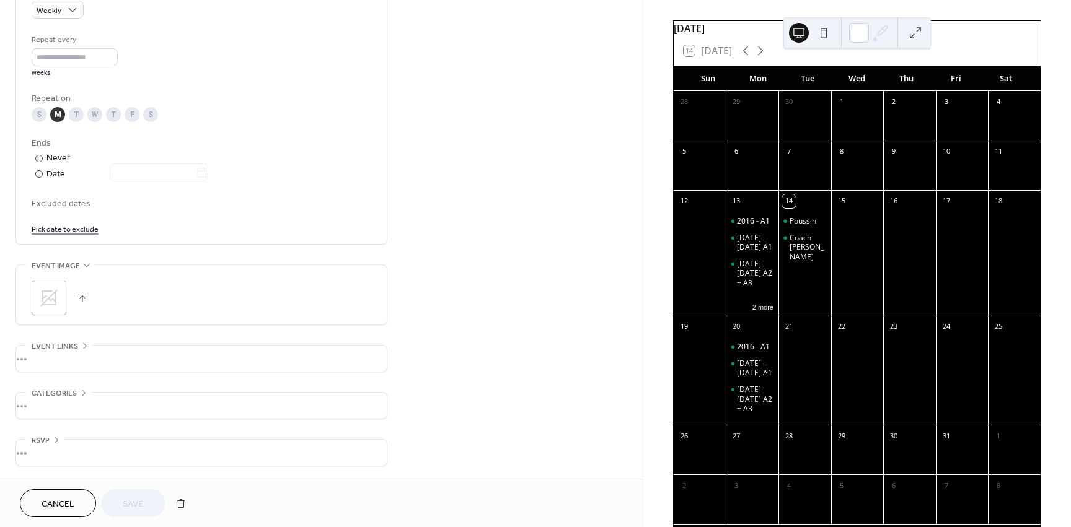
click at [63, 504] on span "Cancel" at bounding box center [58, 504] width 33 height 13
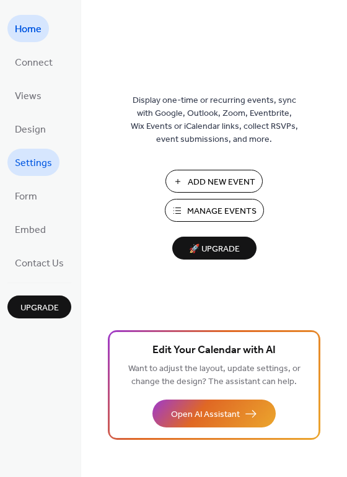
click at [30, 169] on span "Settings" at bounding box center [33, 164] width 37 height 20
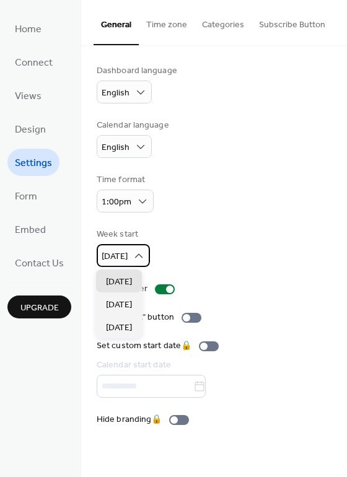
click at [125, 256] on span "Sunday" at bounding box center [115, 256] width 26 height 17
click at [180, 227] on div "Dashboard language English Calendar language English Time format 1:00pm Week st…" at bounding box center [214, 245] width 235 height 362
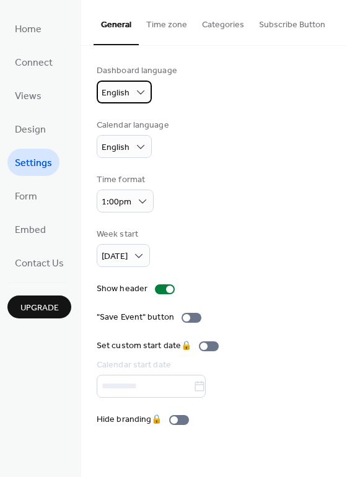
click at [131, 81] on div "English" at bounding box center [124, 92] width 55 height 23
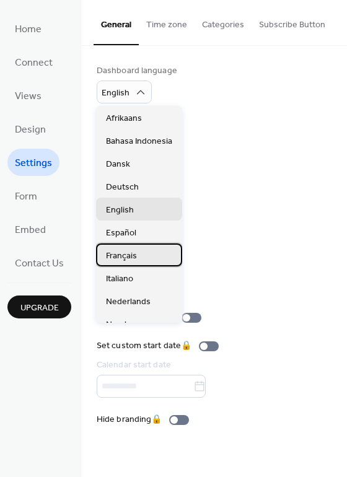
click at [140, 252] on div "Français" at bounding box center [139, 255] width 86 height 23
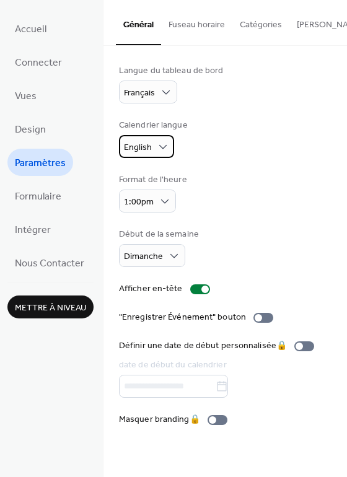
click at [153, 149] on div "English" at bounding box center [146, 146] width 55 height 23
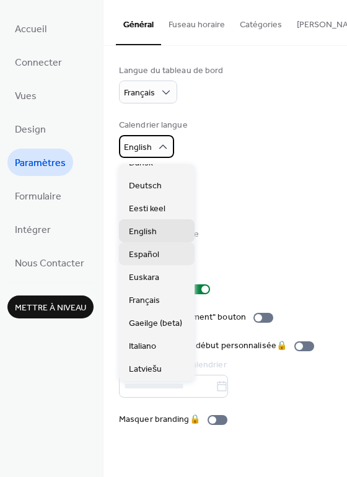
scroll to position [62, 0]
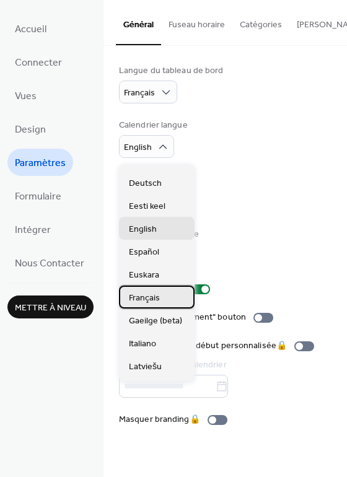
click at [147, 296] on span "Français" at bounding box center [144, 298] width 31 height 13
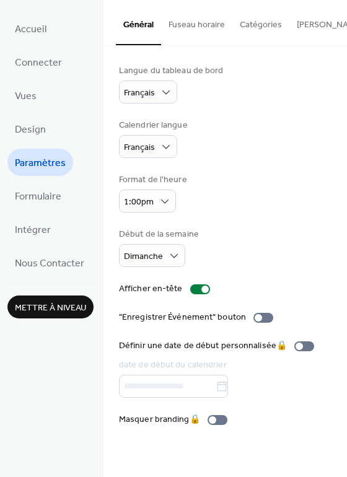
click at [185, 23] on button "Fuseau horaire" at bounding box center [196, 22] width 71 height 44
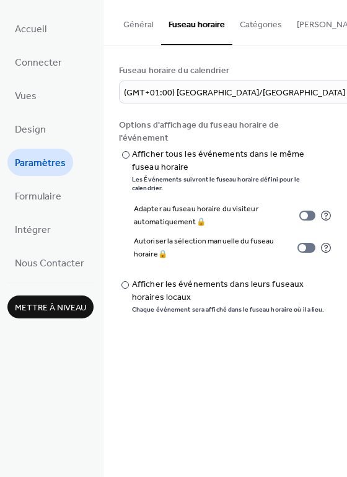
click at [251, 23] on button "Catégories" at bounding box center [260, 22] width 57 height 44
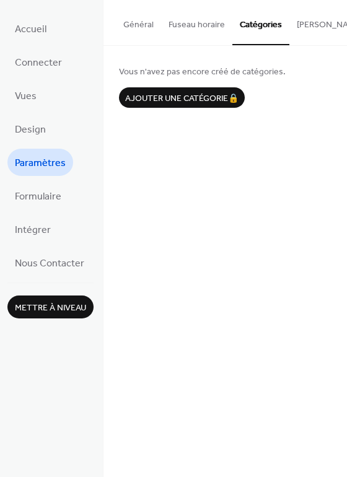
click at [307, 27] on button "Bouton S'abonner" at bounding box center [349, 22] width 121 height 44
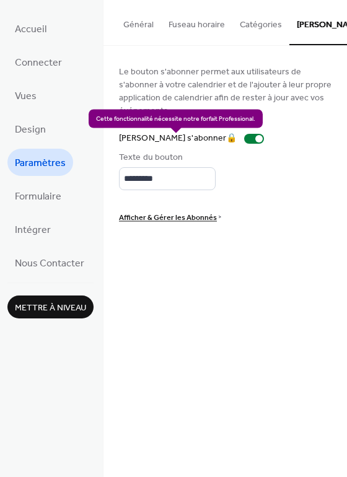
click at [212, 142] on div "Bouton s'abonner 🔒" at bounding box center [194, 138] width 150 height 13
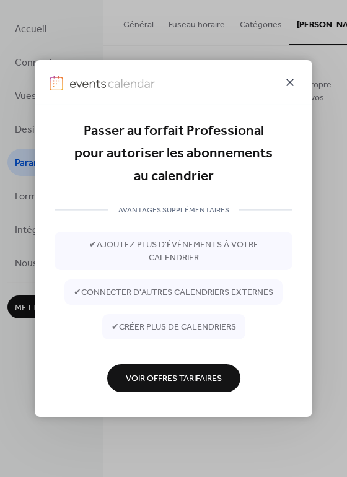
click at [290, 85] on icon at bounding box center [290, 82] width 15 height 15
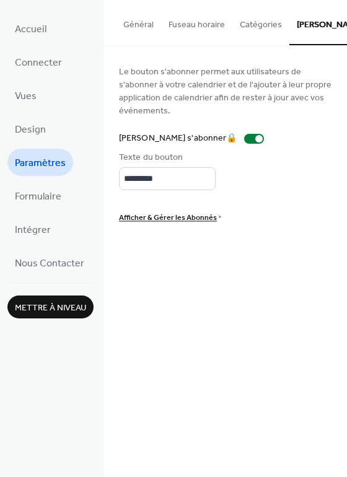
click at [143, 32] on button "Général" at bounding box center [138, 22] width 45 height 44
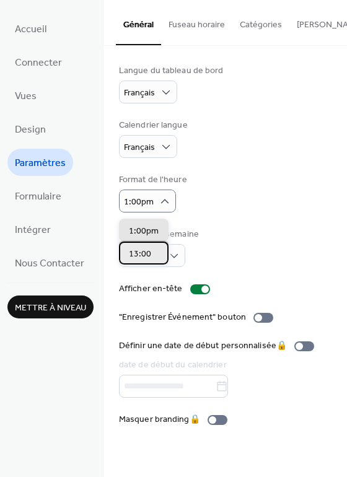
click at [144, 258] on span "13:00" at bounding box center [140, 254] width 22 height 13
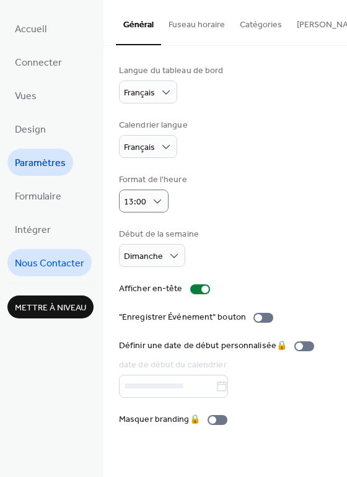
click at [53, 259] on span "Nous Contacter" at bounding box center [49, 264] width 69 height 20
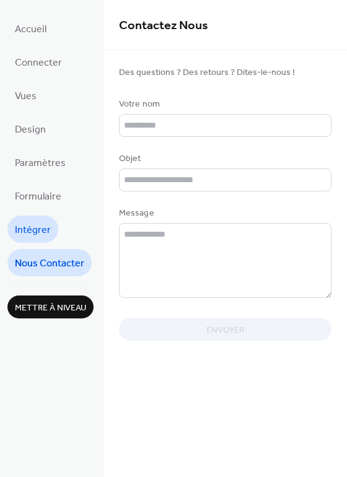
click at [41, 219] on link "Intégrer" at bounding box center [32, 229] width 51 height 27
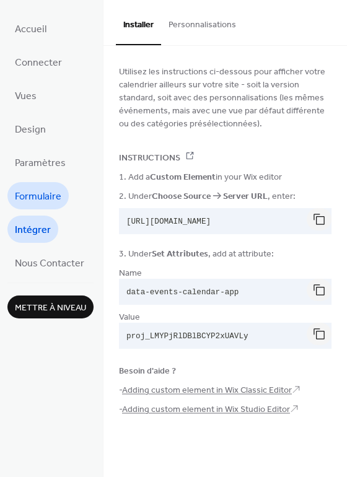
click at [33, 192] on span "Formulaire" at bounding box center [38, 197] width 46 height 20
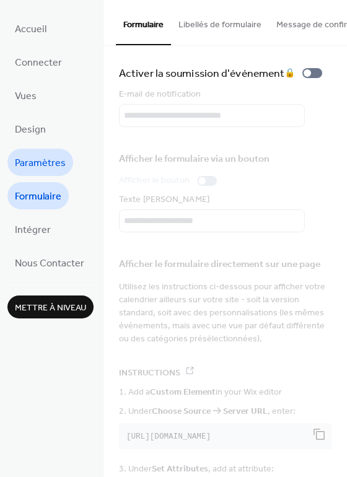
click at [33, 173] on link "Paramètres" at bounding box center [40, 162] width 66 height 27
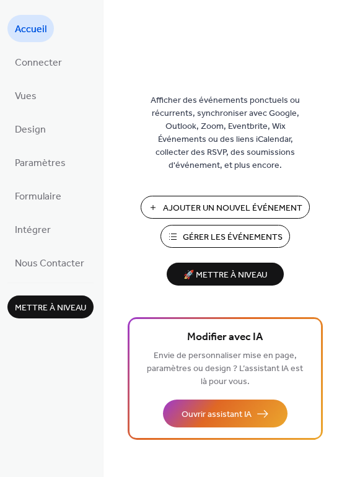
click at [231, 231] on span "Gérer les Événements" at bounding box center [233, 237] width 100 height 13
click at [187, 228] on button "Gérer les Événements" at bounding box center [225, 236] width 130 height 23
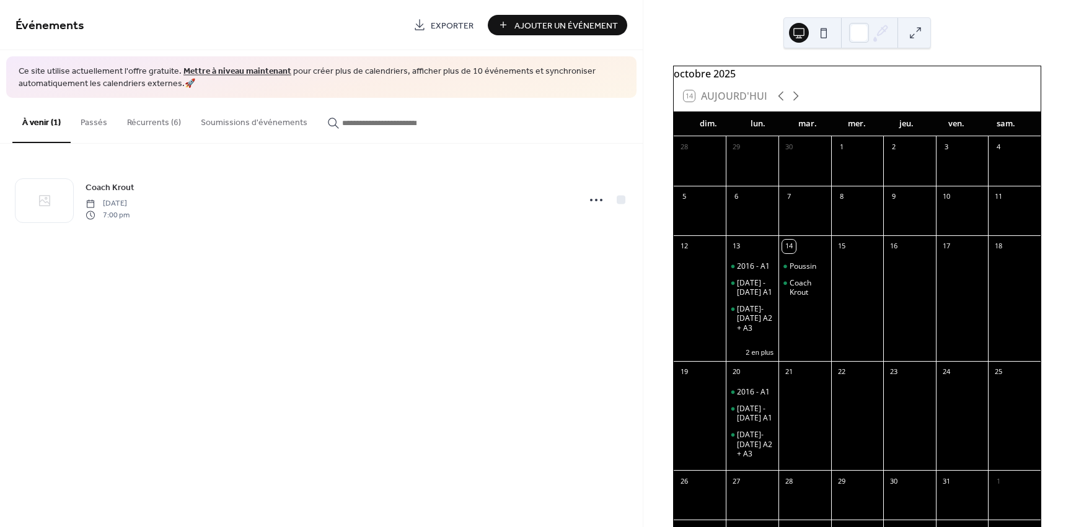
click at [166, 118] on button "Récurrents (6)" at bounding box center [154, 120] width 74 height 44
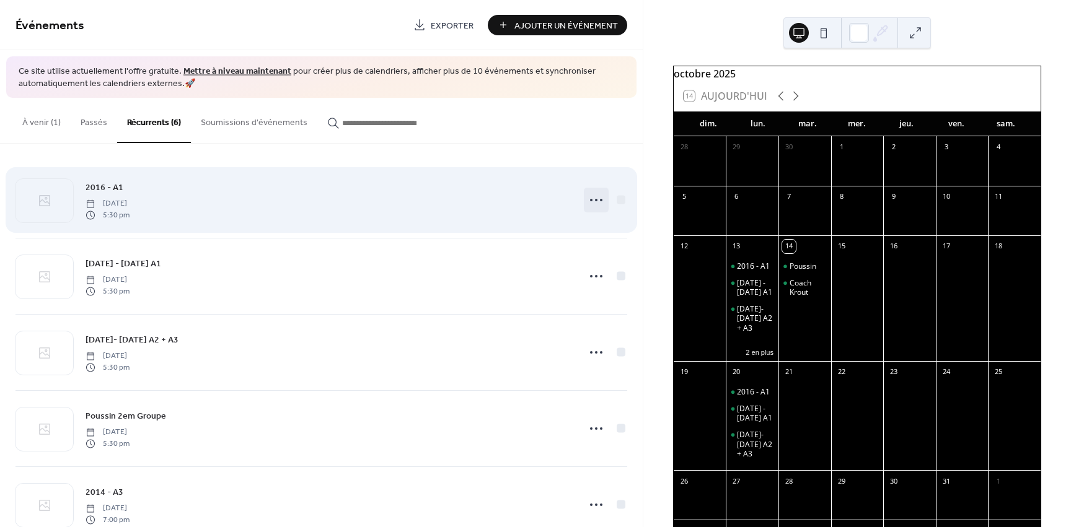
click at [592, 203] on icon at bounding box center [596, 200] width 20 height 20
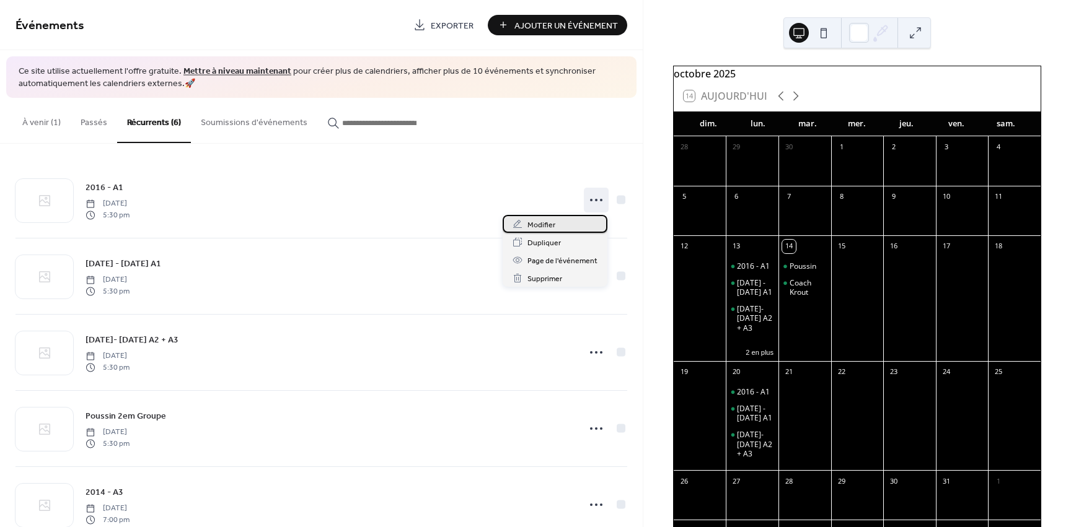
click at [573, 222] on div "Modifier" at bounding box center [555, 224] width 105 height 18
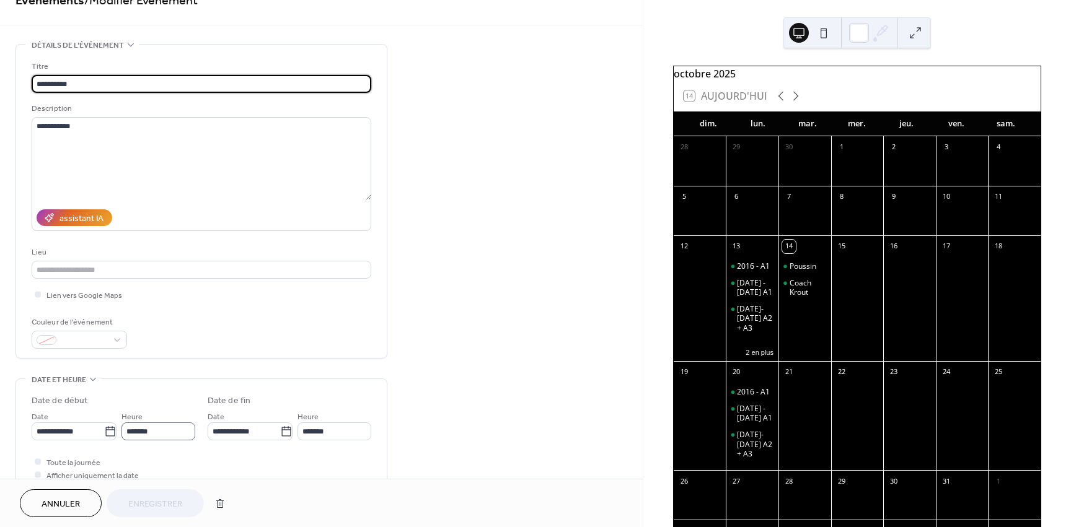
scroll to position [124, 0]
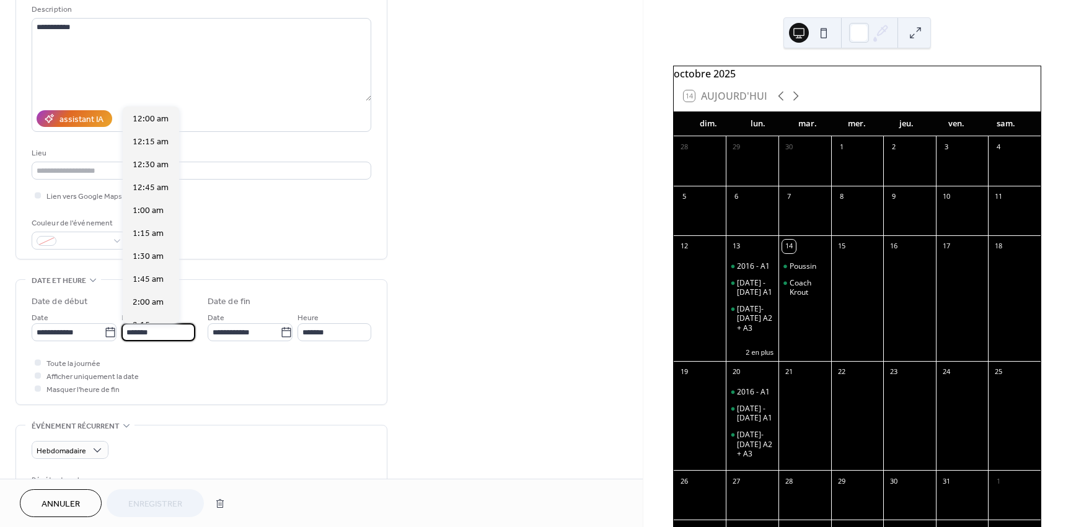
click at [163, 337] on input "*******" at bounding box center [158, 332] width 74 height 18
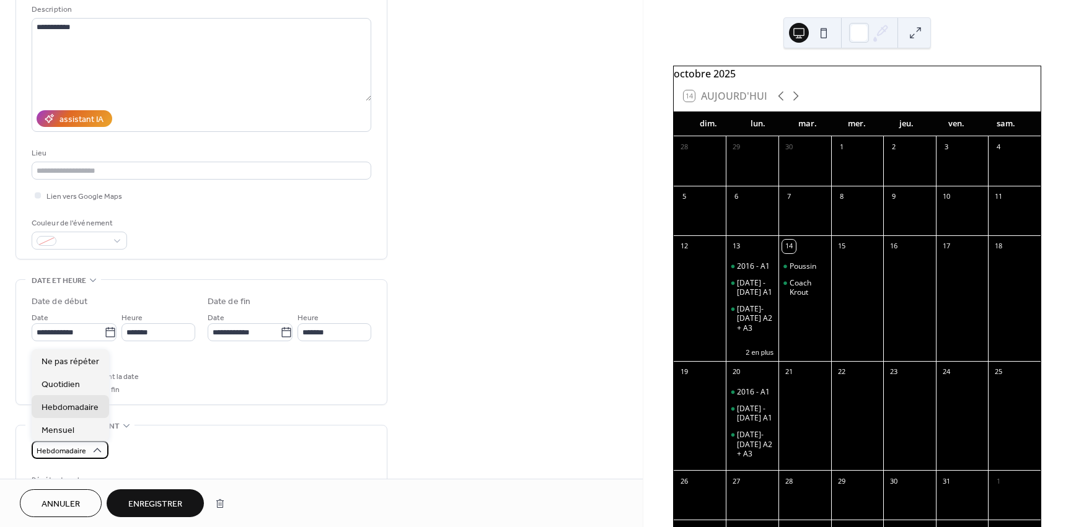
click at [91, 445] on icon at bounding box center [97, 450] width 12 height 12
click at [209, 409] on div "**********" at bounding box center [201, 426] width 372 height 962
click at [38, 360] on div at bounding box center [38, 362] width 6 height 6
click at [38, 361] on icon at bounding box center [38, 363] width 4 height 4
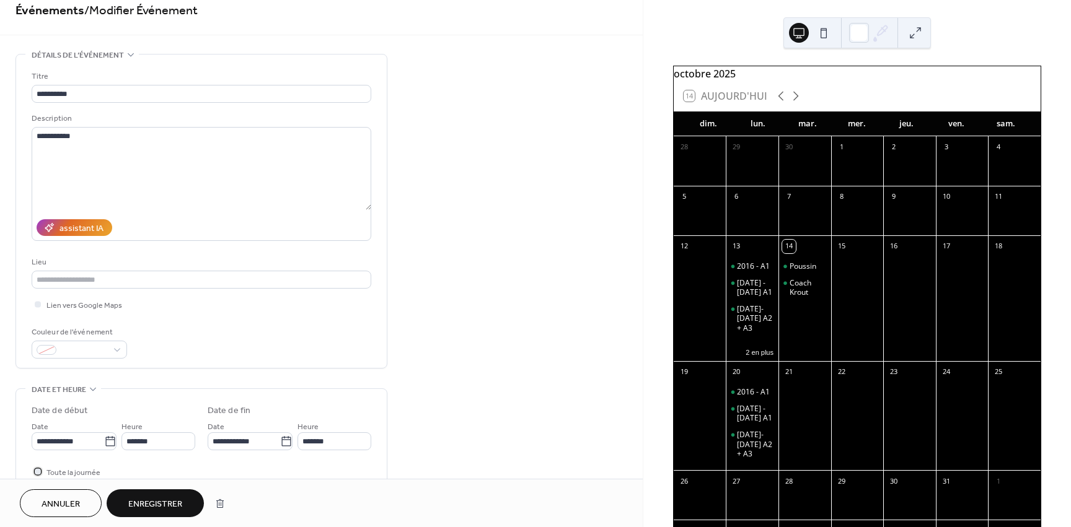
scroll to position [0, 0]
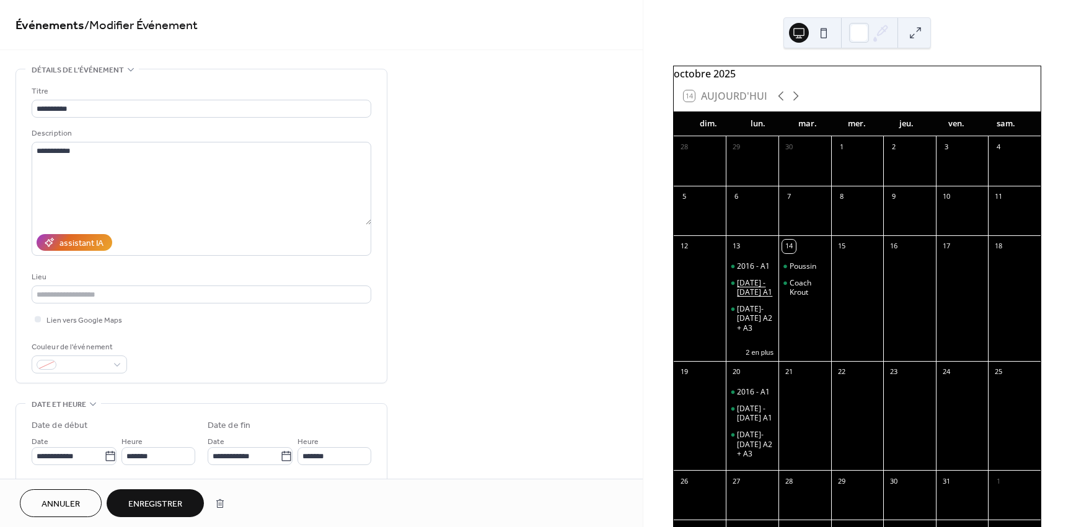
click at [757, 288] on div "[DATE] - [DATE] A1" at bounding box center [755, 287] width 37 height 19
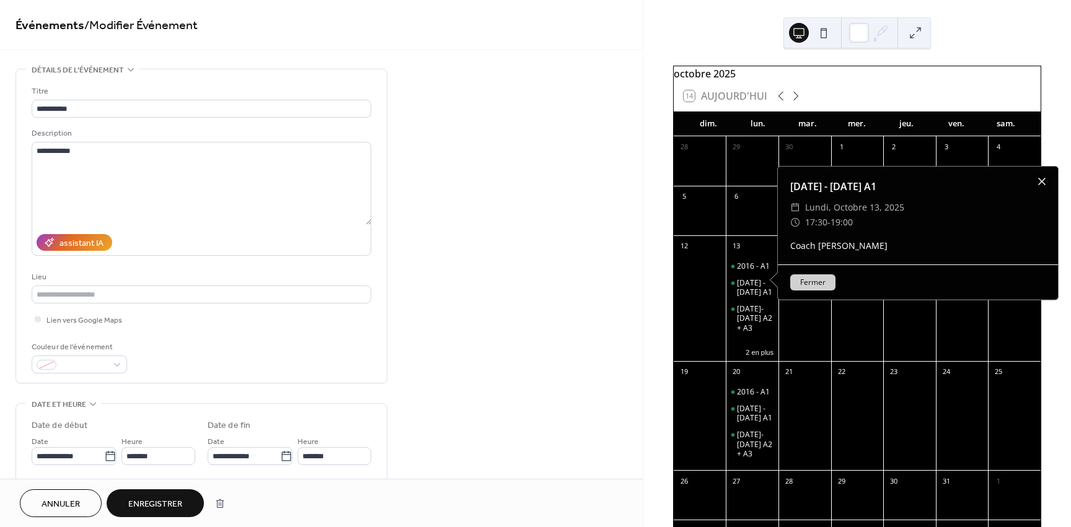
click at [1047, 190] on div at bounding box center [1041, 181] width 17 height 17
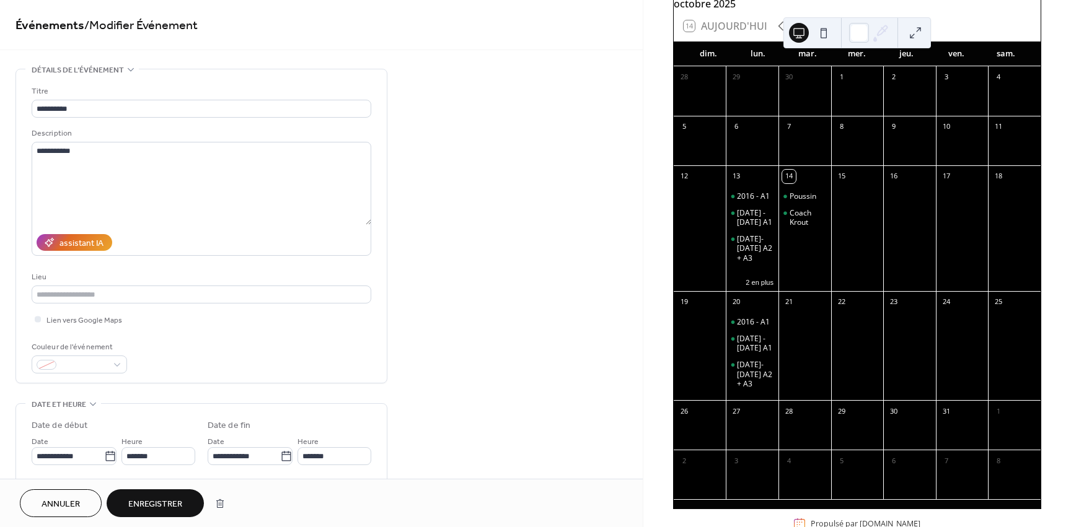
scroll to position [107, 0]
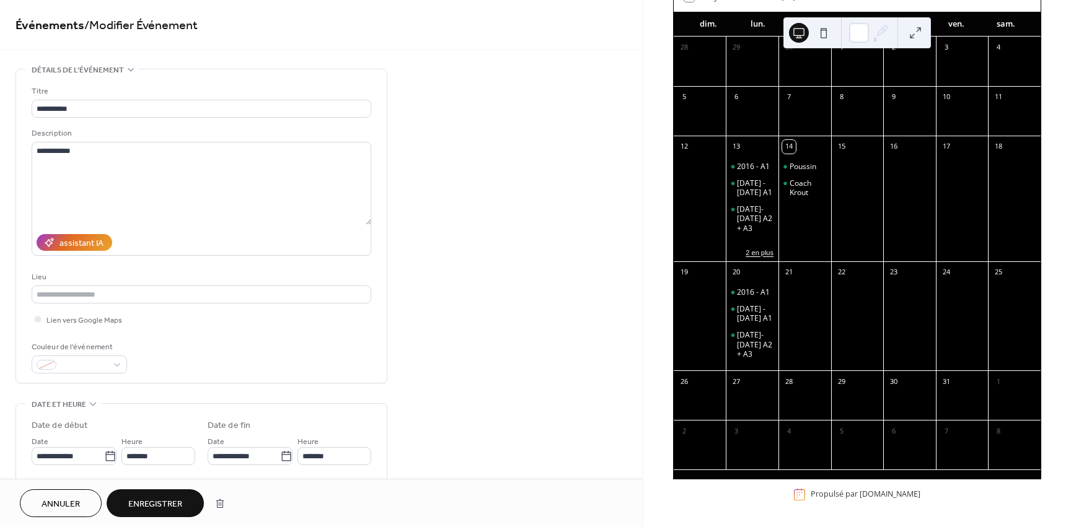
click at [767, 255] on button "2 en plus" at bounding box center [759, 252] width 38 height 11
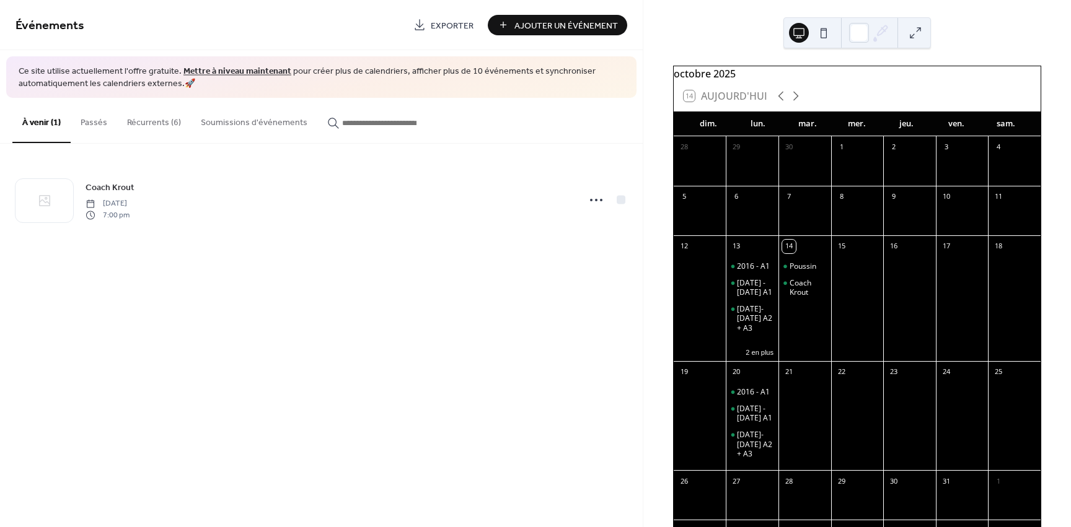
click at [154, 125] on button "Récurrents (6)" at bounding box center [154, 120] width 74 height 44
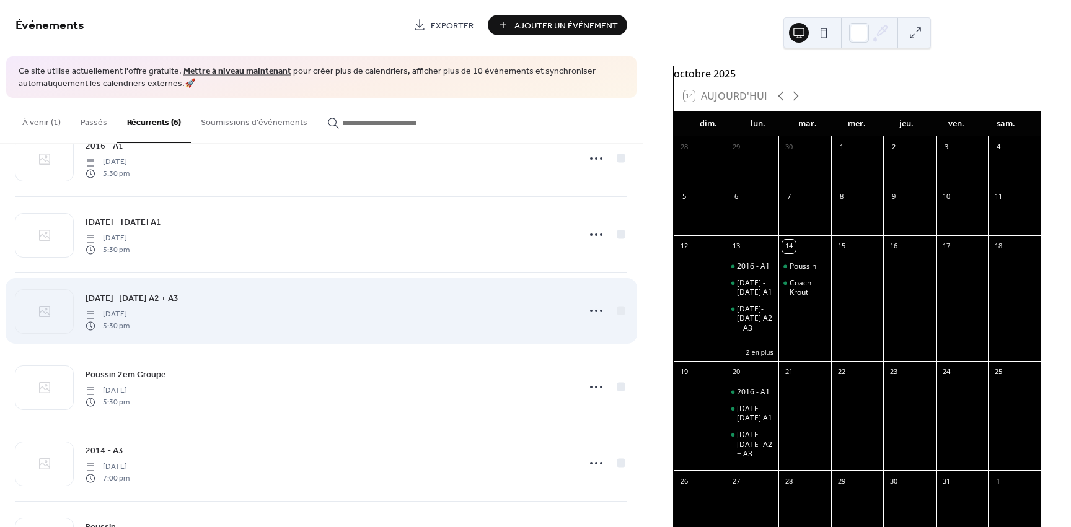
scroll to position [110, 0]
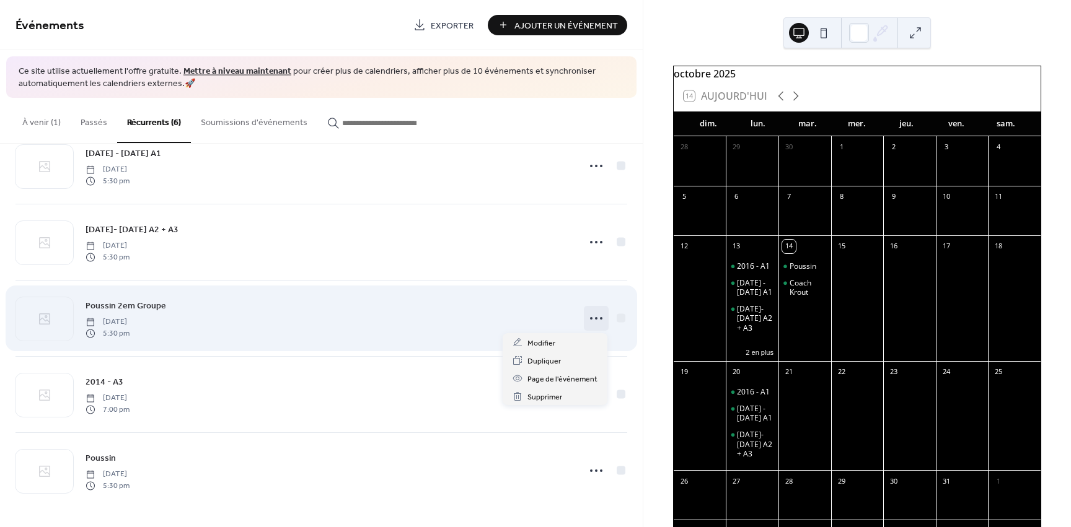
click at [602, 321] on div at bounding box center [596, 318] width 25 height 25
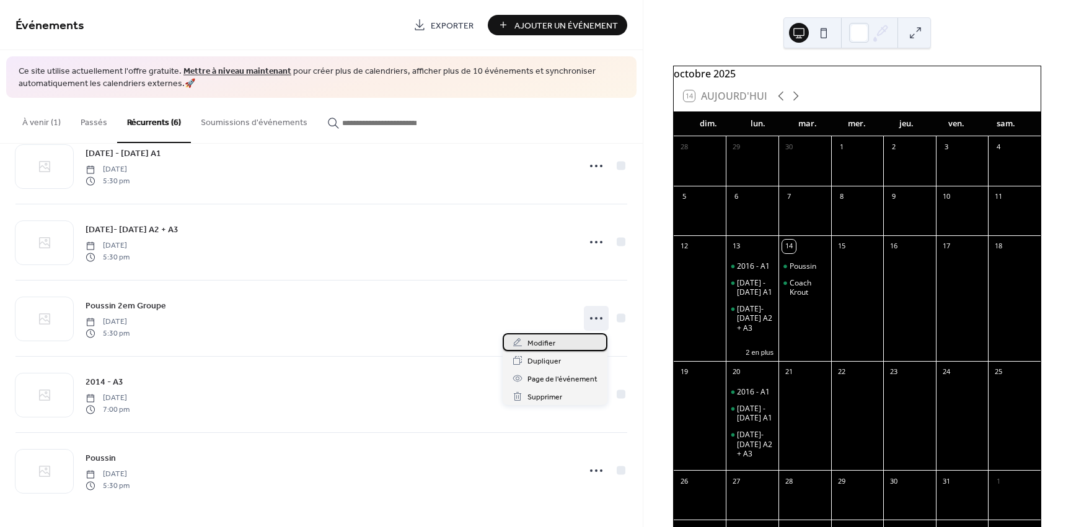
click at [556, 343] on div "Modifier" at bounding box center [555, 342] width 105 height 18
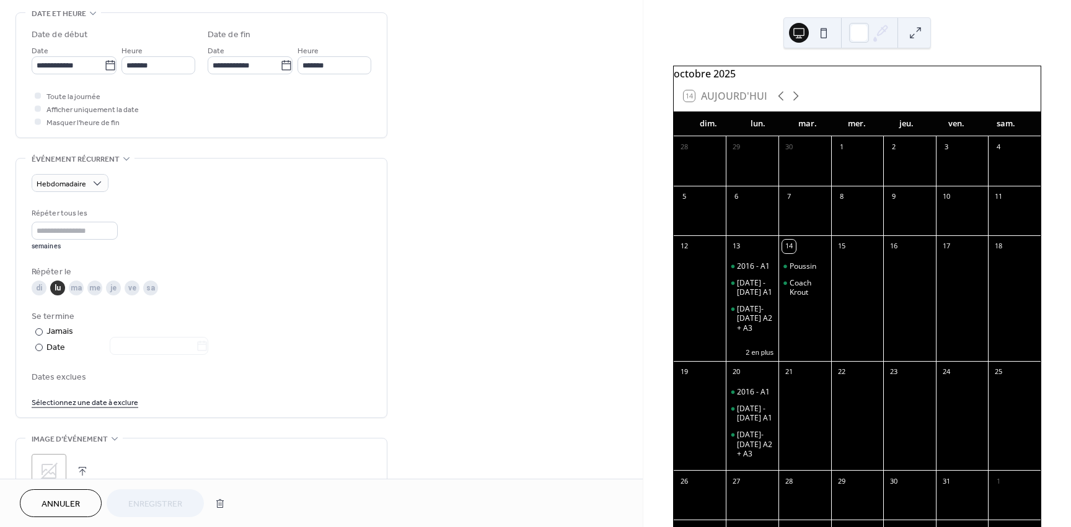
scroll to position [372, 0]
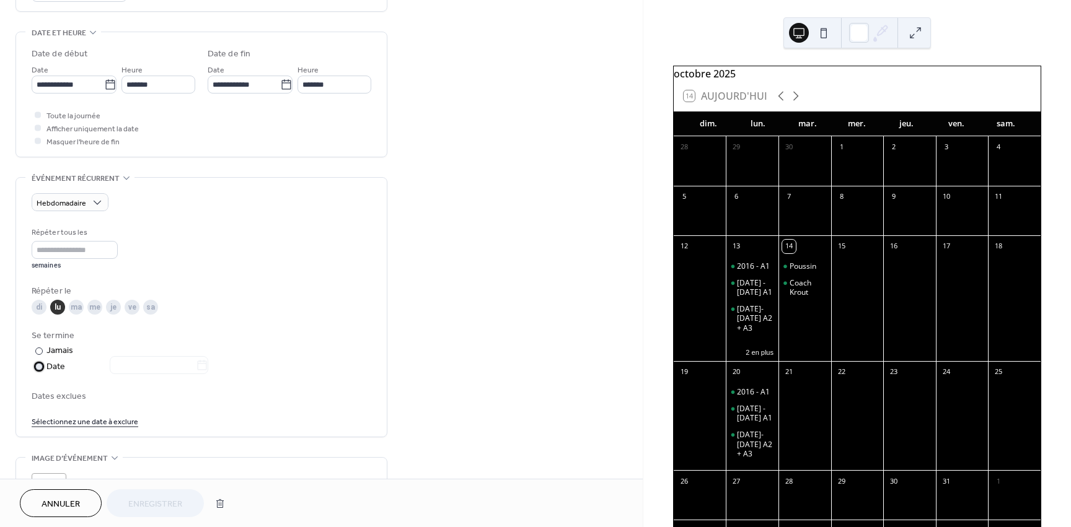
click at [38, 368] on div at bounding box center [38, 366] width 7 height 7
click at [38, 348] on div at bounding box center [38, 351] width 7 height 7
click at [53, 250] on input "*" at bounding box center [75, 250] width 86 height 18
click at [796, 101] on icon at bounding box center [796, 96] width 6 height 9
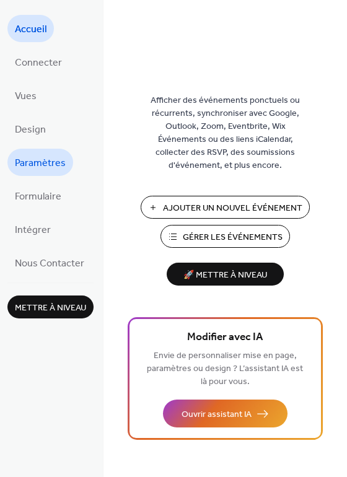
click at [58, 163] on span "Paramètres" at bounding box center [40, 164] width 51 height 20
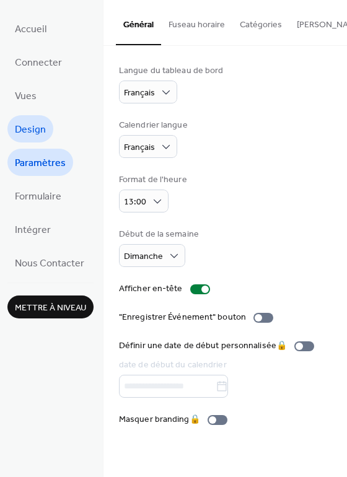
click at [32, 121] on span "Design" at bounding box center [30, 130] width 31 height 20
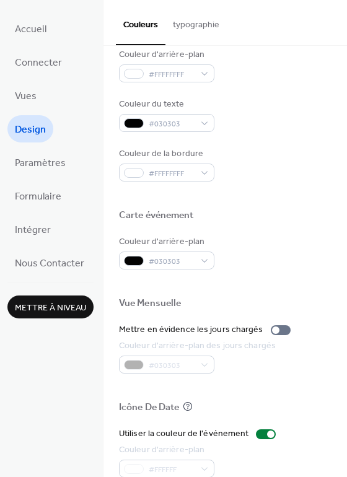
scroll to position [530, 0]
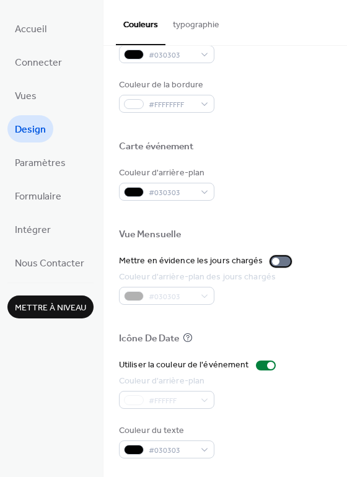
click at [276, 257] on div at bounding box center [281, 262] width 20 height 10
click at [282, 263] on div at bounding box center [285, 261] width 7 height 7
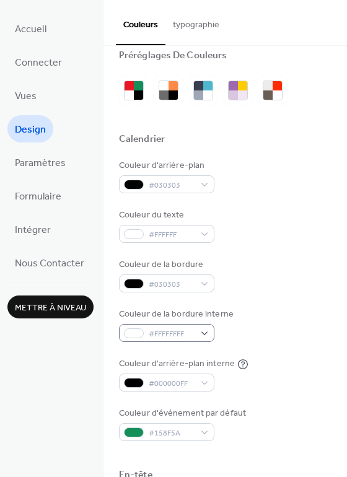
scroll to position [0, 0]
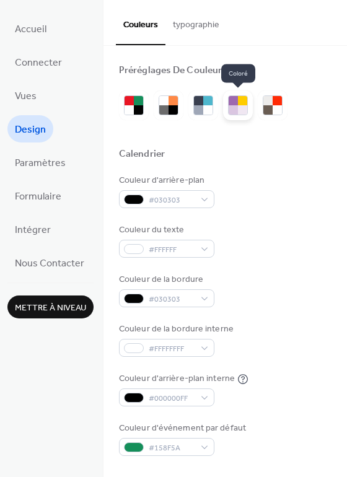
click at [235, 102] on div at bounding box center [233, 100] width 9 height 9
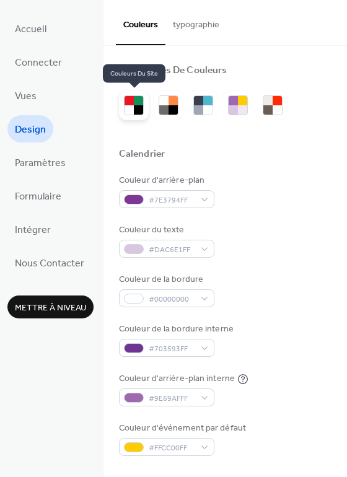
click at [133, 111] on div at bounding box center [129, 109] width 9 height 9
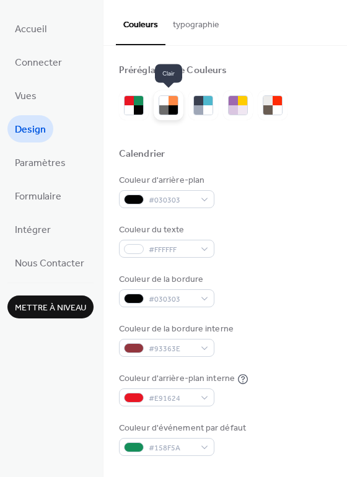
click at [172, 107] on div at bounding box center [173, 109] width 9 height 9
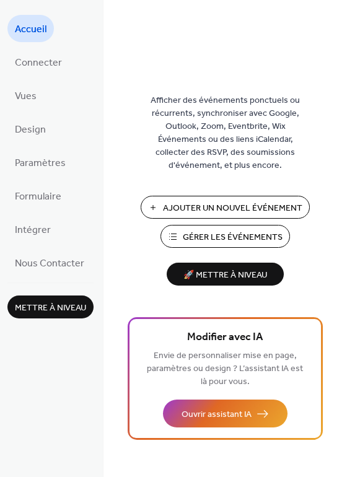
click at [225, 239] on span "Gérer les Événements" at bounding box center [233, 237] width 100 height 13
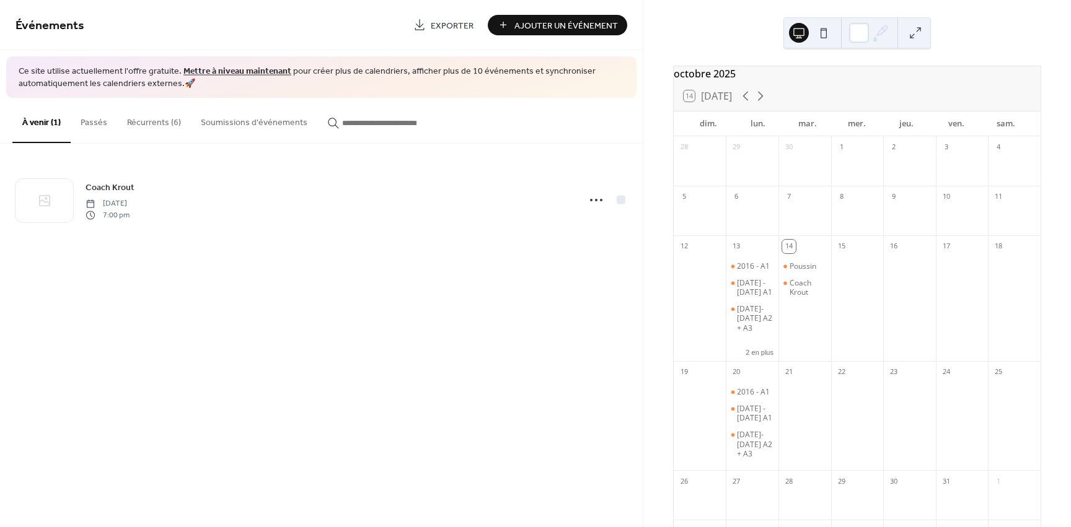
click at [160, 122] on button "Récurrents (6)" at bounding box center [154, 120] width 74 height 44
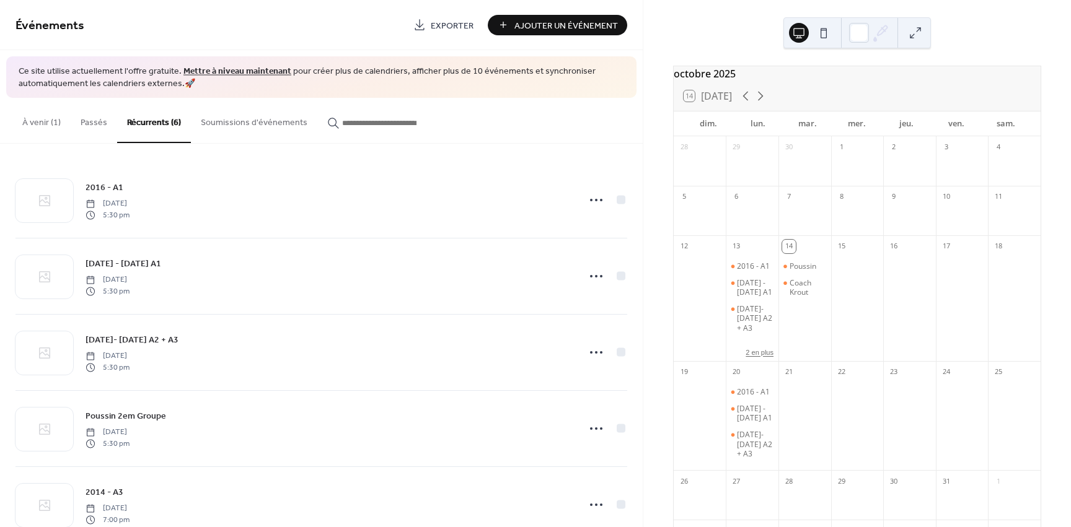
click at [756, 357] on button "2 en plus" at bounding box center [759, 351] width 38 height 11
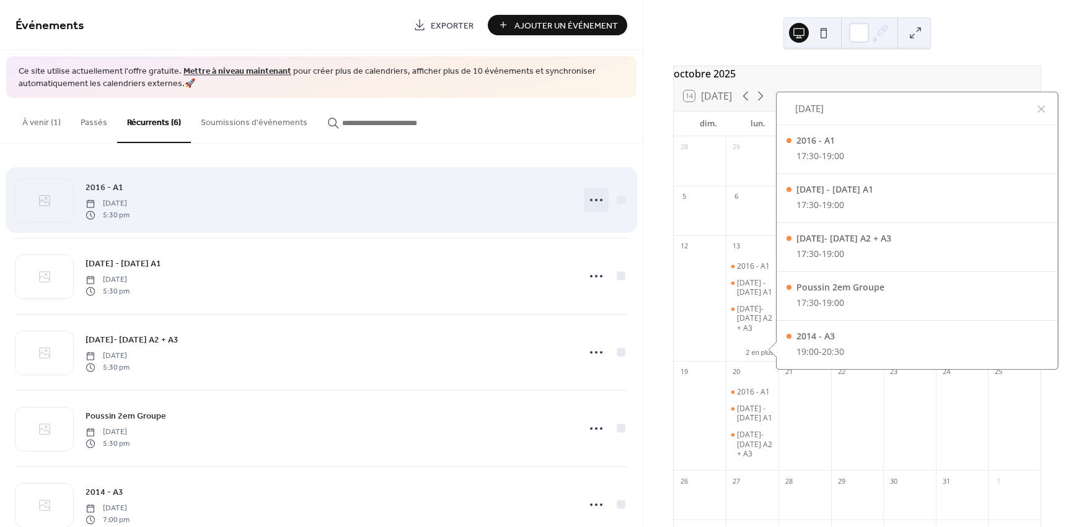
click at [590, 203] on icon at bounding box center [596, 200] width 20 height 20
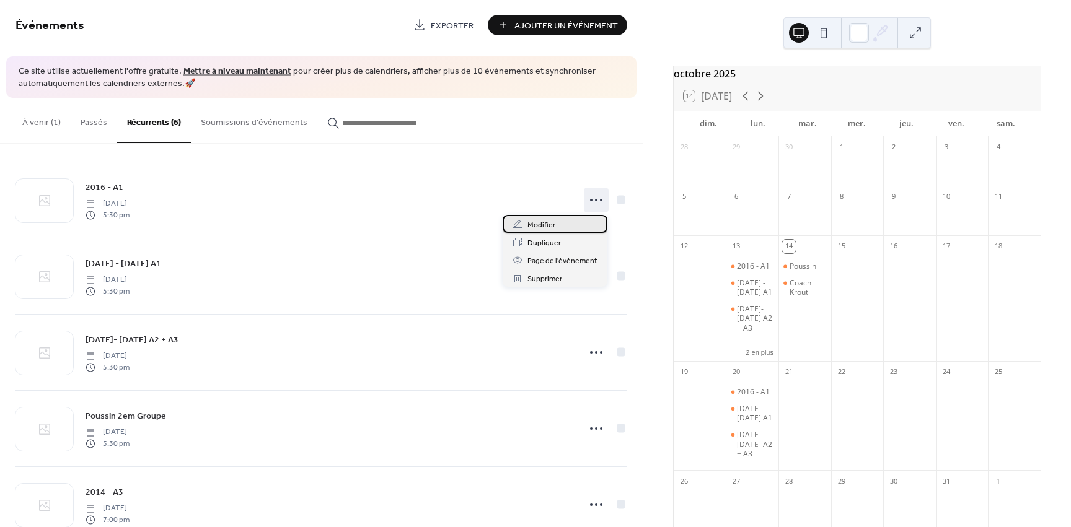
click at [568, 221] on div "Modifier" at bounding box center [555, 224] width 105 height 18
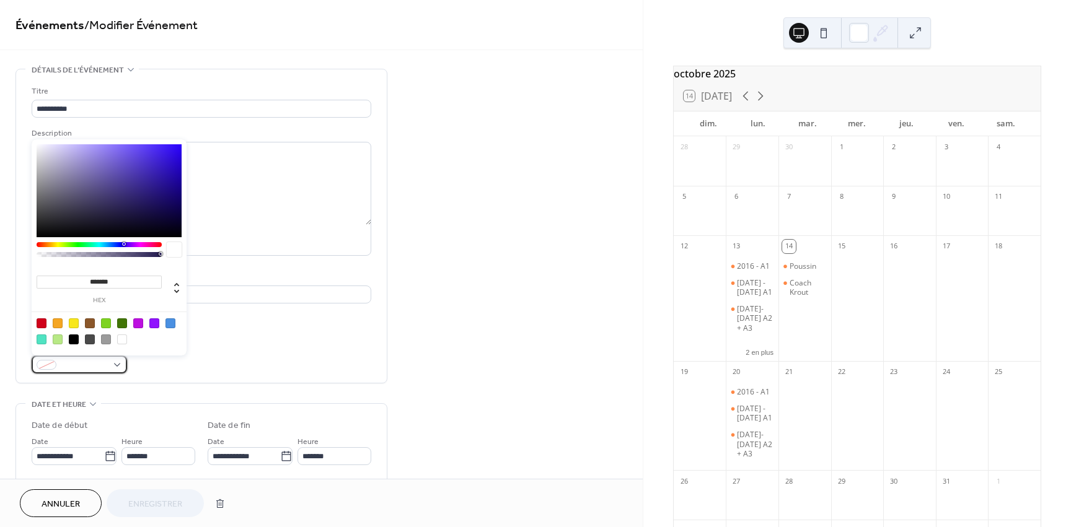
click at [93, 359] on span at bounding box center [84, 365] width 46 height 13
click at [46, 328] on div at bounding box center [42, 323] width 10 height 10
type input "*******"
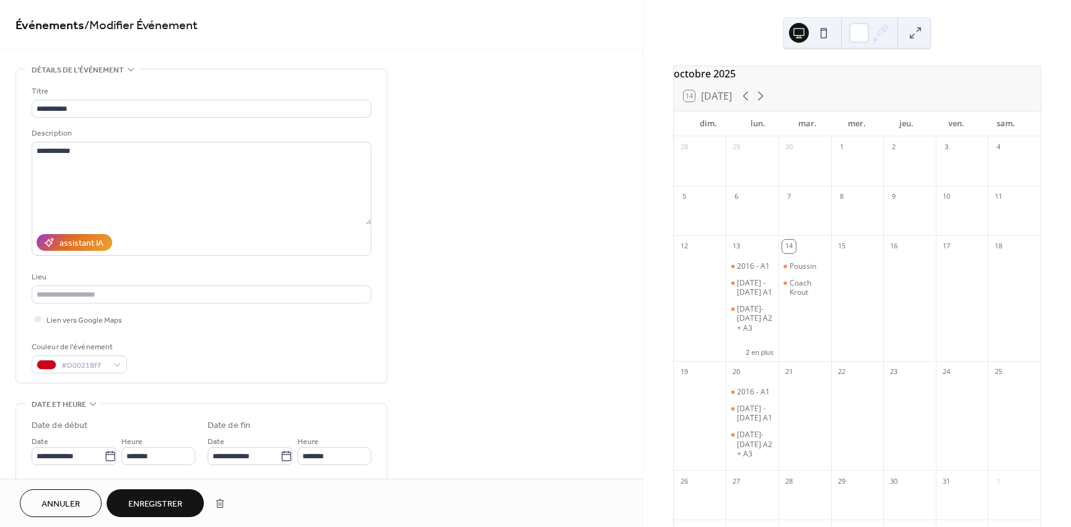
click at [160, 495] on button "Enregistrer" at bounding box center [155, 503] width 97 height 28
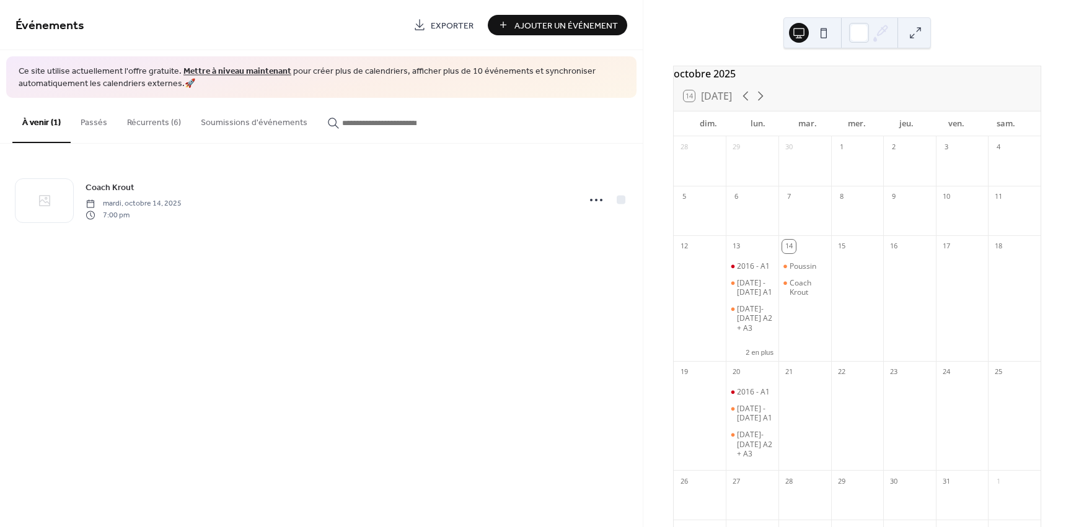
click at [156, 111] on button "Récurrents (6)" at bounding box center [154, 120] width 74 height 44
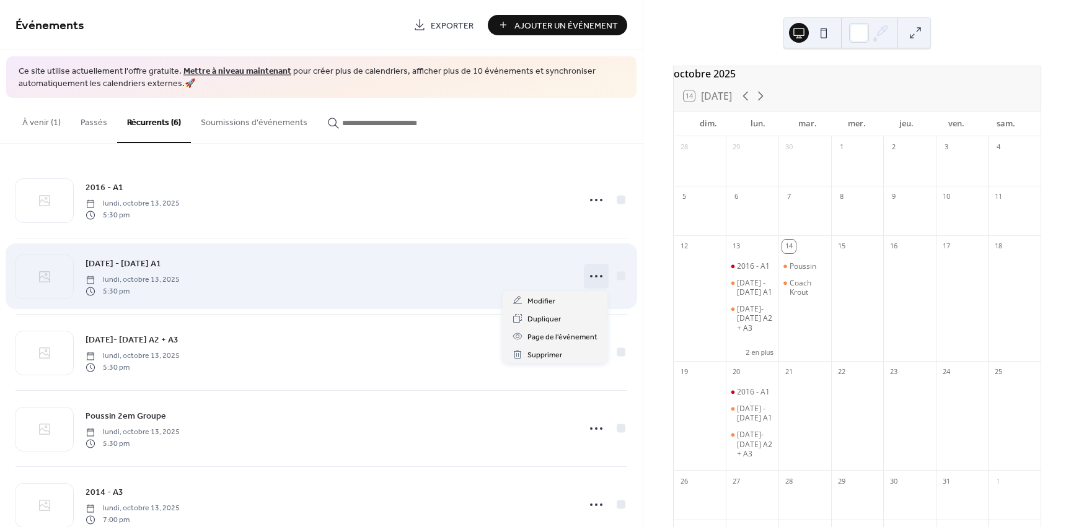
click at [589, 279] on icon at bounding box center [596, 276] width 20 height 20
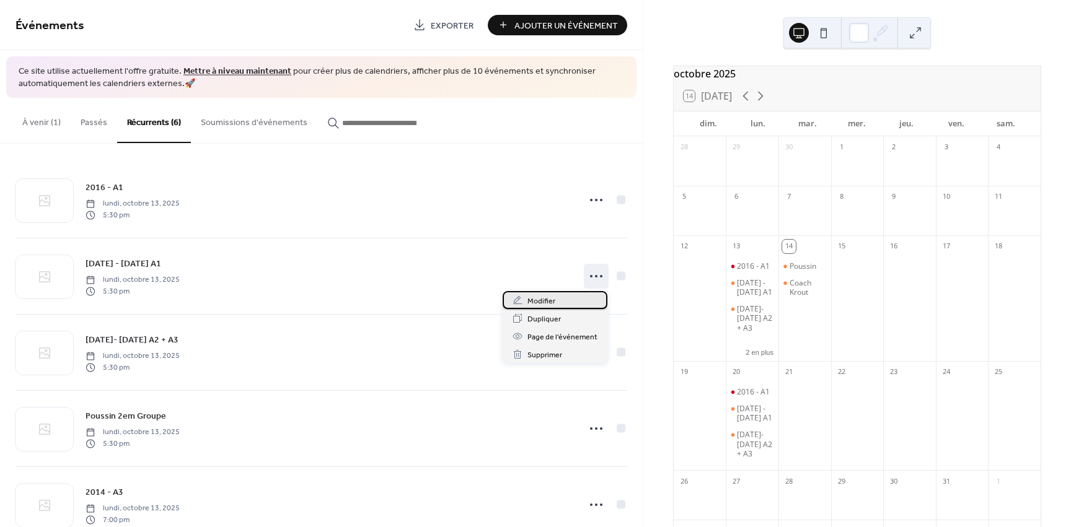
click at [580, 304] on div "Modifier" at bounding box center [555, 300] width 105 height 18
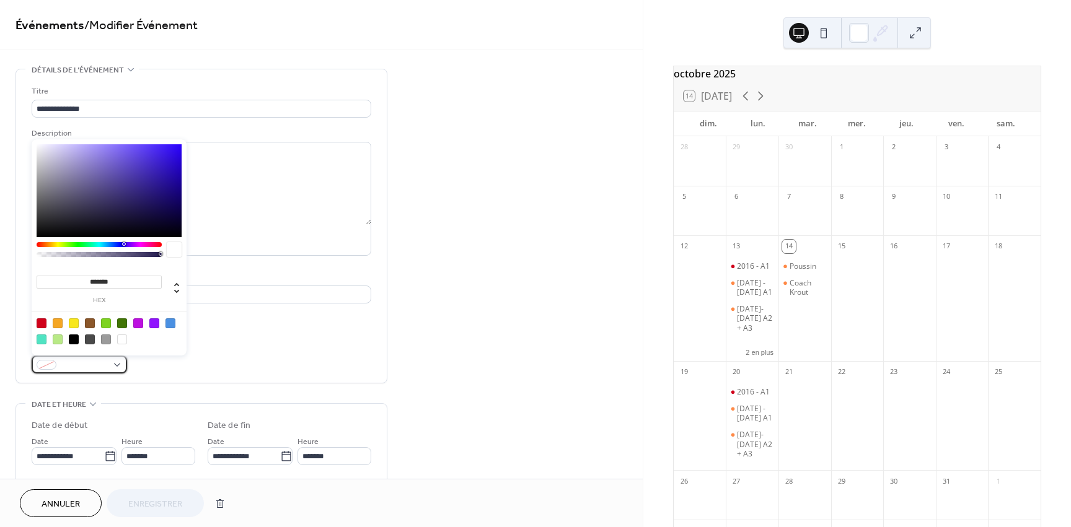
click at [65, 364] on span at bounding box center [84, 365] width 46 height 13
click at [72, 327] on div at bounding box center [74, 323] width 10 height 10
type input "*******"
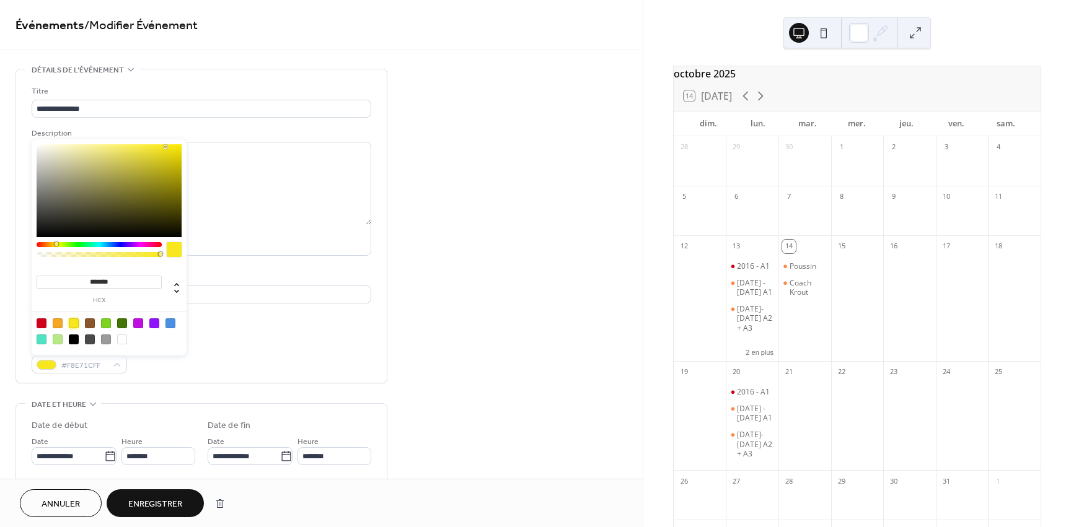
click at [180, 507] on span "Enregistrer" at bounding box center [155, 504] width 54 height 13
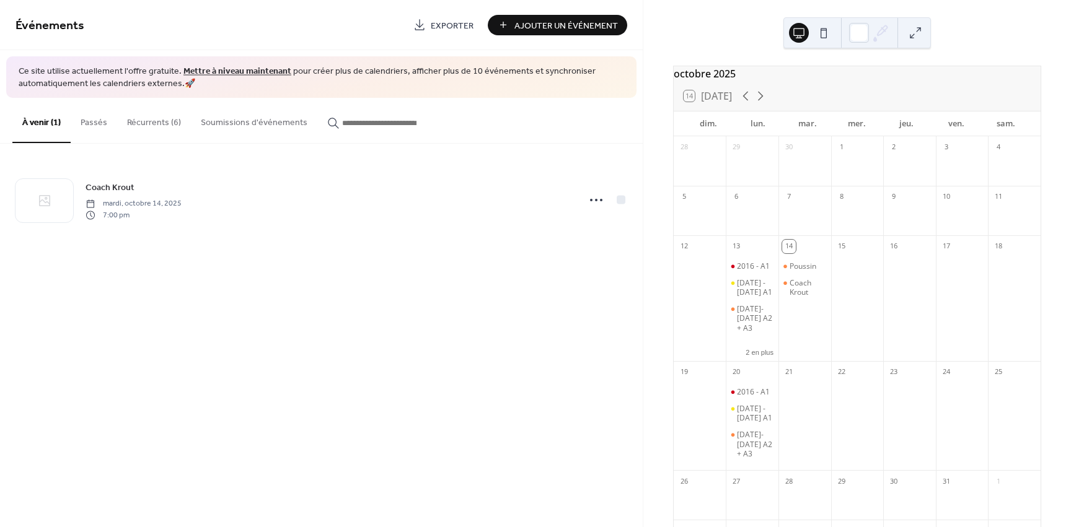
click at [167, 133] on button "Récurrents (6)" at bounding box center [154, 120] width 74 height 44
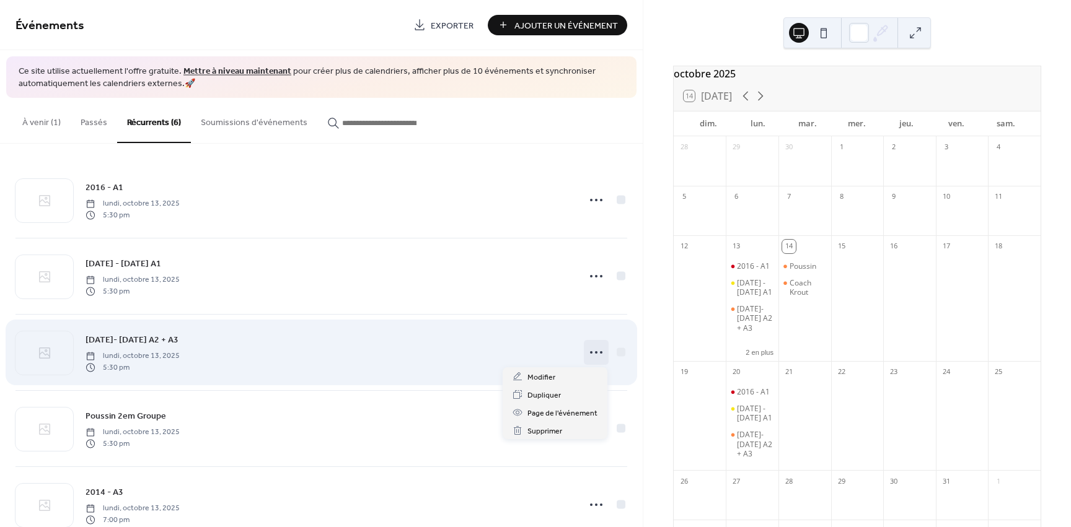
click at [588, 351] on icon at bounding box center [596, 353] width 20 height 20
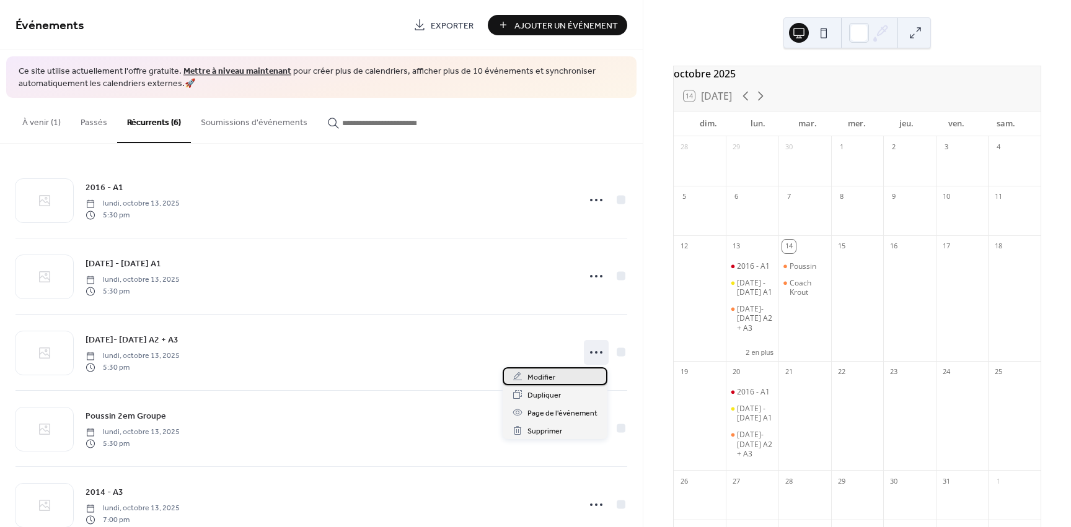
click at [552, 379] on span "Modifier" at bounding box center [541, 377] width 28 height 13
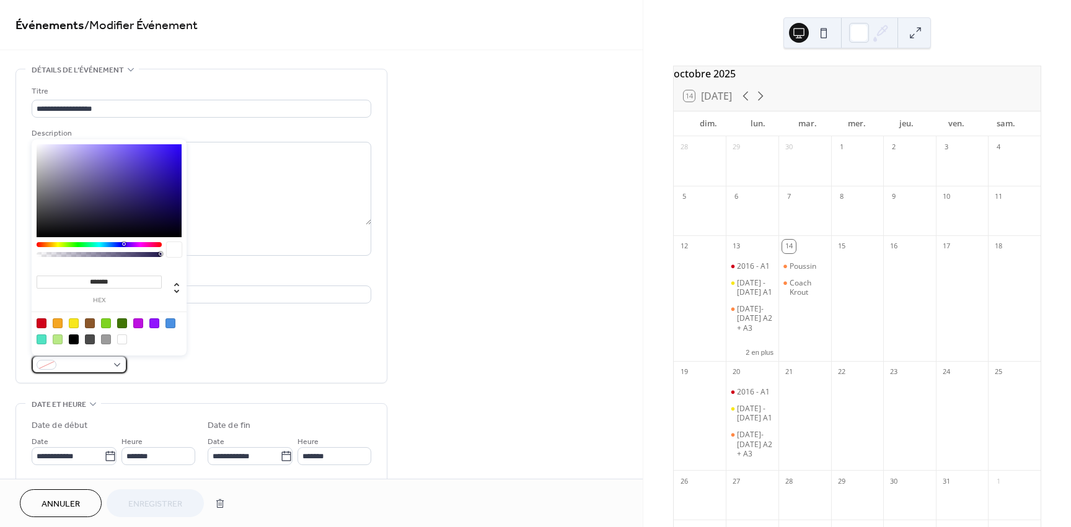
click at [109, 362] on div at bounding box center [79, 365] width 95 height 18
click at [124, 325] on div at bounding box center [122, 323] width 10 height 10
type input "*******"
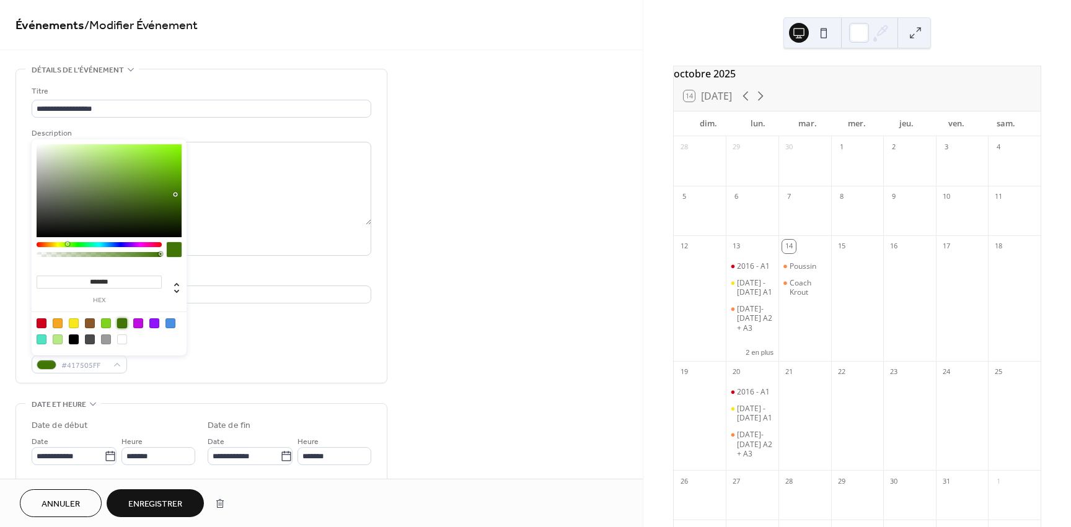
click at [157, 498] on span "Enregistrer" at bounding box center [155, 504] width 54 height 13
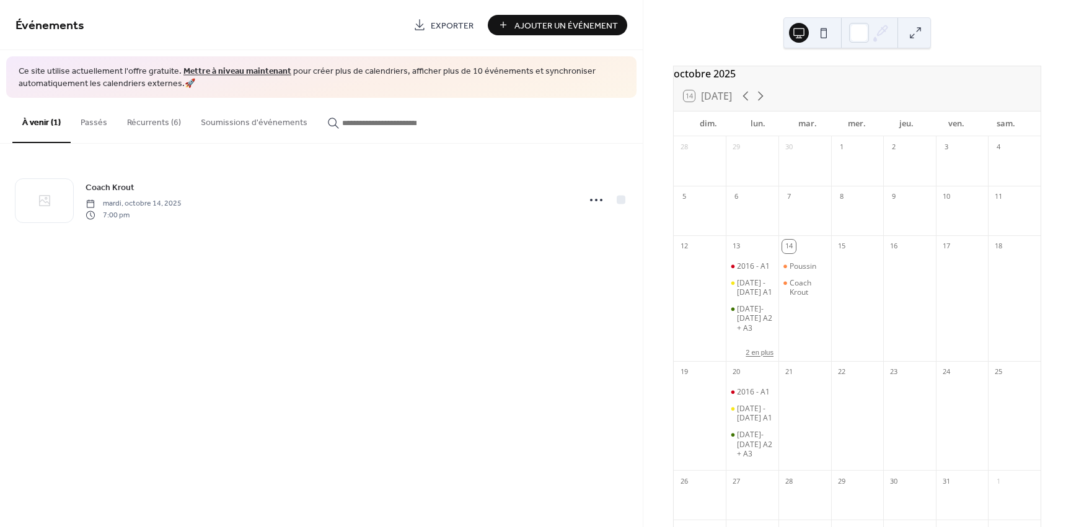
click at [770, 357] on button "2 en plus" at bounding box center [759, 351] width 38 height 11
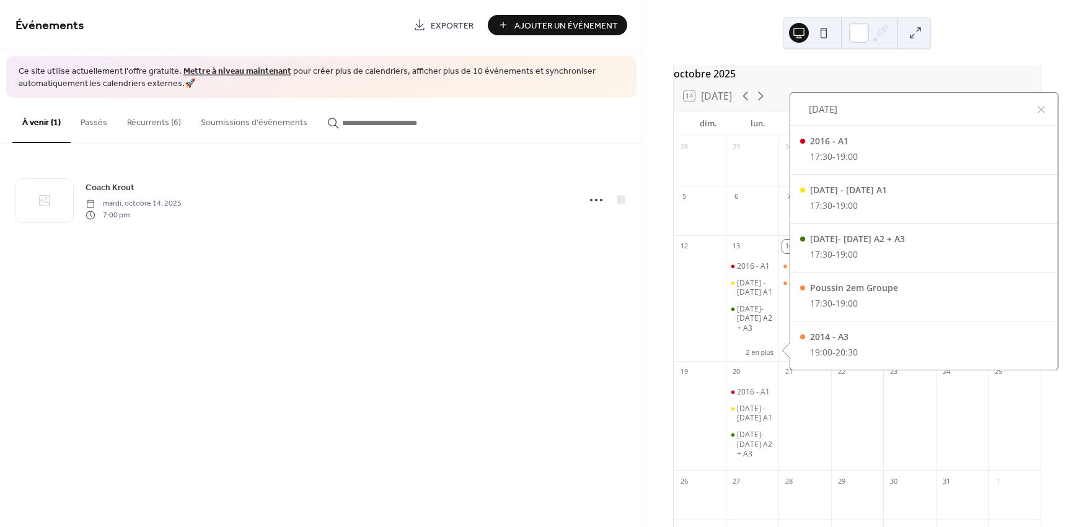
click at [149, 119] on button "Récurrents (6)" at bounding box center [154, 120] width 74 height 44
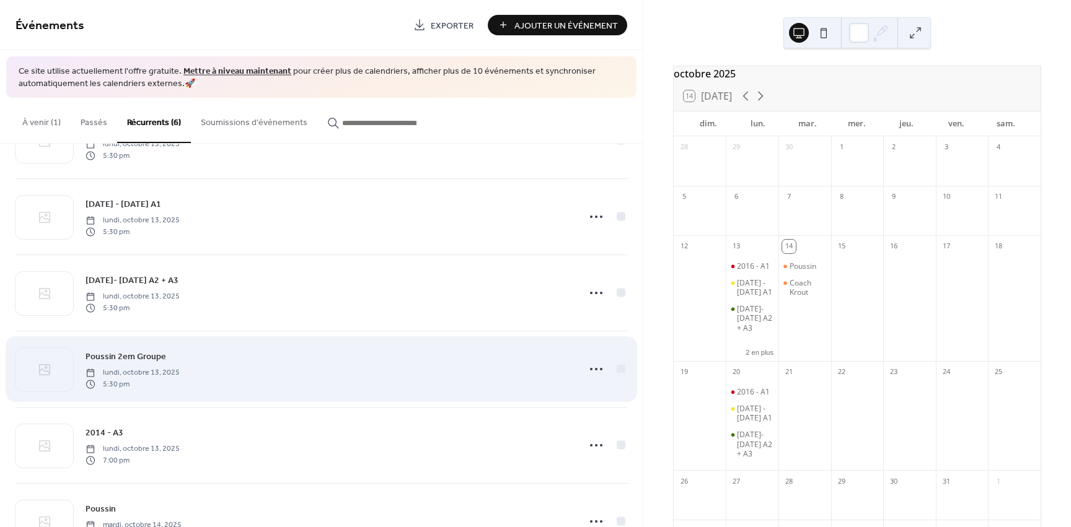
scroll to position [62, 0]
click at [588, 366] on icon at bounding box center [596, 367] width 20 height 20
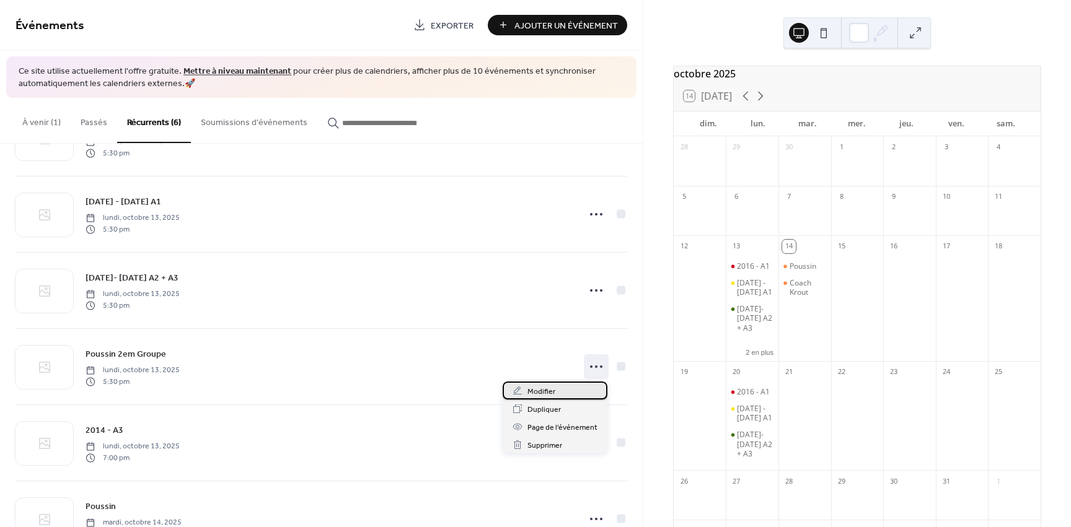
click at [522, 398] on div "Modifier" at bounding box center [555, 391] width 105 height 18
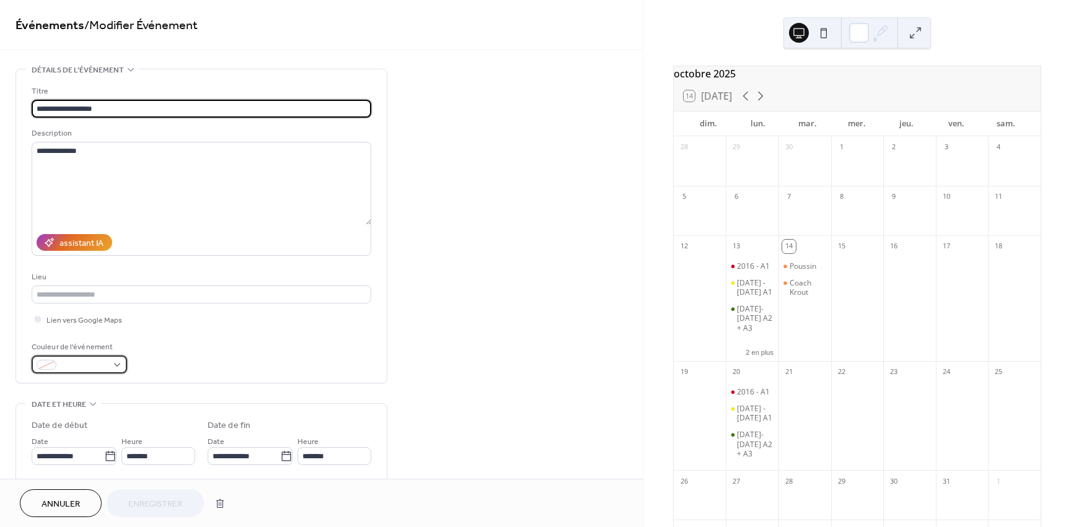
click at [86, 368] on span at bounding box center [84, 365] width 46 height 13
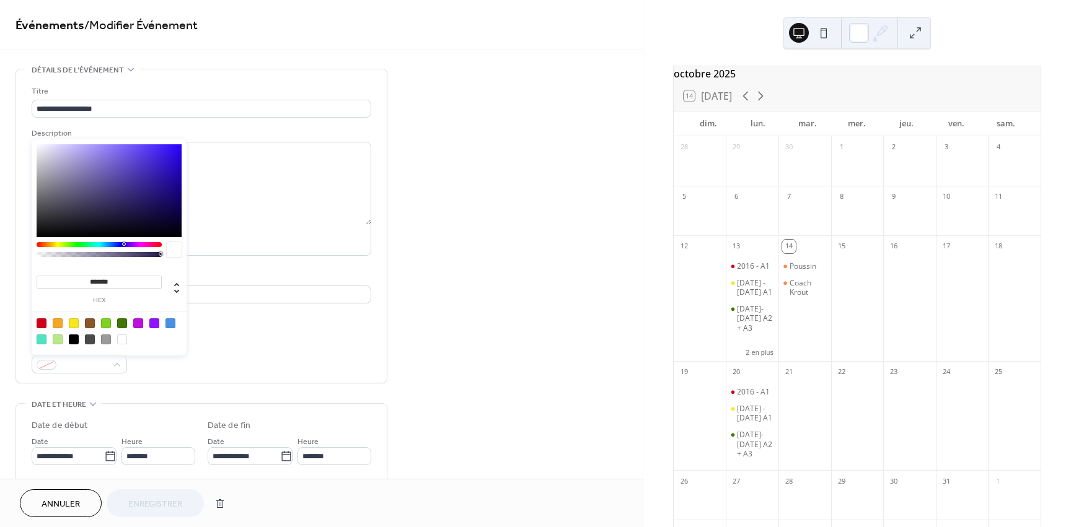
click at [172, 326] on div at bounding box center [170, 323] width 10 height 10
type input "*******"
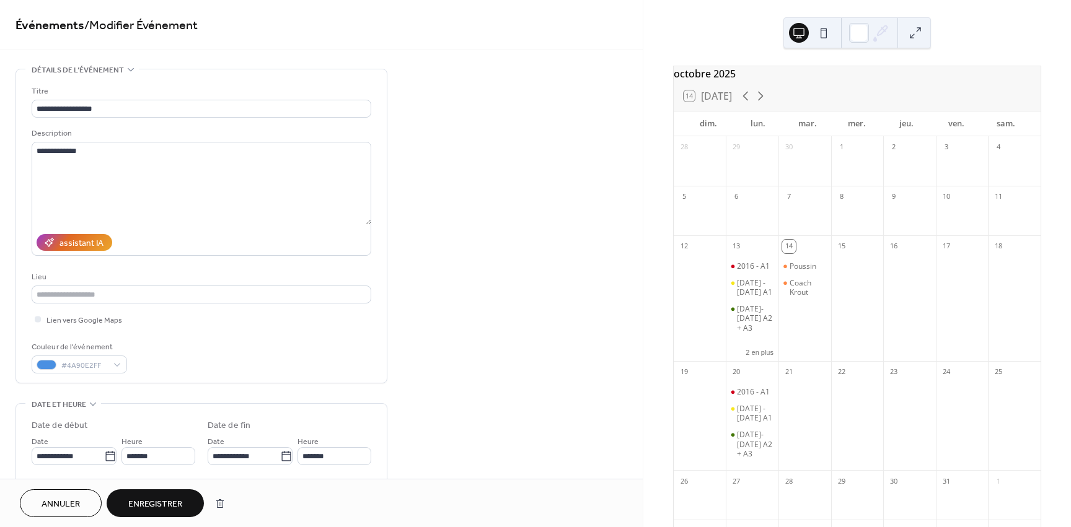
click at [172, 498] on span "Enregistrer" at bounding box center [155, 504] width 54 height 13
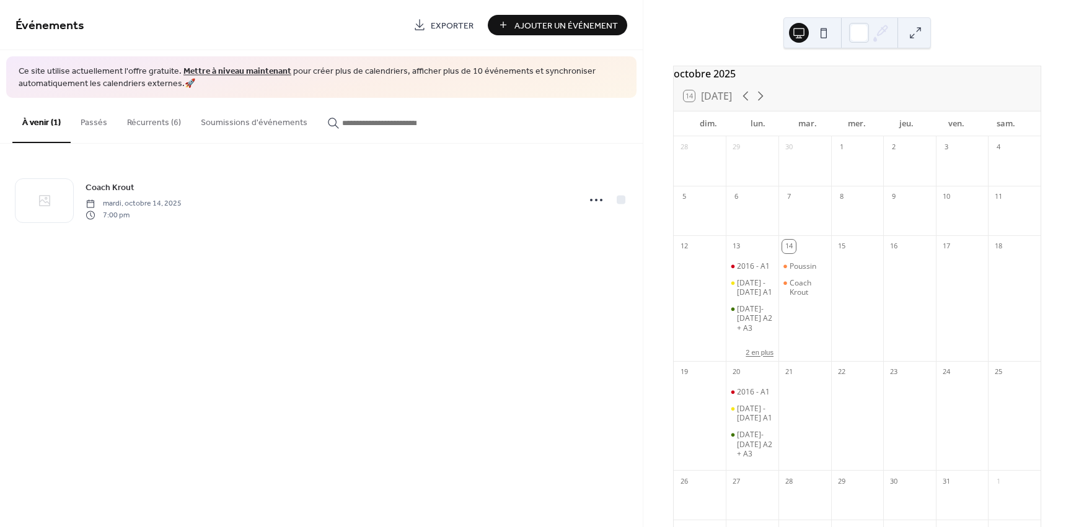
click at [761, 357] on button "2 en plus" at bounding box center [759, 351] width 38 height 11
